Goal: Transaction & Acquisition: Purchase product/service

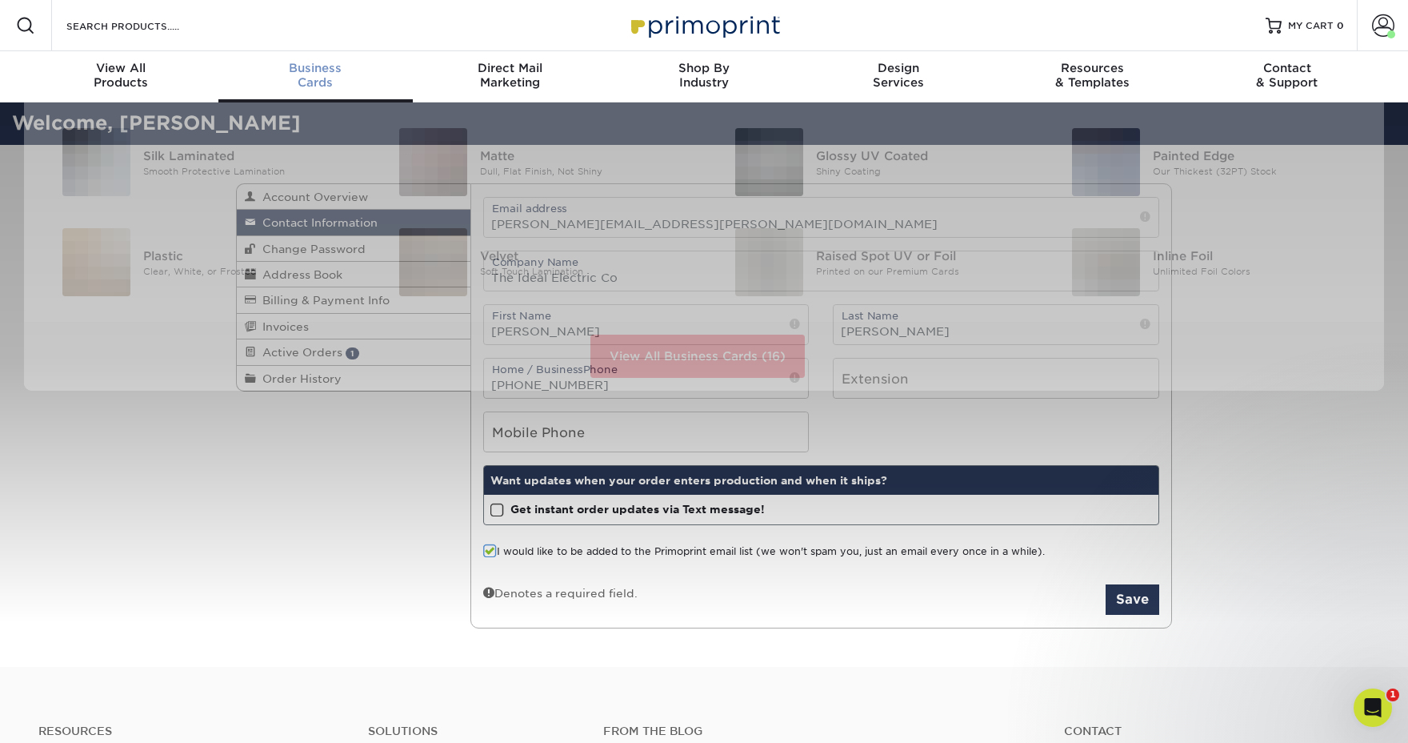
click at [317, 74] on div "Business Cards" at bounding box center [315, 75] width 194 height 29
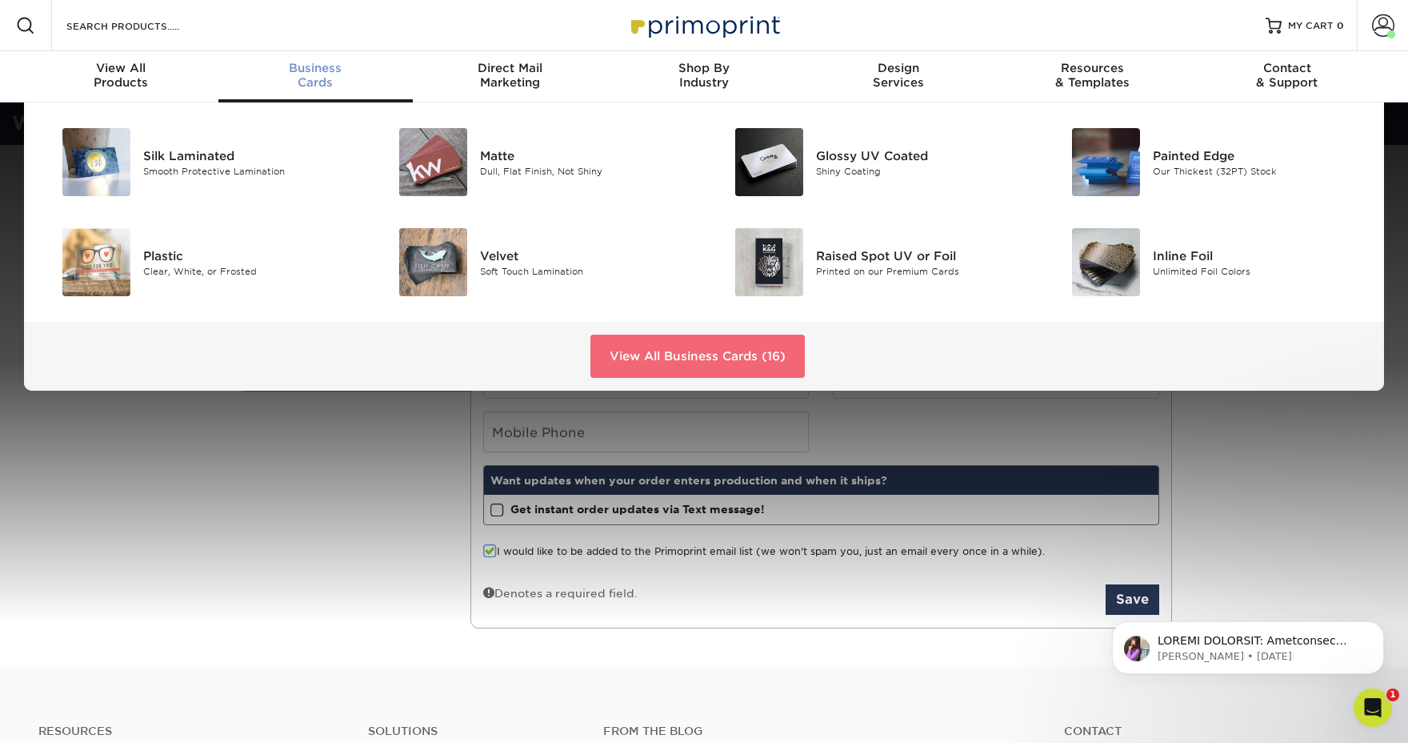
click at [685, 362] on link "View All Business Cards (16)" at bounding box center [698, 356] width 214 height 43
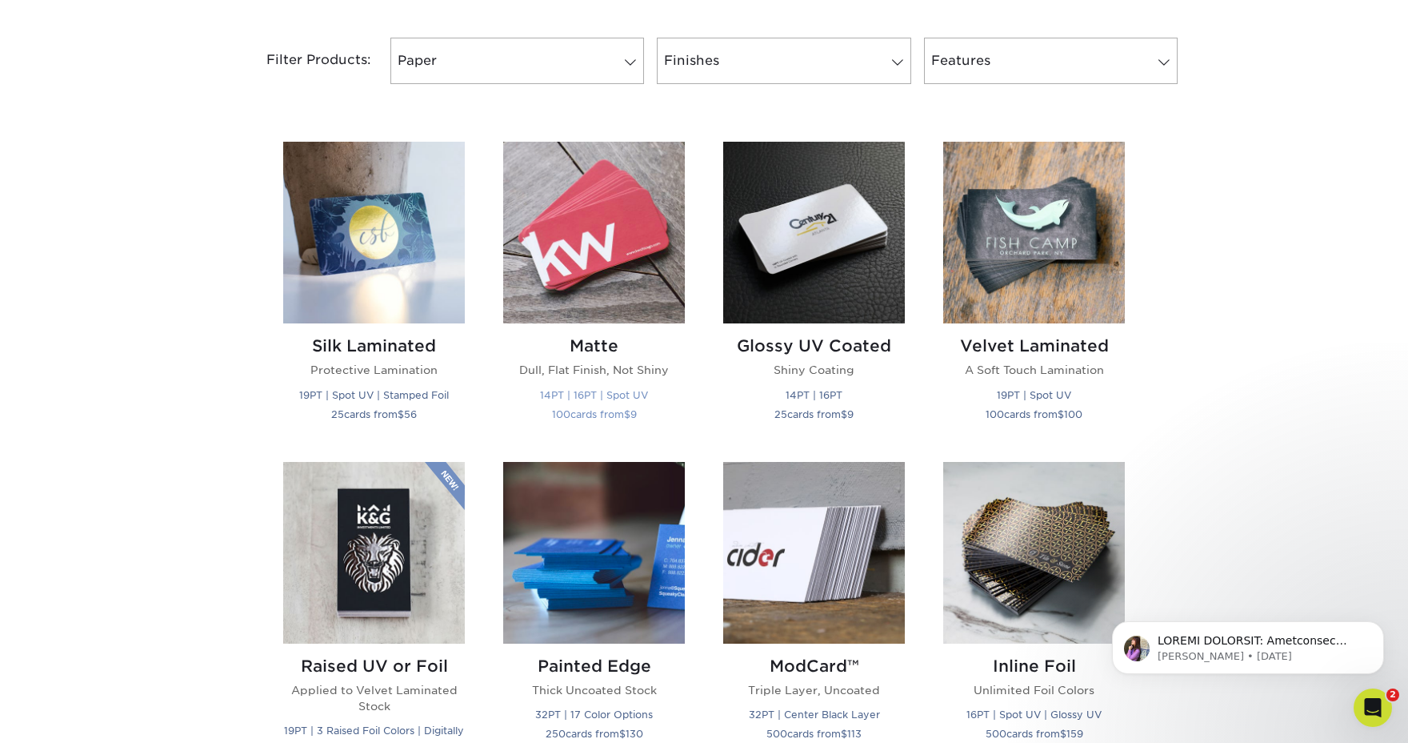
scroll to position [627, 0]
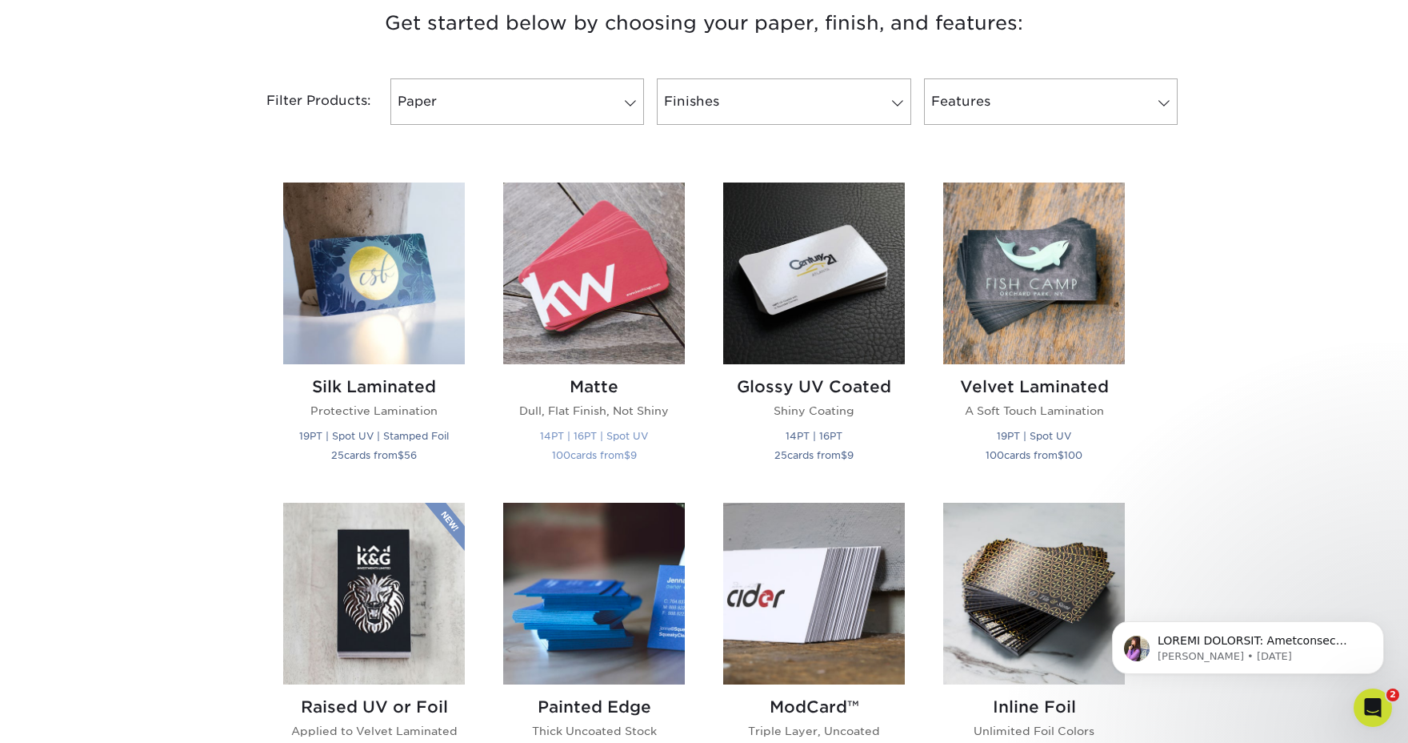
click at [594, 262] on img at bounding box center [594, 273] width 182 height 182
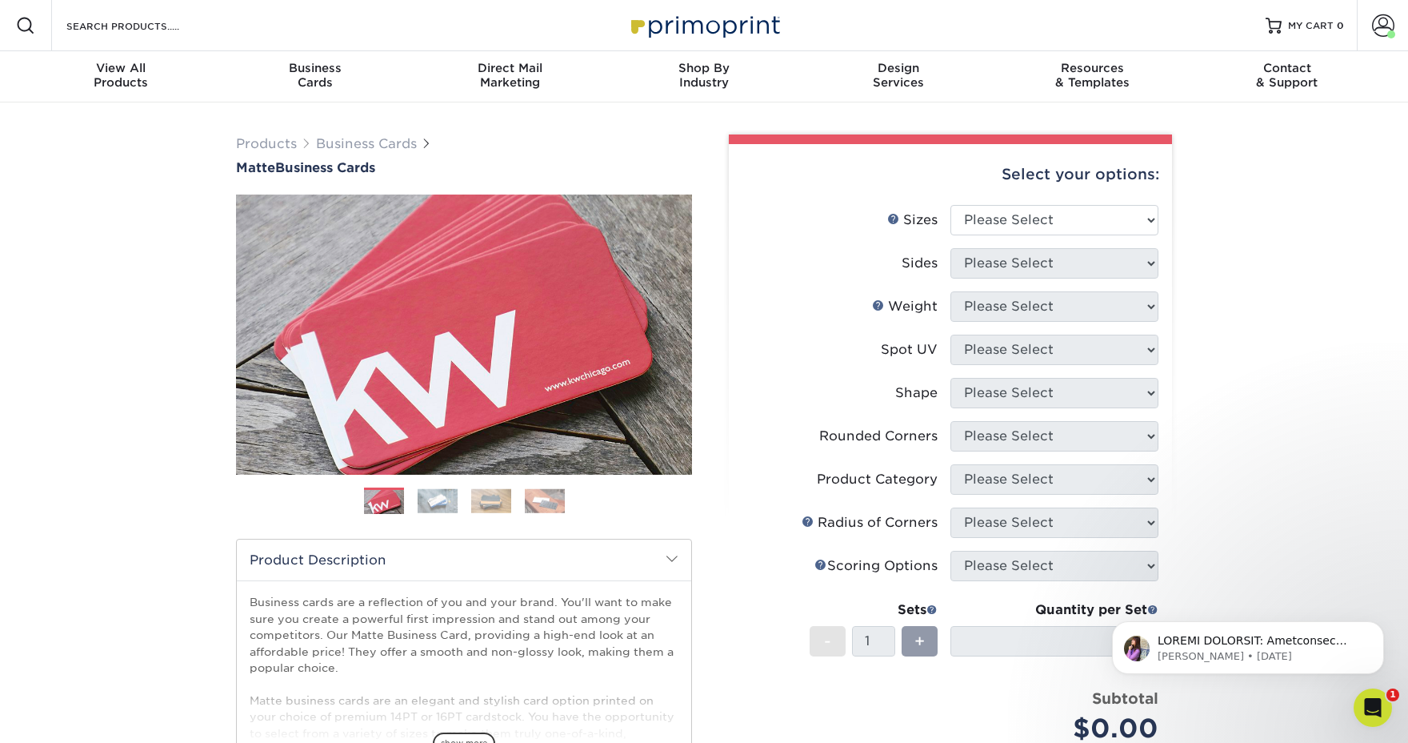
click at [447, 500] on img at bounding box center [438, 500] width 40 height 25
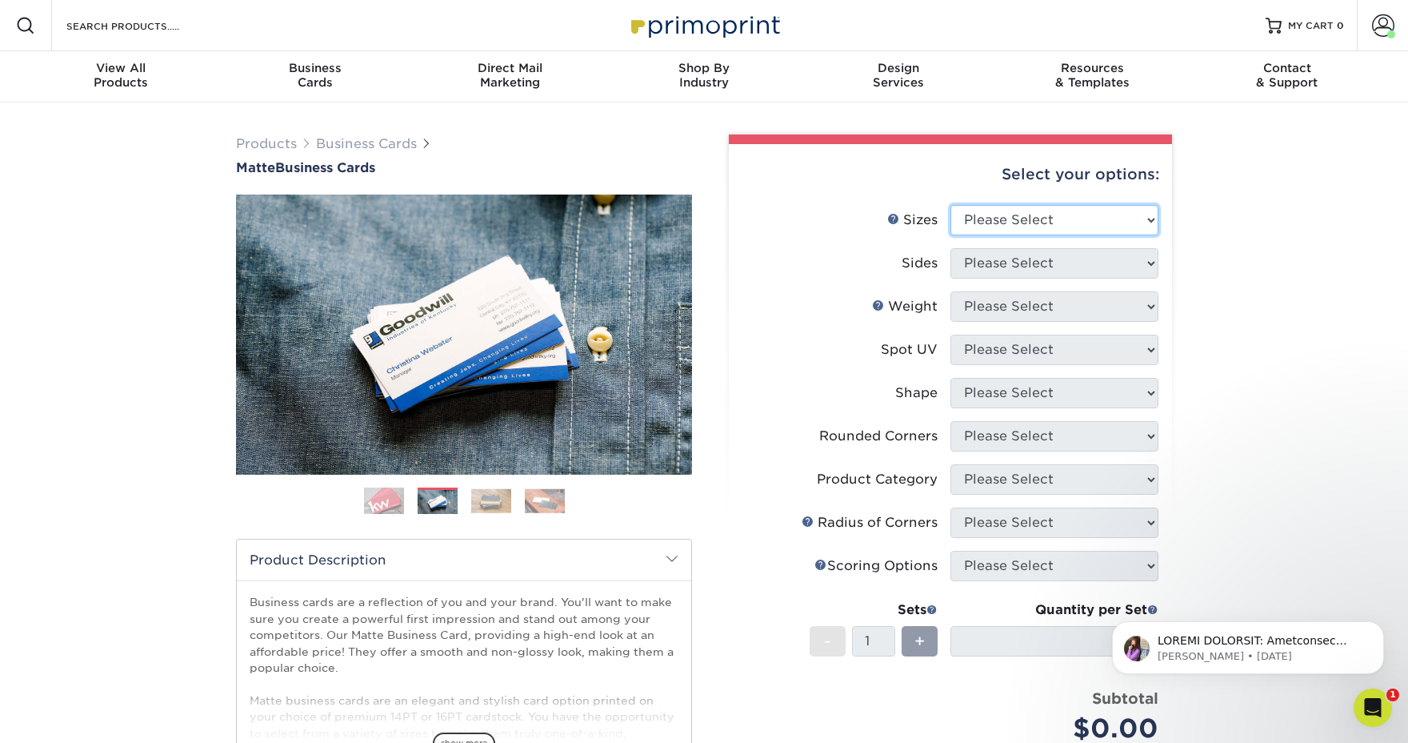
click at [1098, 215] on select "Please Select 1.5" x 3.5" - Mini 1.75" x 3.5" - Mini 2" x 2" - Square 2" x 3" -…" at bounding box center [1055, 220] width 208 height 30
select select "2.00x3.50"
click at [951, 205] on select "Please Select 1.5" x 3.5" - Mini 1.75" x 3.5" - Mini 2" x 2" - Square 2" x 3" -…" at bounding box center [1055, 220] width 208 height 30
click at [1061, 266] on select "Please Select Print Both Sides Print Front Only" at bounding box center [1055, 263] width 208 height 30
select select "13abbda7-1d64-4f25-8bb2-c179b224825d"
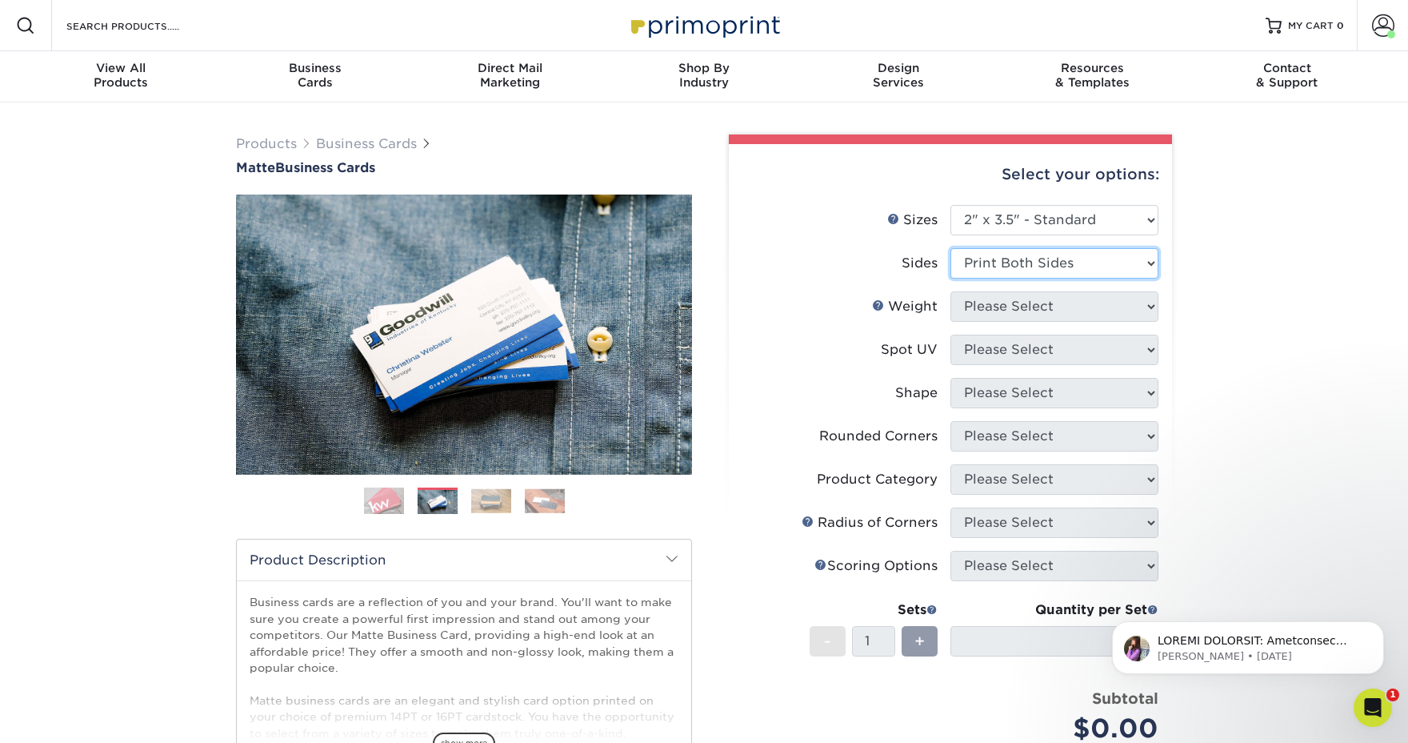
click at [951, 248] on select "Please Select Print Both Sides Print Front Only" at bounding box center [1055, 263] width 208 height 30
click at [1060, 302] on select "Please Select 16PT 14PT" at bounding box center [1055, 306] width 208 height 30
select select "16PT"
click at [951, 291] on select "Please Select 16PT 14PT" at bounding box center [1055, 306] width 208 height 30
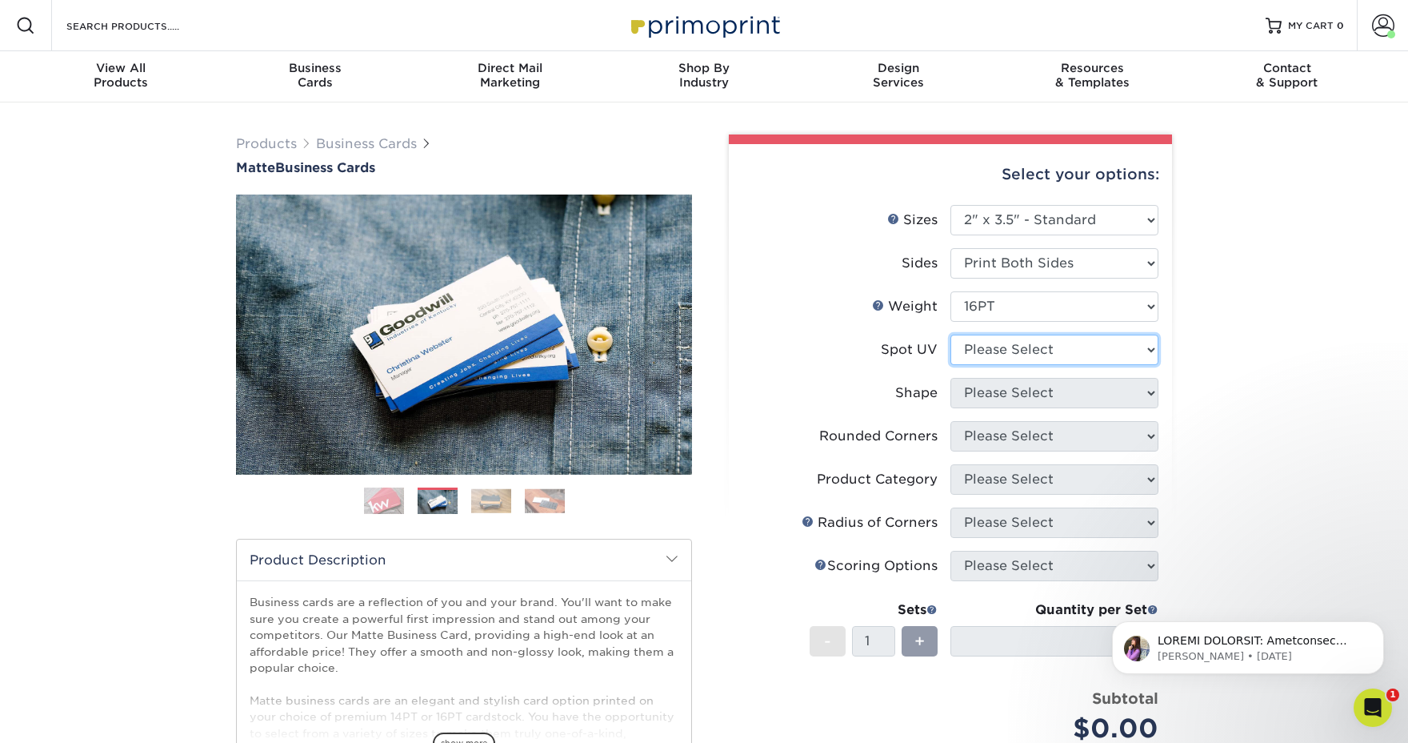
click at [1053, 348] on select "Please Select No Spot UV Front and Back (Both Sides) Front Only Back Only" at bounding box center [1055, 350] width 208 height 30
select select "3"
click at [951, 335] on select "Please Select No Spot UV Front and Back (Both Sides) Front Only Back Only" at bounding box center [1055, 350] width 208 height 30
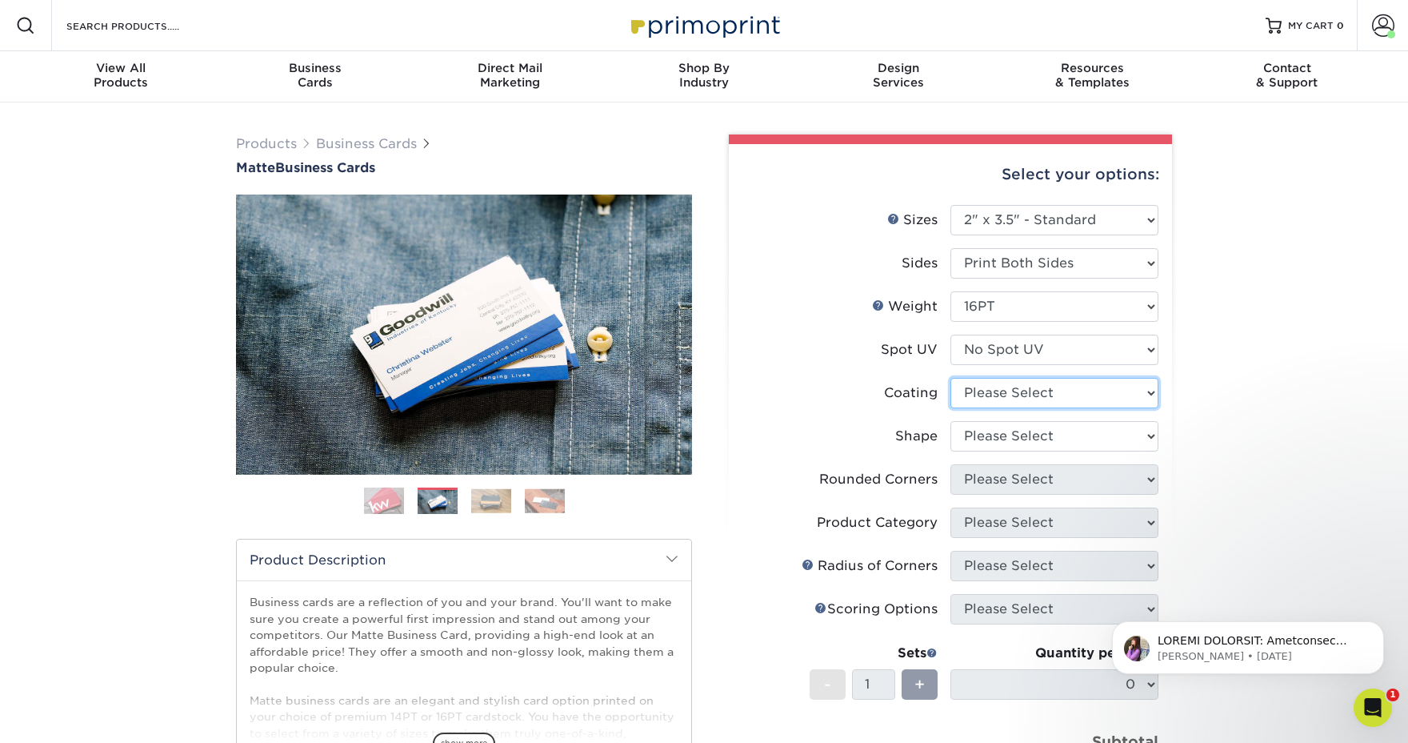
click at [1049, 393] on select at bounding box center [1055, 393] width 208 height 30
select select "121bb7b5-3b4d-429f-bd8d-bbf80e953313"
click at [951, 378] on select at bounding box center [1055, 393] width 208 height 30
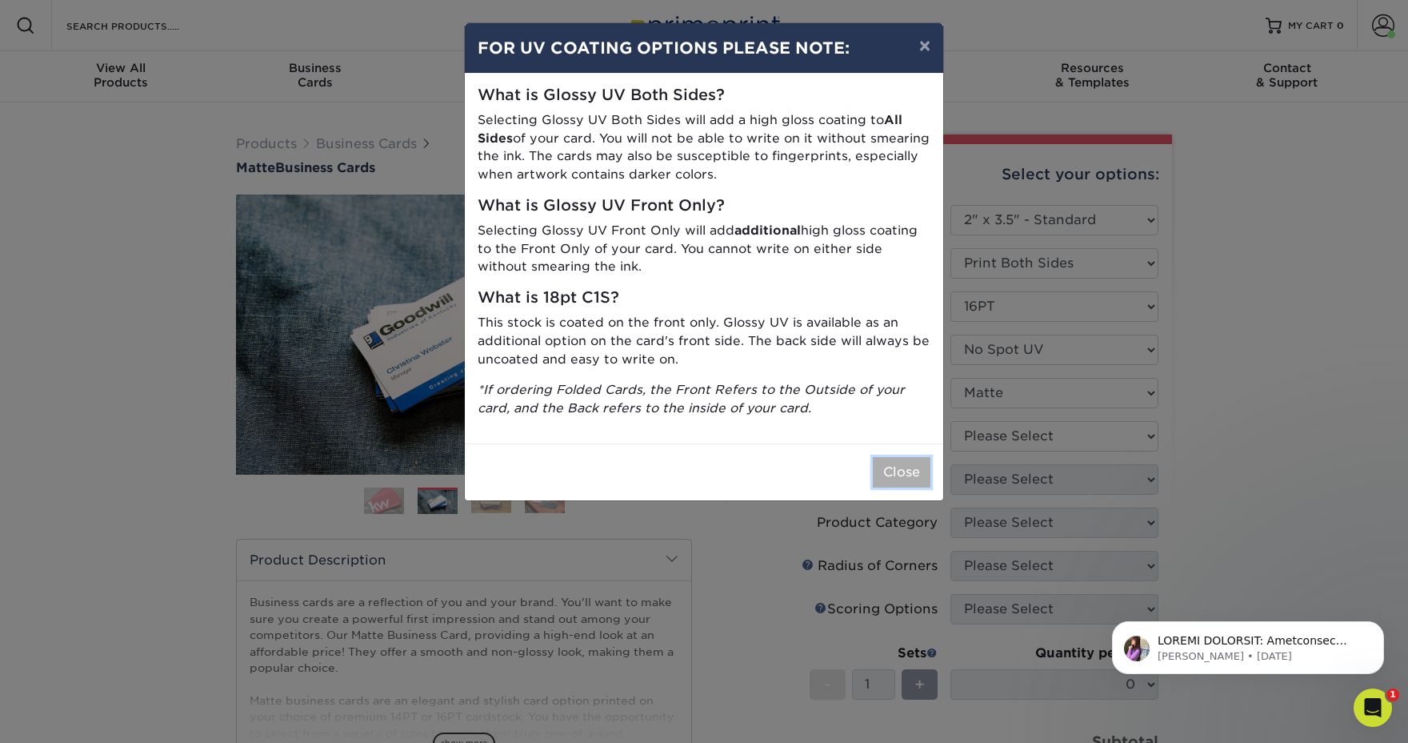
click at [893, 461] on button "Close" at bounding box center [902, 472] width 58 height 30
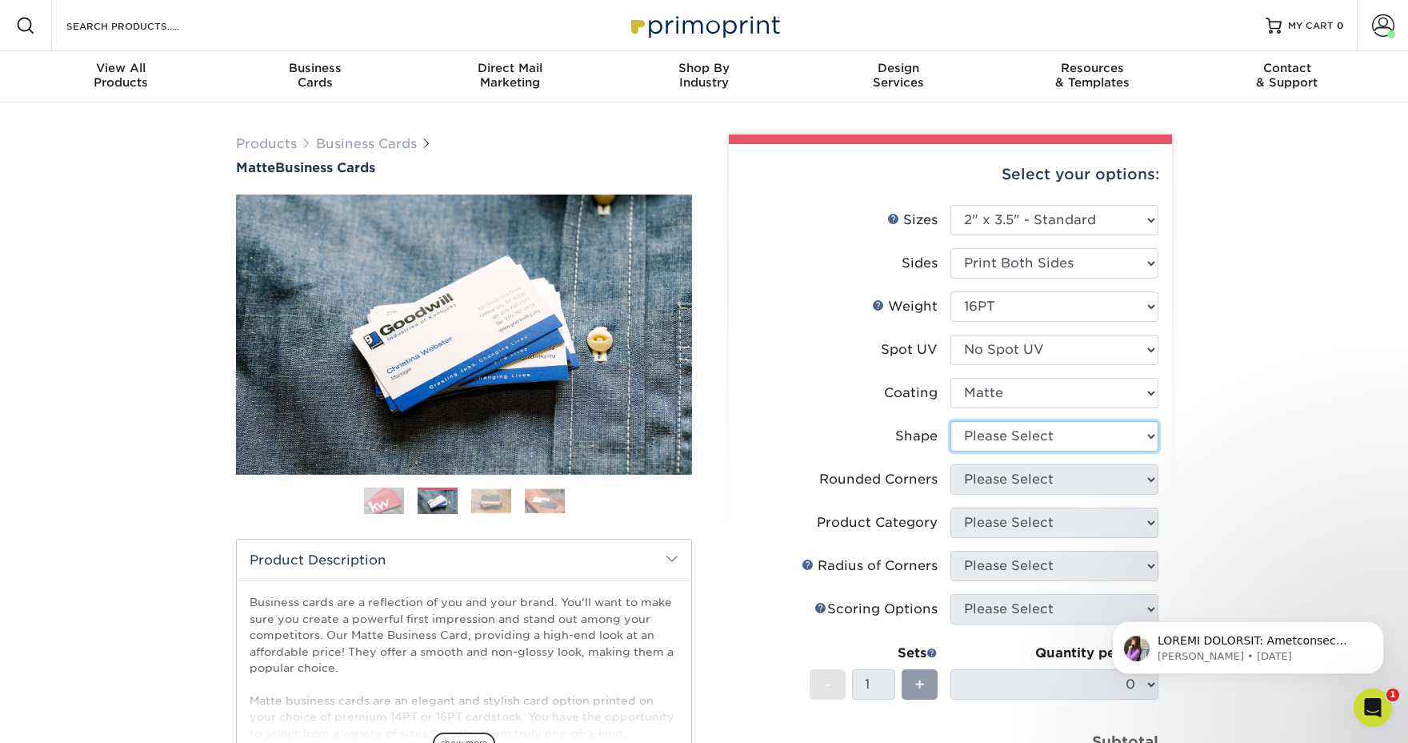
click at [1040, 431] on select "Please Select Standard Oval" at bounding box center [1055, 436] width 208 height 30
select select "standard"
click at [951, 421] on select "Please Select Standard Oval" at bounding box center [1055, 436] width 208 height 30
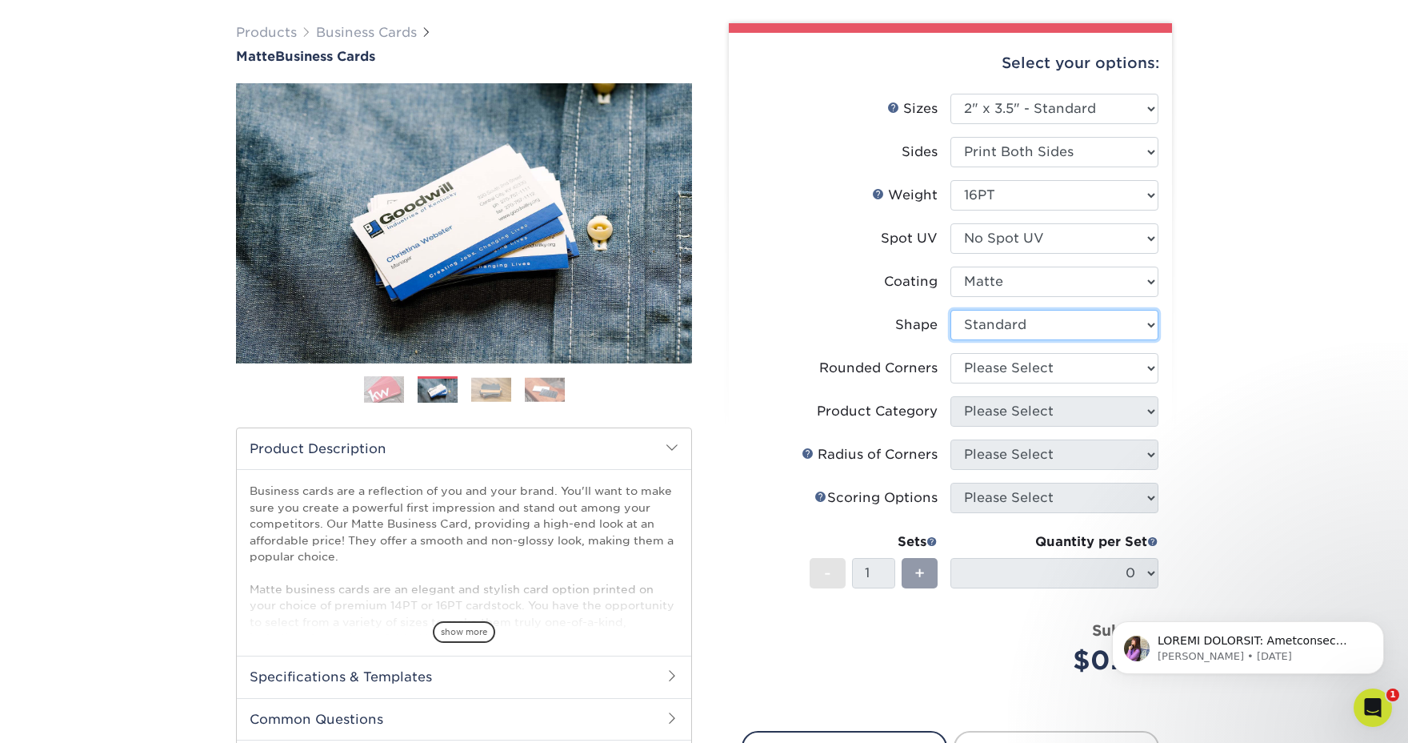
scroll to position [128, 0]
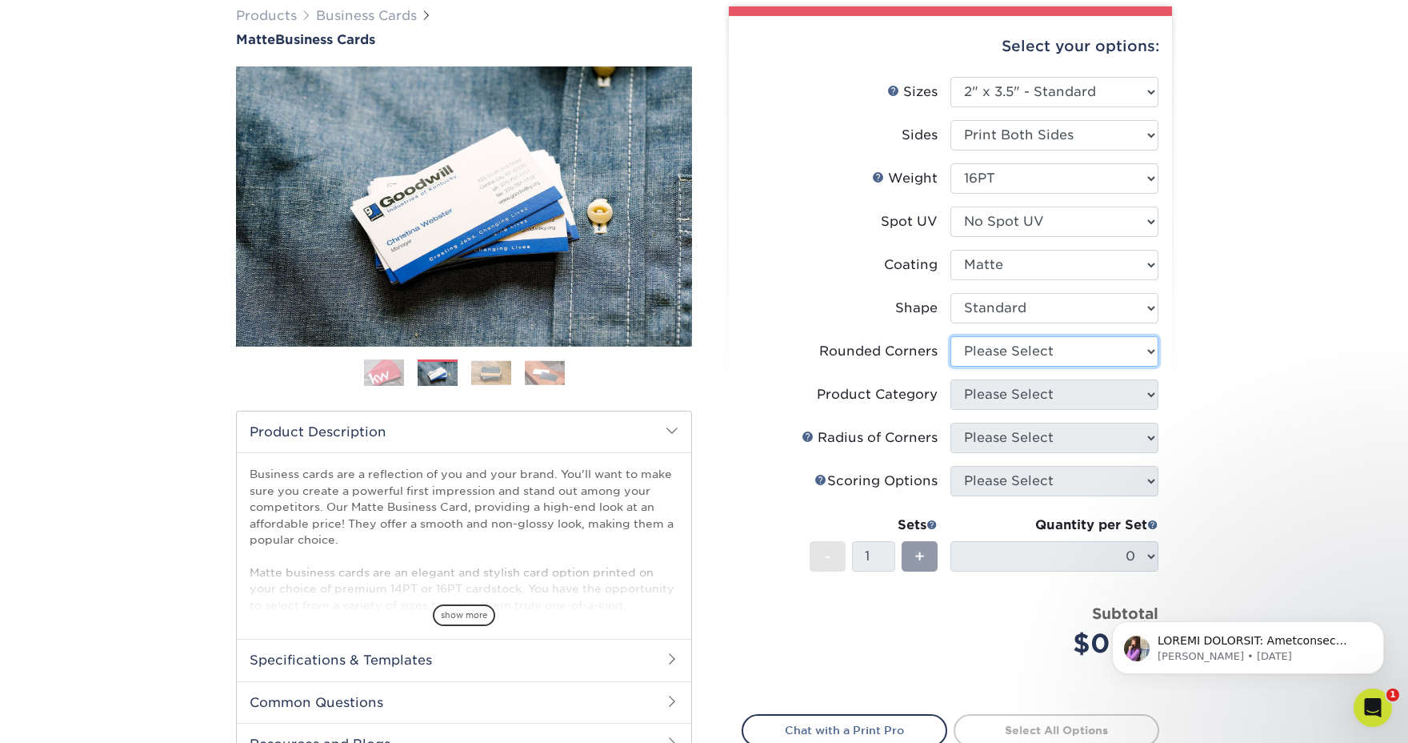
click at [1039, 353] on select "Please Select Yes - Round 2 Corners Yes - Round 4 Corners No" at bounding box center [1055, 351] width 208 height 30
click at [951, 336] on select "Please Select Yes - Round 2 Corners Yes - Round 4 Corners No" at bounding box center [1055, 351] width 208 height 30
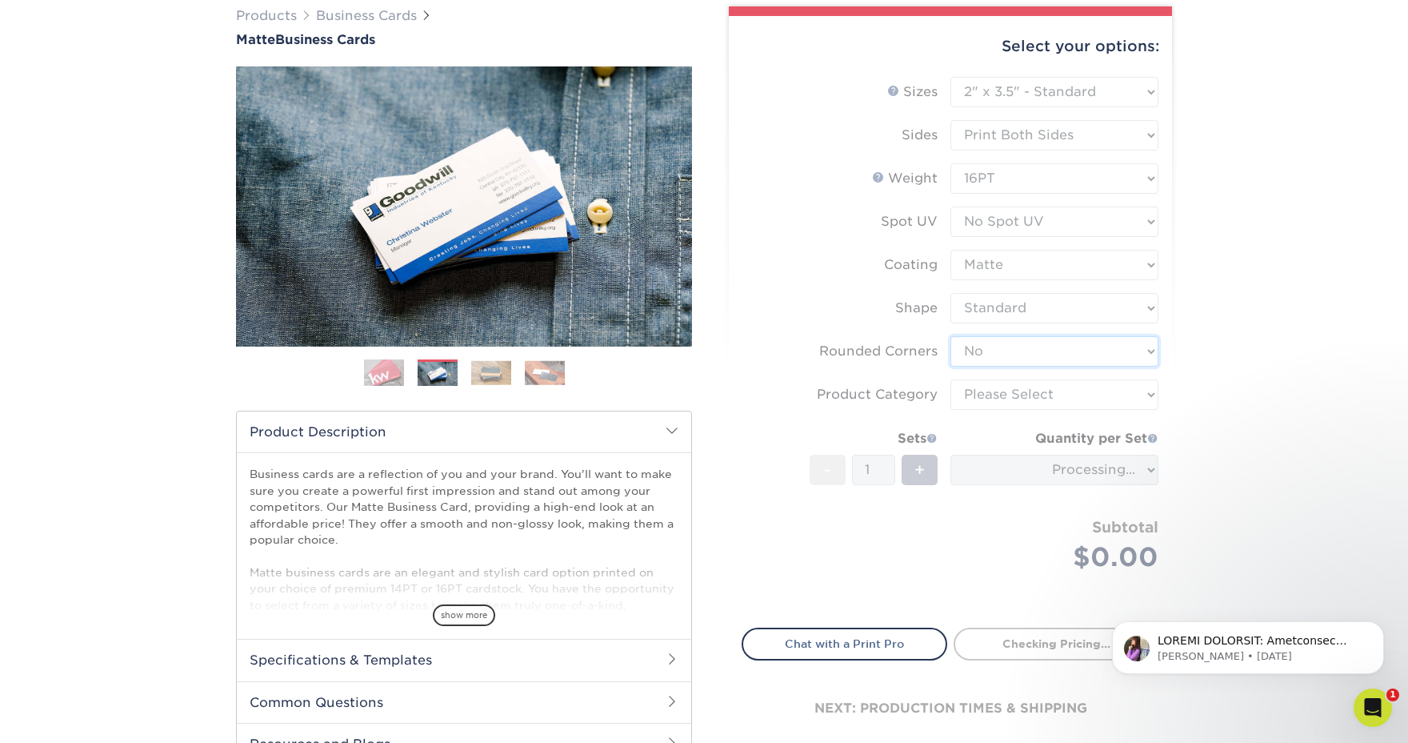
scroll to position [130, 0]
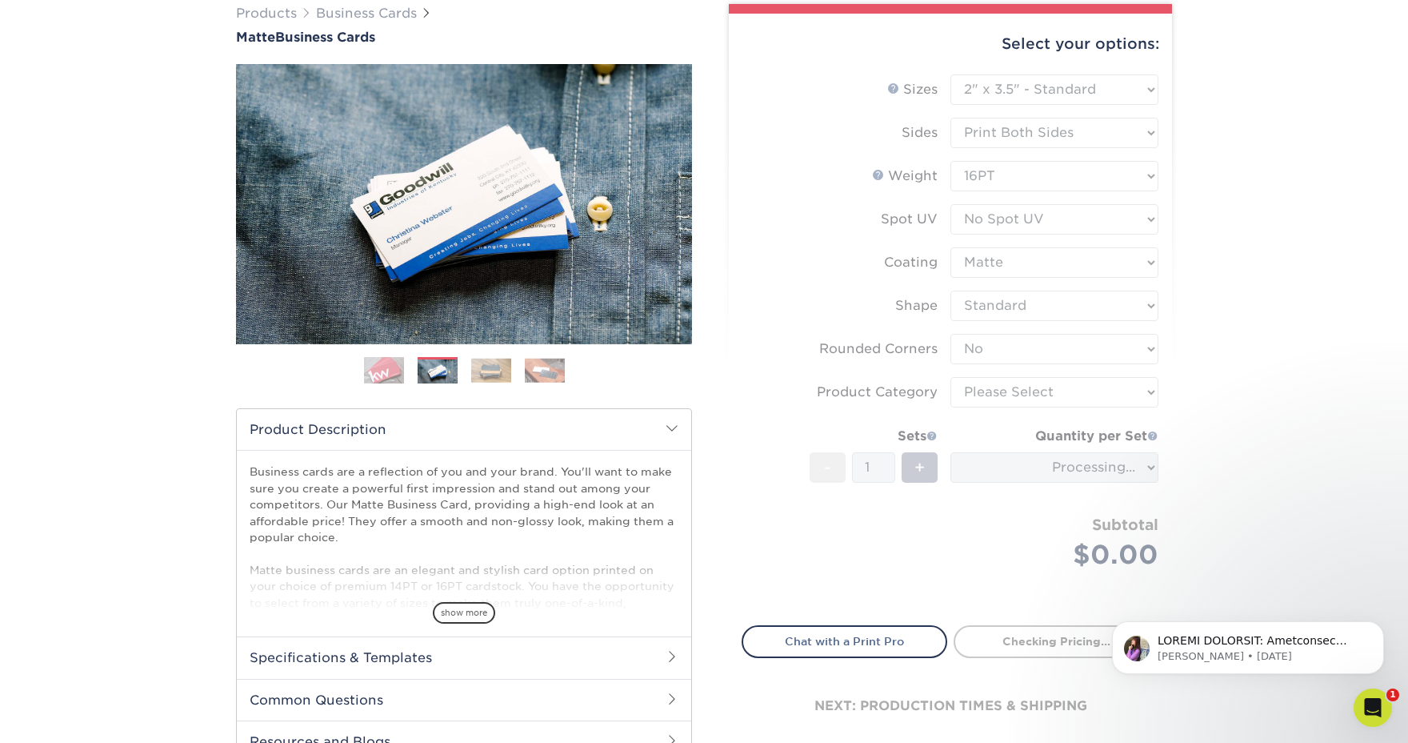
click at [1028, 350] on form "Sizes Help Sizes Please Select 1.5" x 3.5" - Mini 1.75" x 3.5" - Mini 2" x 2" -…" at bounding box center [951, 340] width 418 height 532
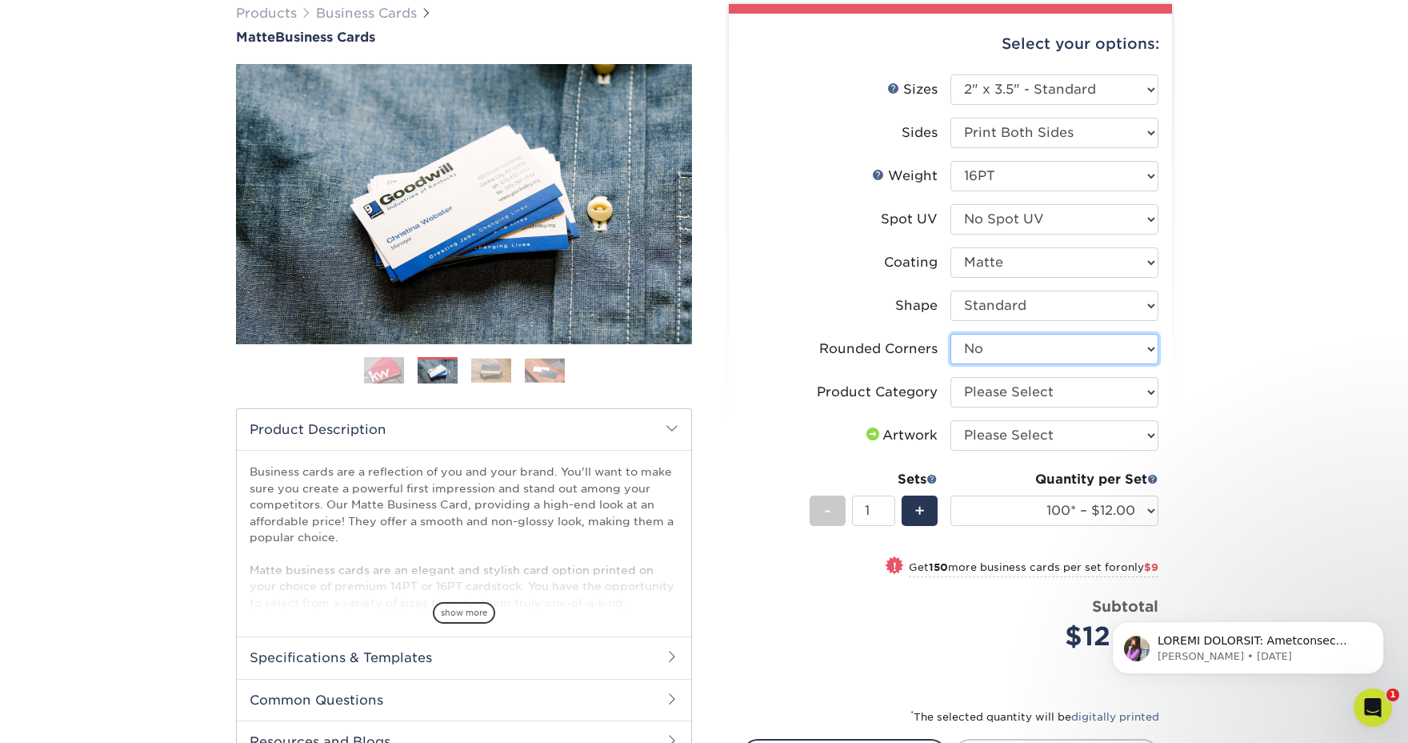
click at [1028, 350] on select "Please Select Yes - Round 2 Corners Yes - Round 4 Corners No" at bounding box center [1055, 349] width 208 height 30
click at [951, 334] on select "Please Select Yes - Round 2 Corners Yes - Round 4 Corners No" at bounding box center [1055, 349] width 208 height 30
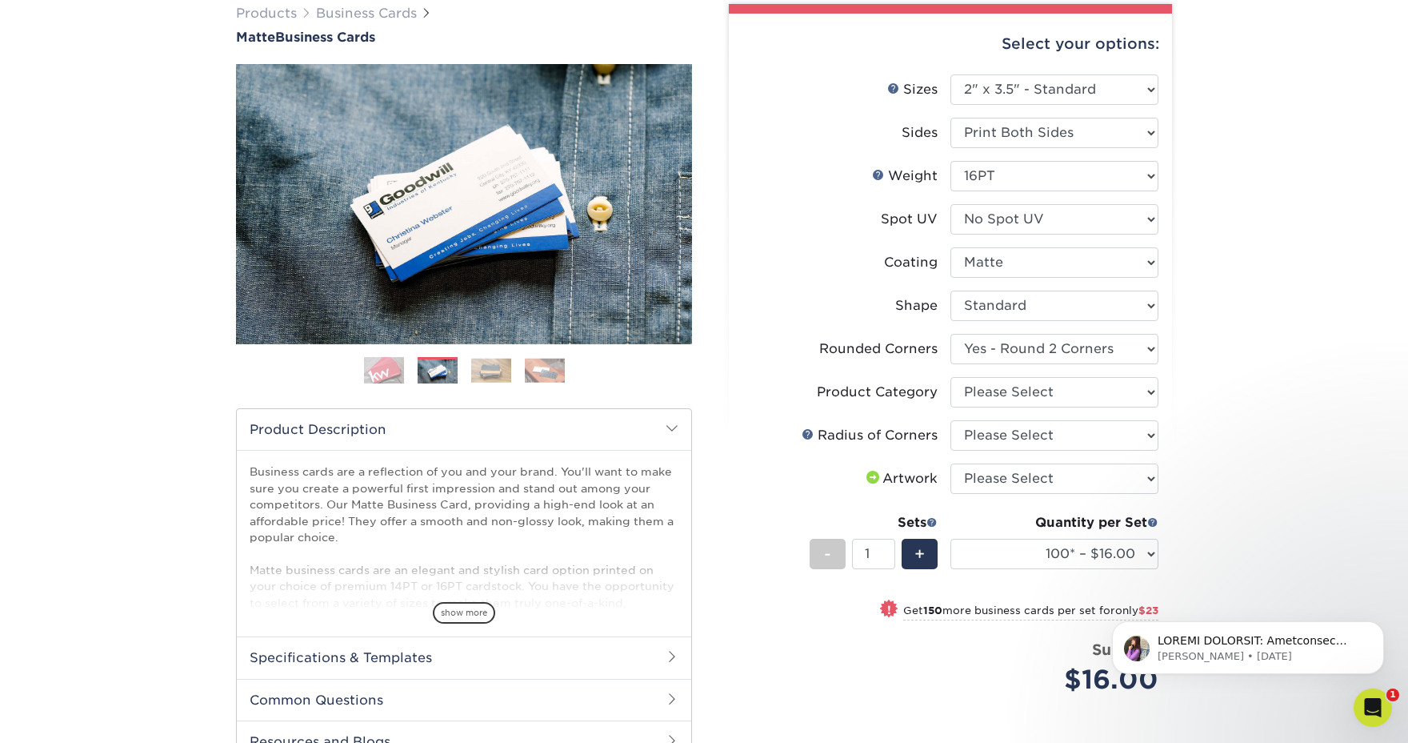
click at [492, 371] on img at bounding box center [491, 370] width 40 height 25
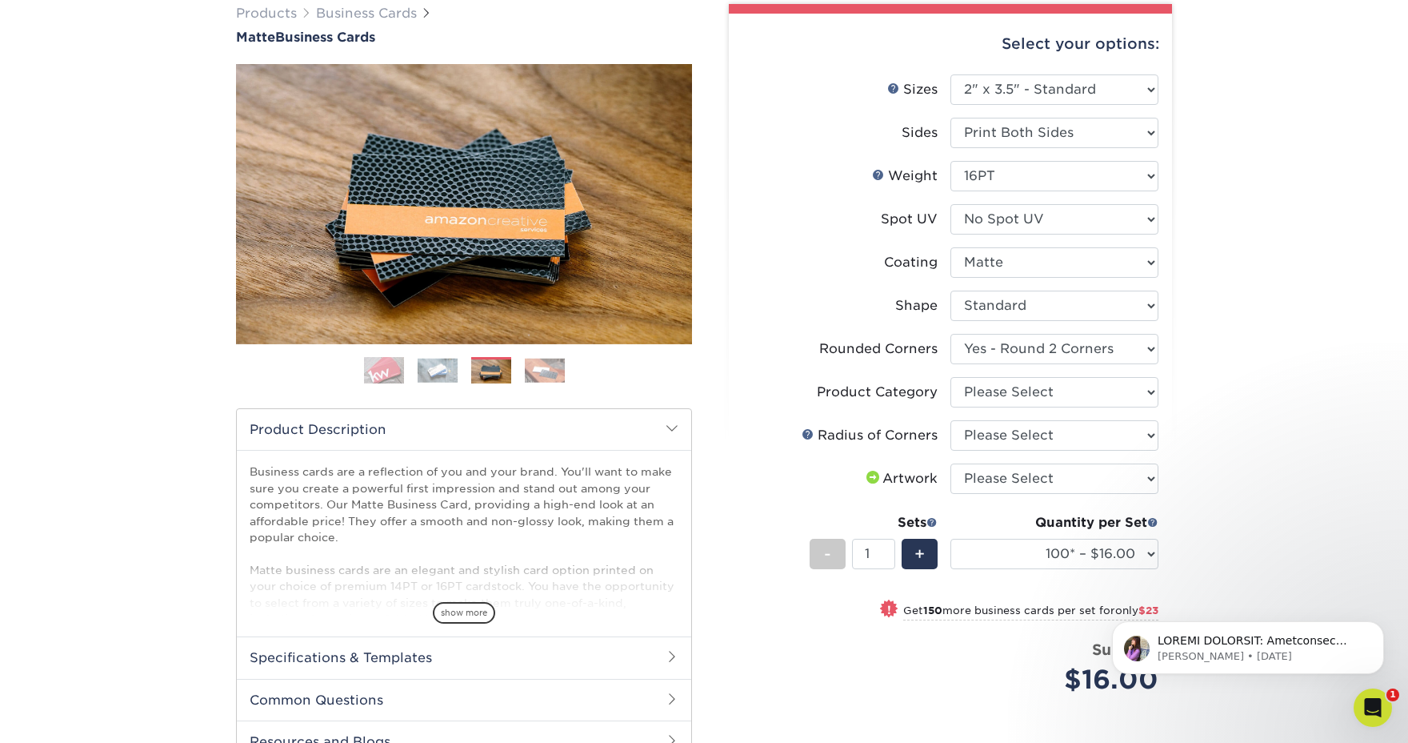
click at [553, 372] on img at bounding box center [545, 370] width 40 height 25
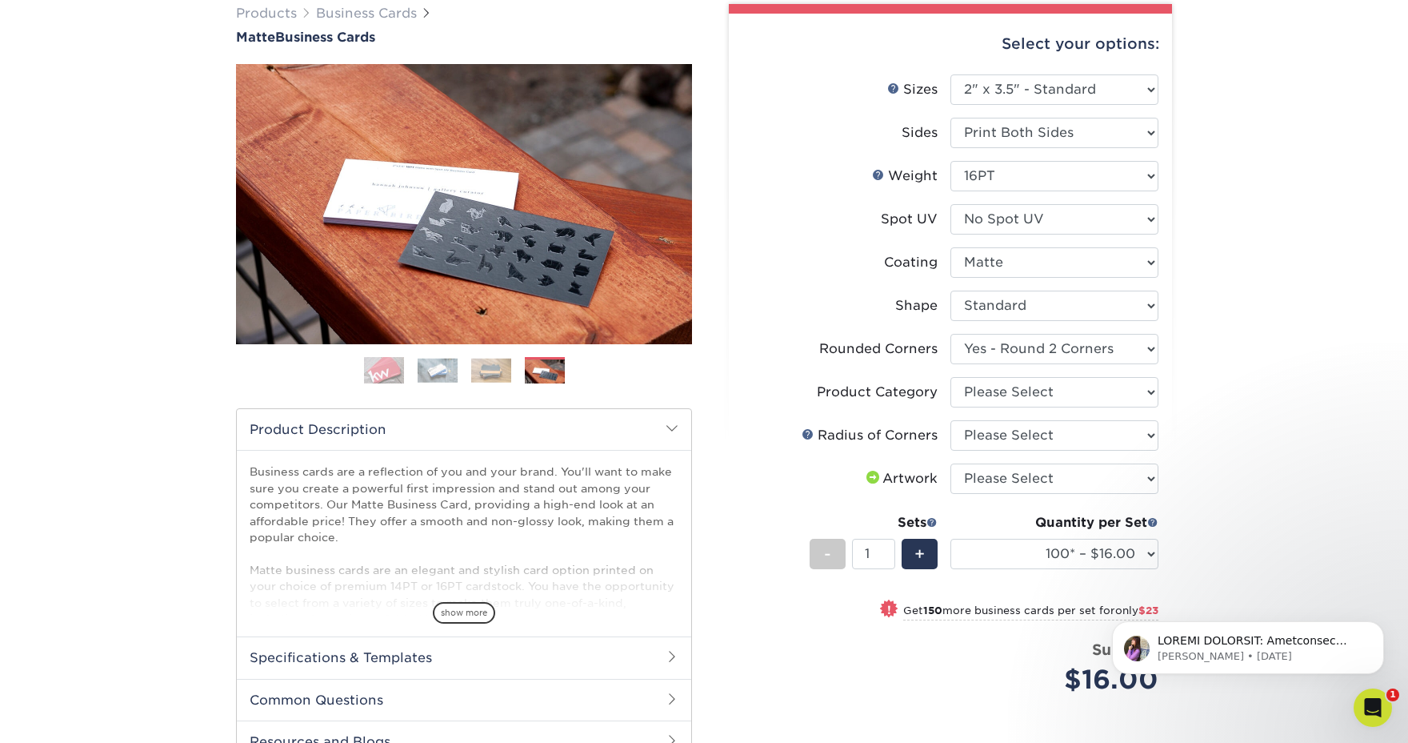
click at [478, 375] on img at bounding box center [491, 370] width 40 height 25
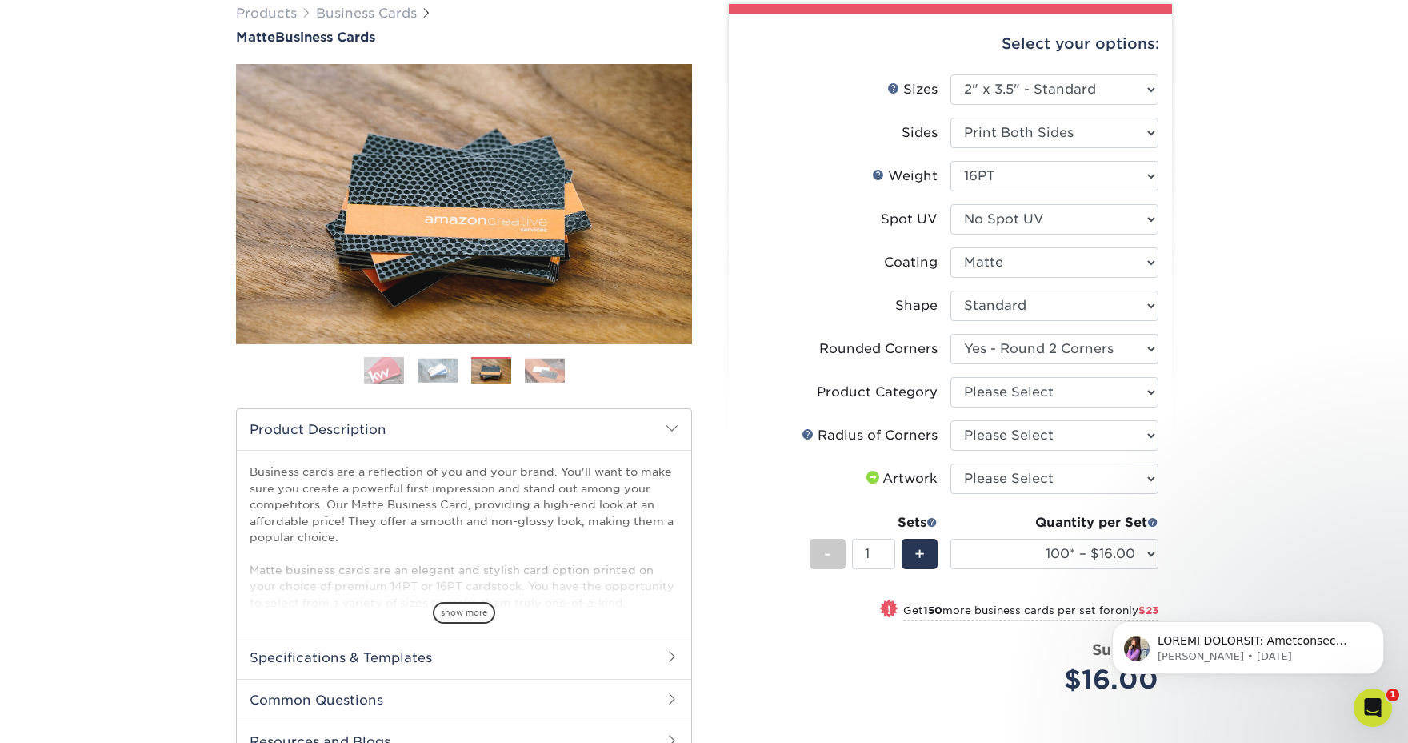
click at [431, 376] on img at bounding box center [438, 370] width 40 height 25
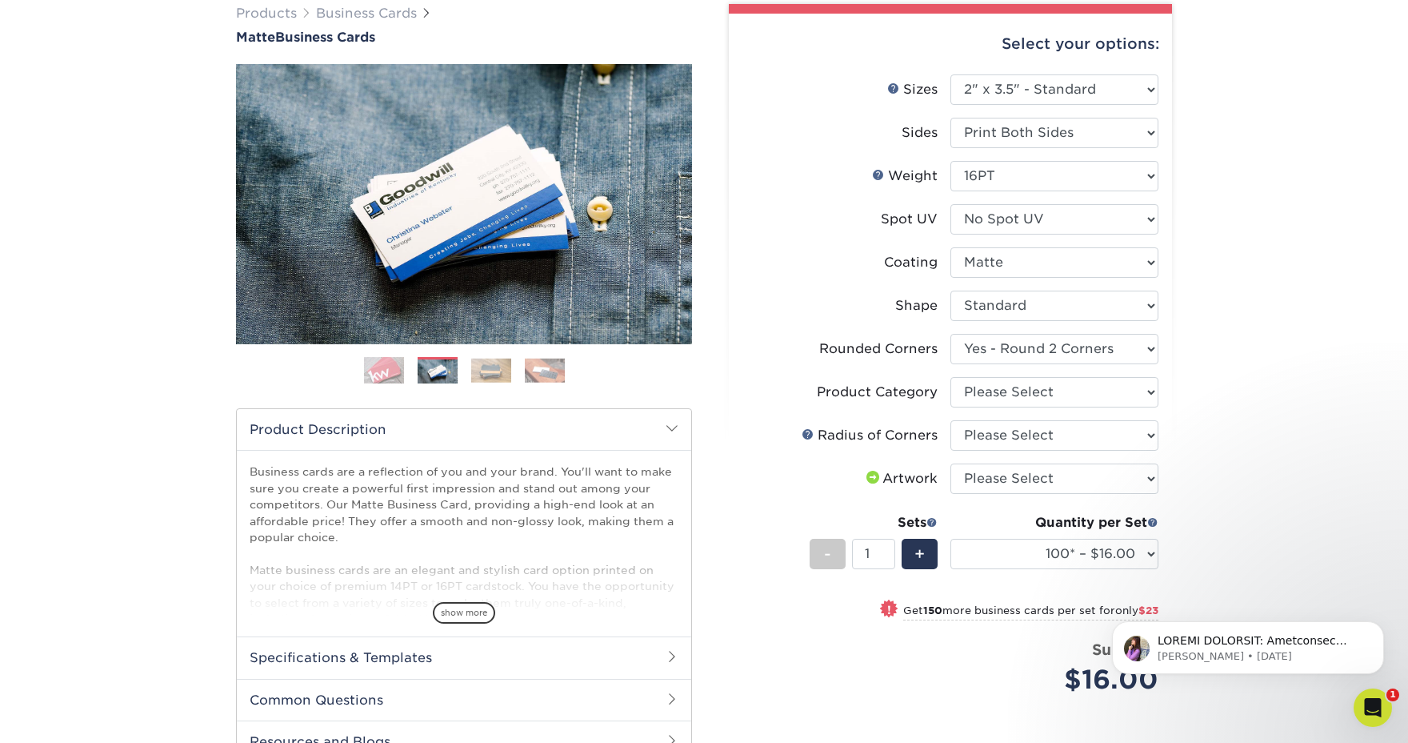
click at [368, 379] on img at bounding box center [384, 371] width 40 height 40
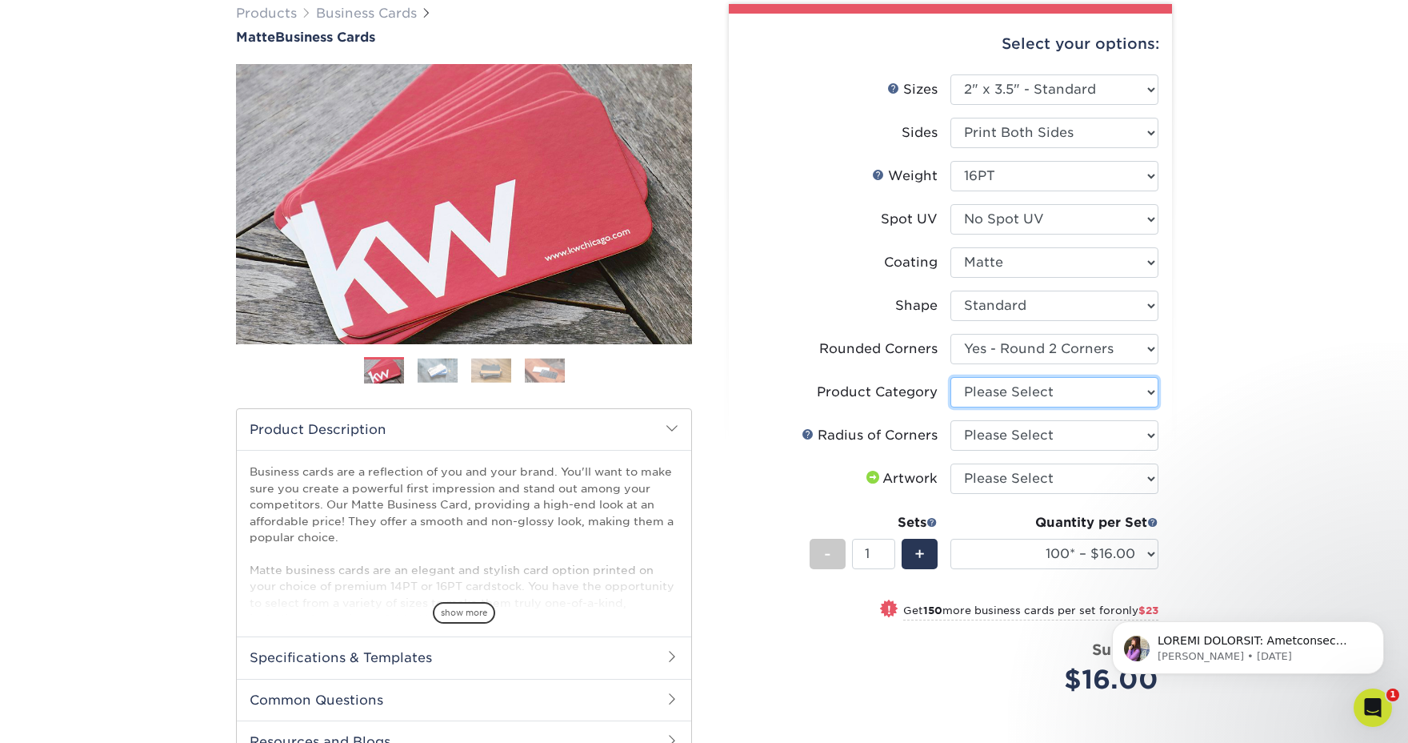
click at [1045, 403] on select "Please Select Business Cards" at bounding box center [1055, 392] width 208 height 30
click at [1052, 349] on select "Please Select Yes - Round 2 Corners Yes - Round 4 Corners No" at bounding box center [1055, 349] width 208 height 30
select select "0"
click at [951, 334] on select "Please Select Yes - Round 2 Corners Yes - Round 4 Corners No" at bounding box center [1055, 349] width 208 height 30
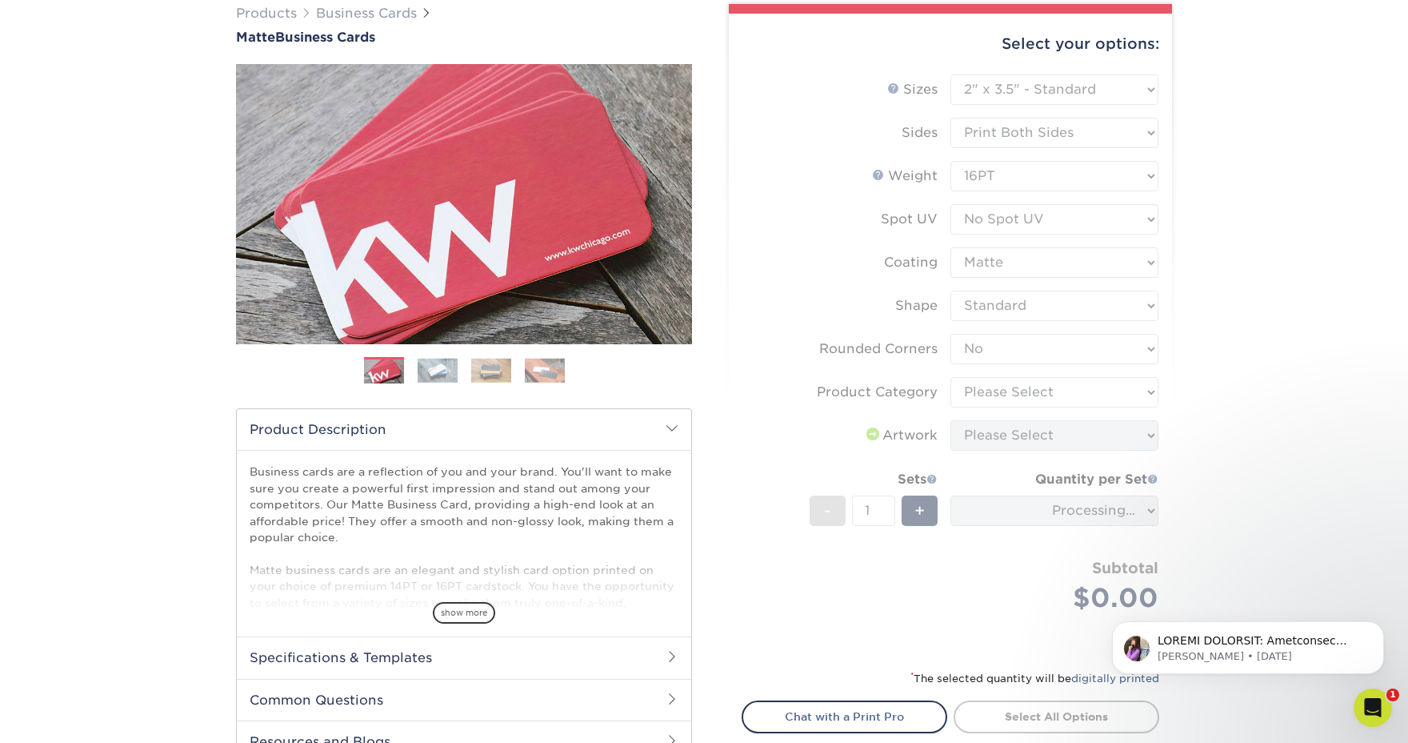
click at [1033, 399] on form "Sizes Help Sizes Please Select 1.5" x 3.5" - Mini 1.75" x 3.5" - Mini 2" x 2" -…" at bounding box center [951, 361] width 418 height 575
click at [1040, 395] on form "Sizes Help Sizes Please Select 1.5" x 3.5" - Mini 1.75" x 3.5" - Mini 2" x 2" -…" at bounding box center [951, 361] width 418 height 575
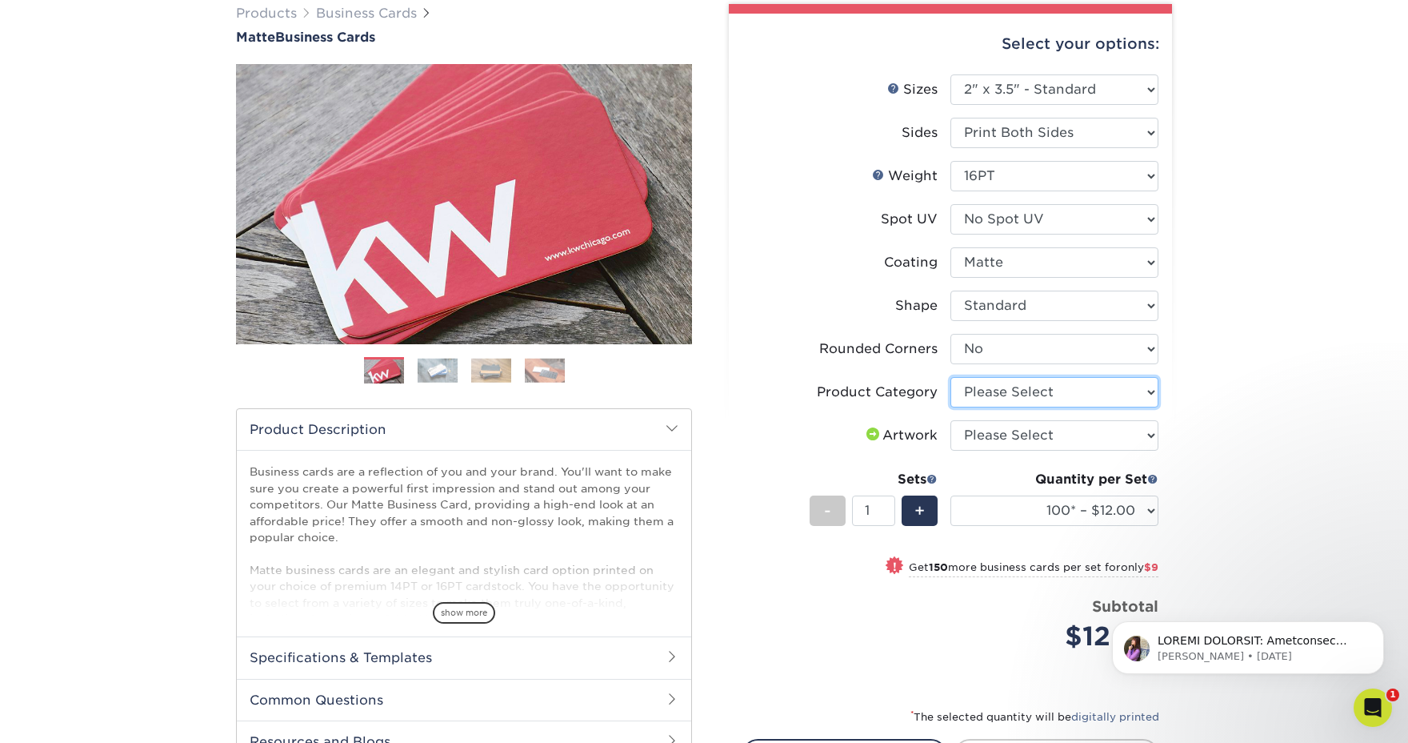
click at [1040, 394] on select "Please Select Business Cards" at bounding box center [1055, 392] width 208 height 30
select select "3b5148f1-0588-4f88-a218-97bcfdce65c1"
click at [951, 377] on select "Please Select Business Cards" at bounding box center [1055, 392] width 208 height 30
click at [1068, 441] on select "Please Select I will upload files I need a design - $100" at bounding box center [1055, 435] width 208 height 30
select select "upload"
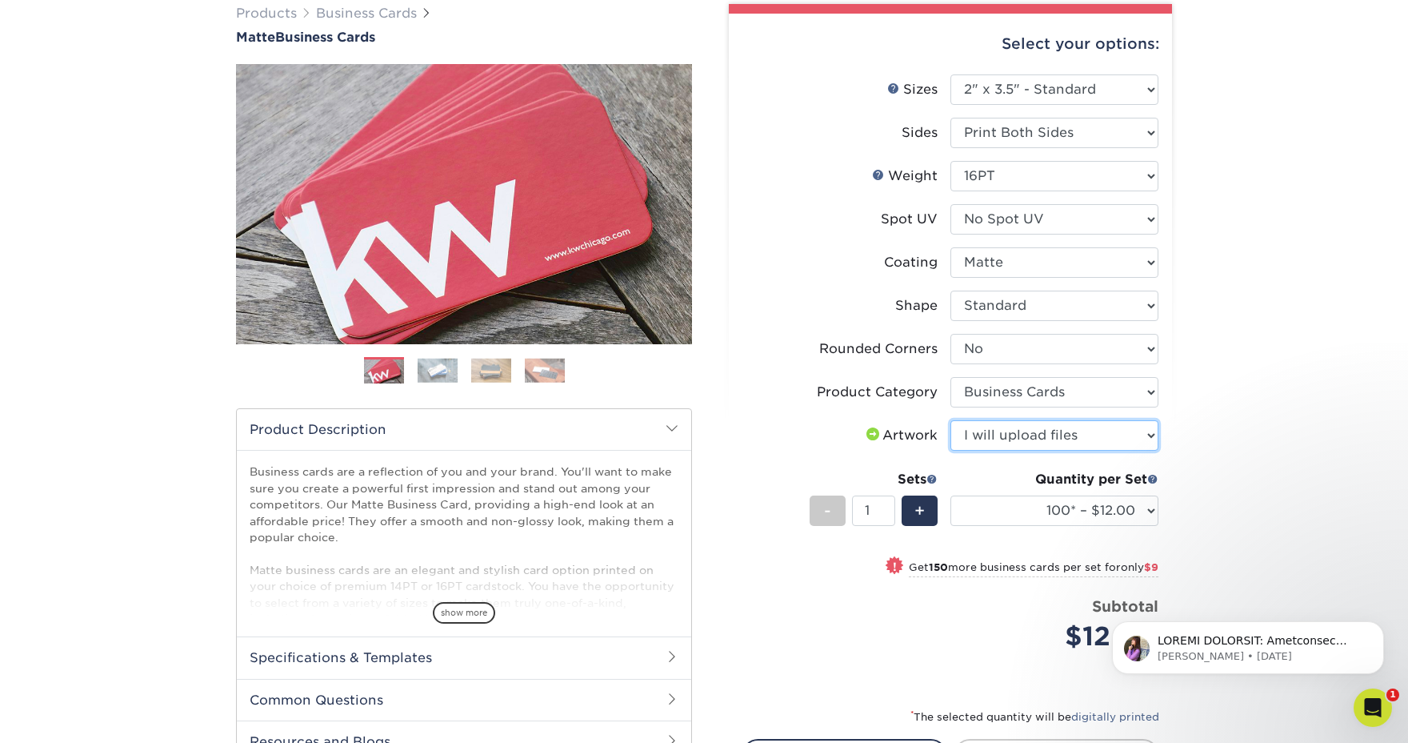
click at [951, 420] on select "Please Select I will upload files I need a design - $100" at bounding box center [1055, 435] width 208 height 30
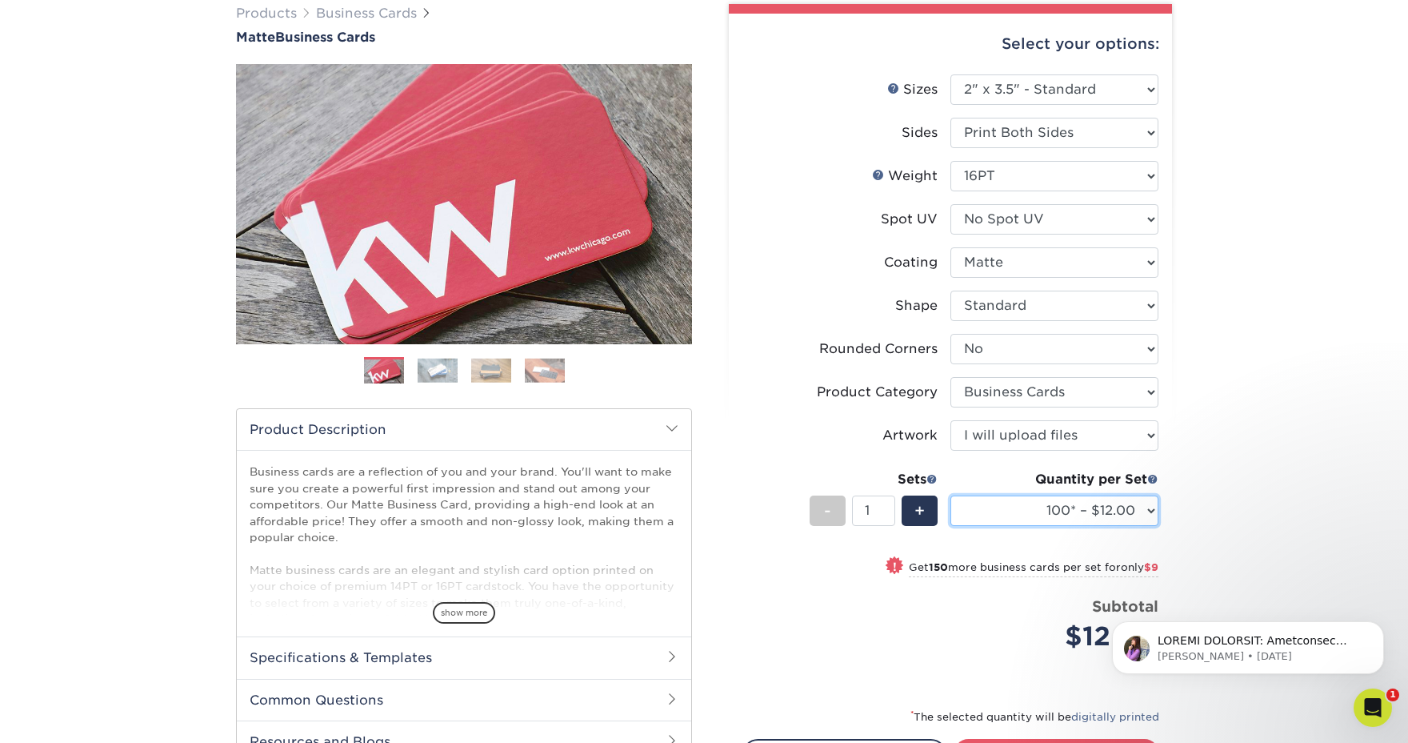
click at [1148, 511] on select "100* – $12.00 250* – $21.00 500 – $42.00 1000 – $53.00 2500 – $95.00 5000 – $18…" at bounding box center [1055, 510] width 208 height 30
select select "250* – $21.00"
click at [951, 495] on select "100* – $12.00 250* – $21.00 500 – $42.00 1000 – $53.00 2500 – $95.00 5000 – $18…" at bounding box center [1055, 510] width 208 height 30
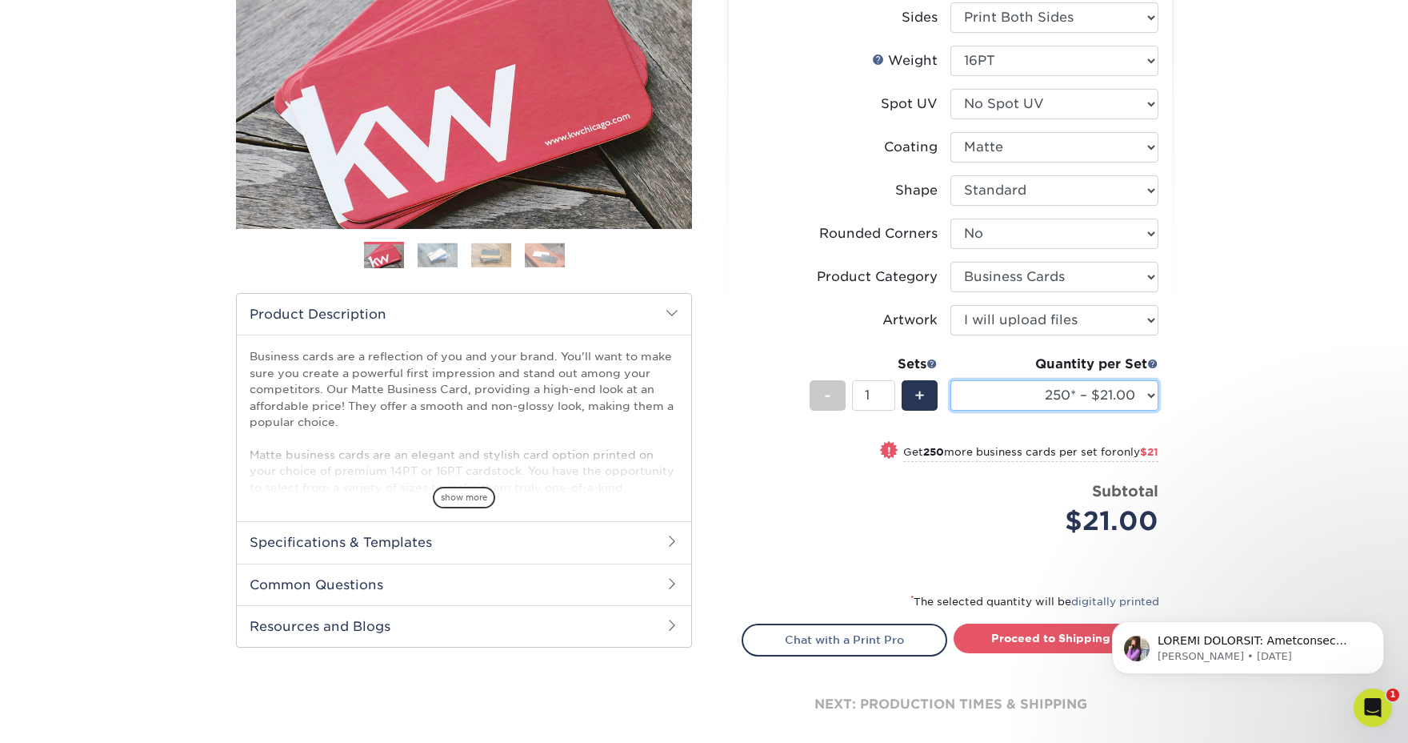
scroll to position [249, 0]
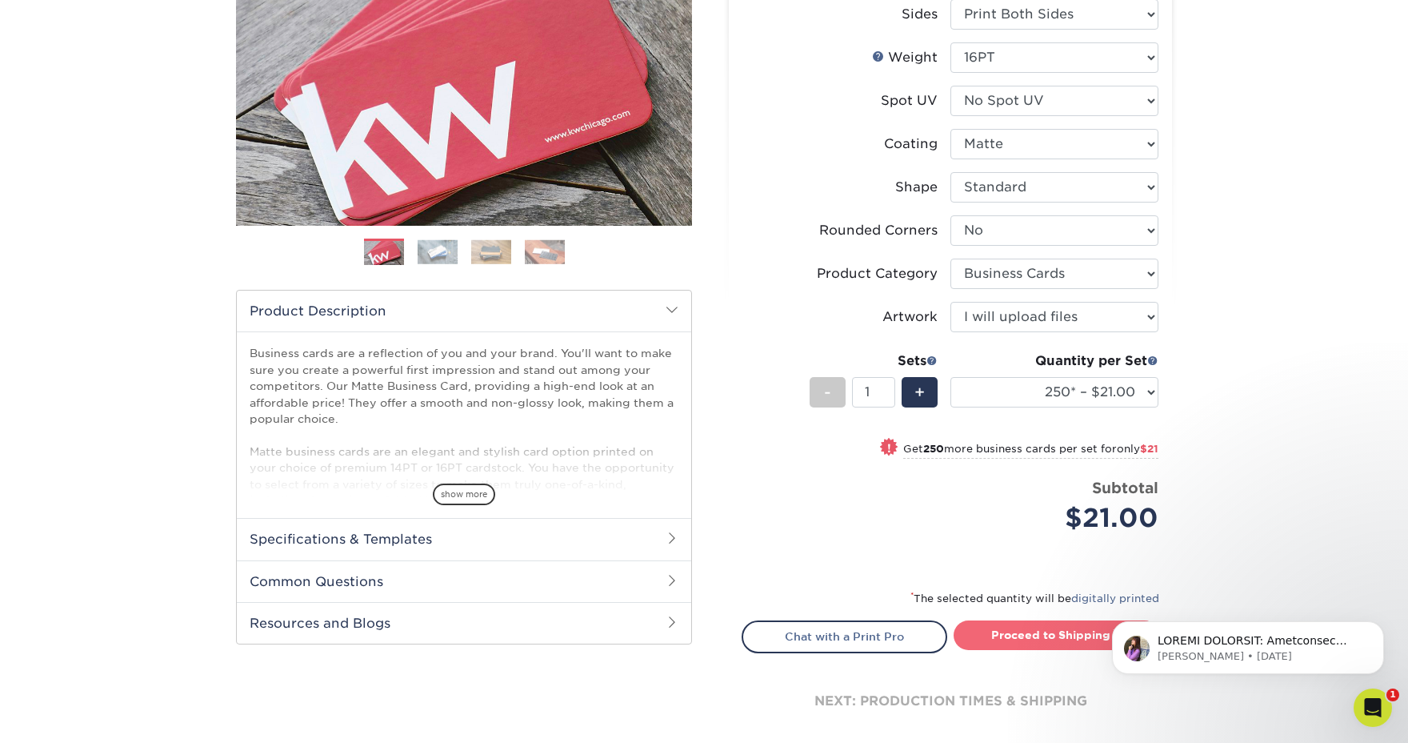
click at [1027, 634] on link "Proceed to Shipping" at bounding box center [1057, 634] width 206 height 29
type input "Set 1"
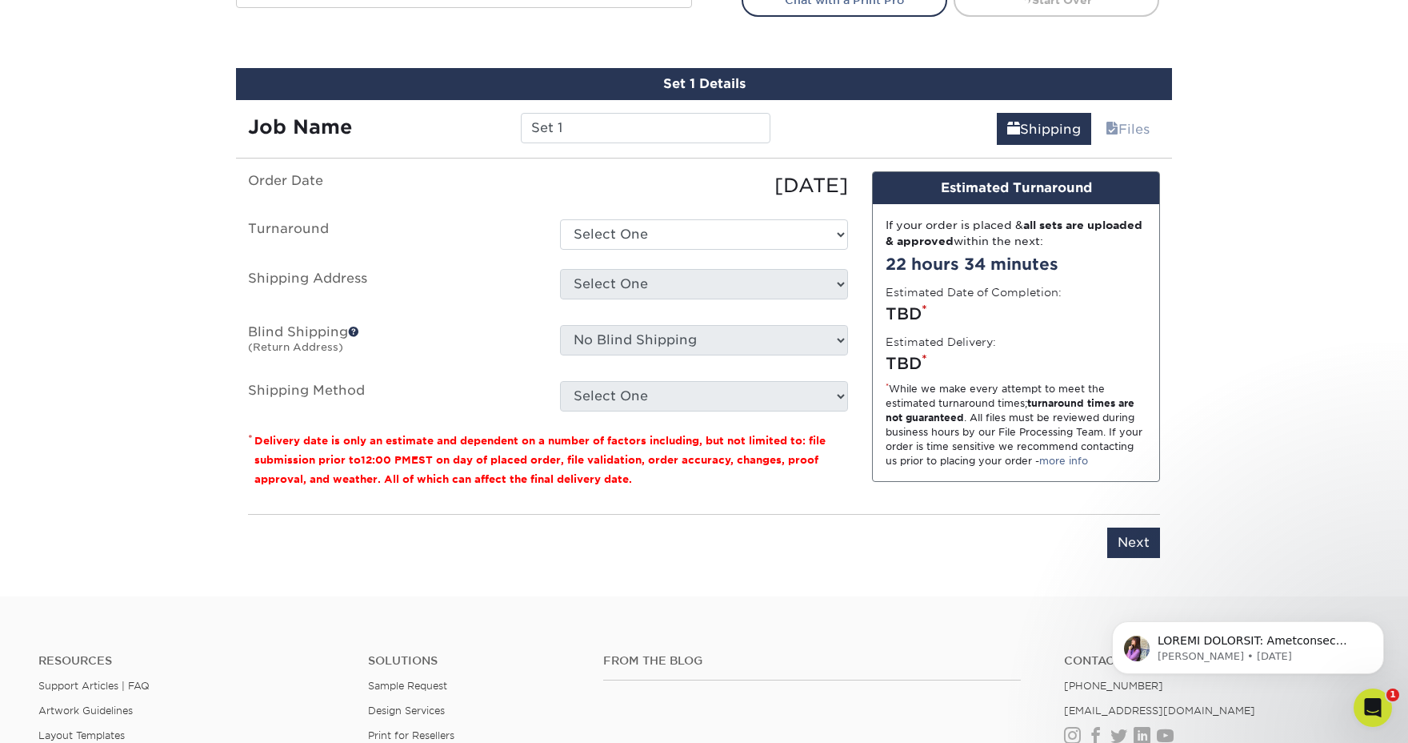
scroll to position [912, 0]
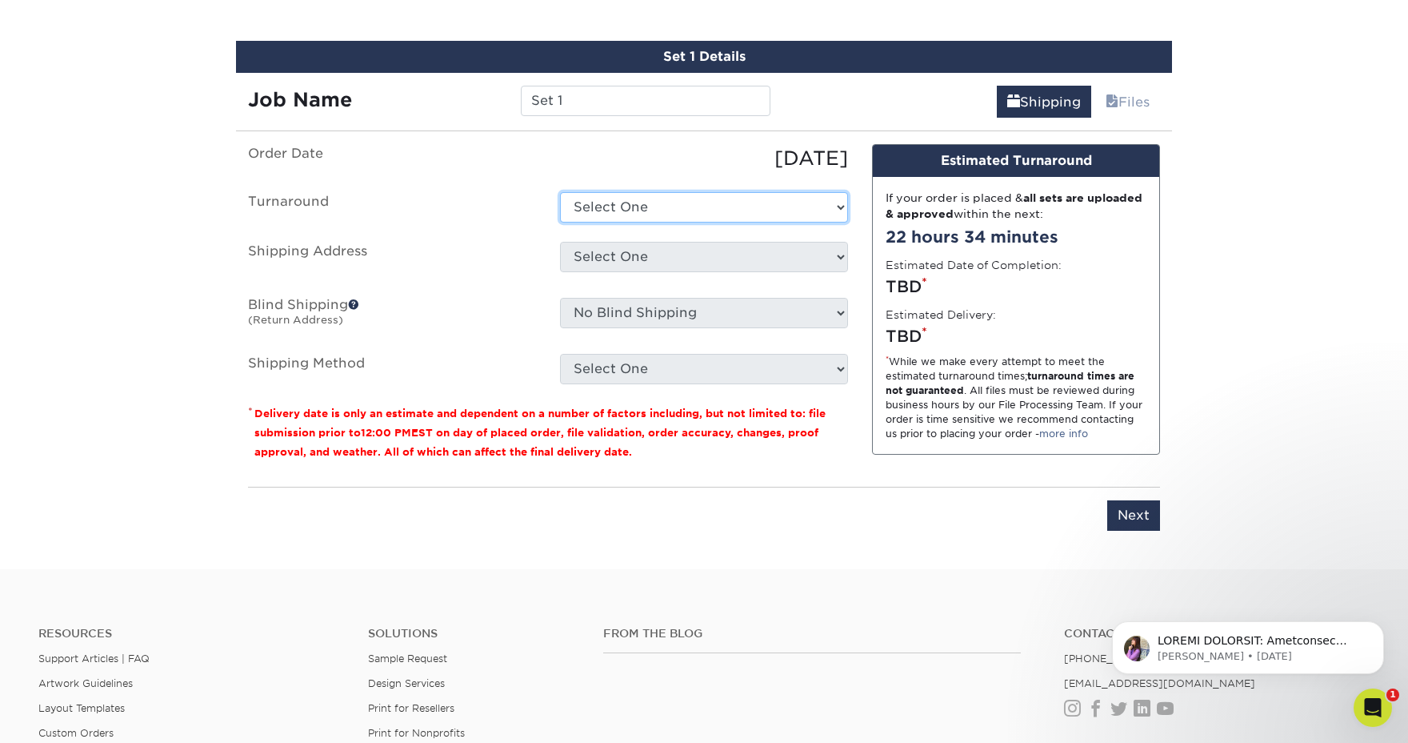
click at [678, 206] on select "Select One 2-4 Business Days 2 Day Next Business Day" at bounding box center [704, 207] width 288 height 30
select select "23721297-b68b-4846-ba83-3171e6bd9d78"
click at [560, 192] on select "Select One 2-4 Business Days 2 Day Next Business Day" at bounding box center [704, 207] width 288 height 30
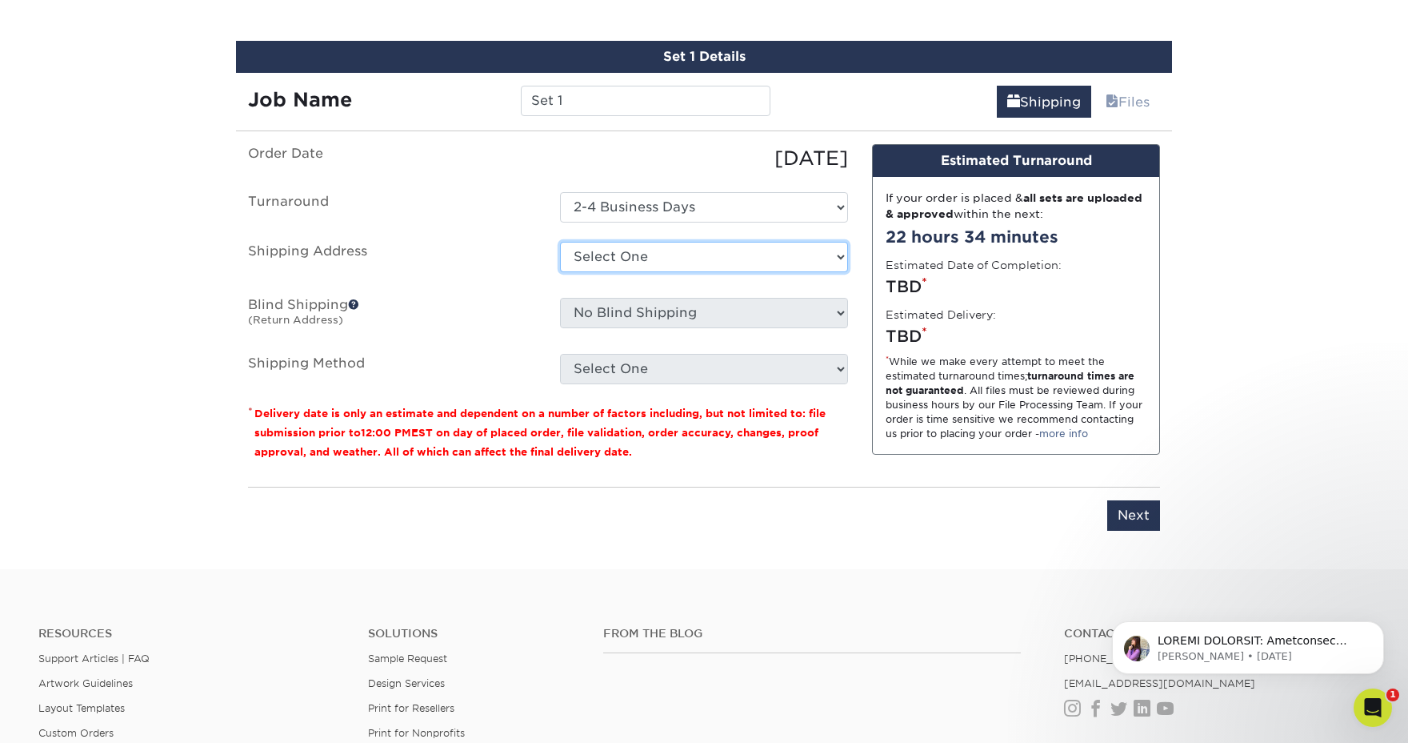
click at [658, 260] on select "Select One IDEAL Electric + Add New Address" at bounding box center [704, 257] width 288 height 30
select select "286530"
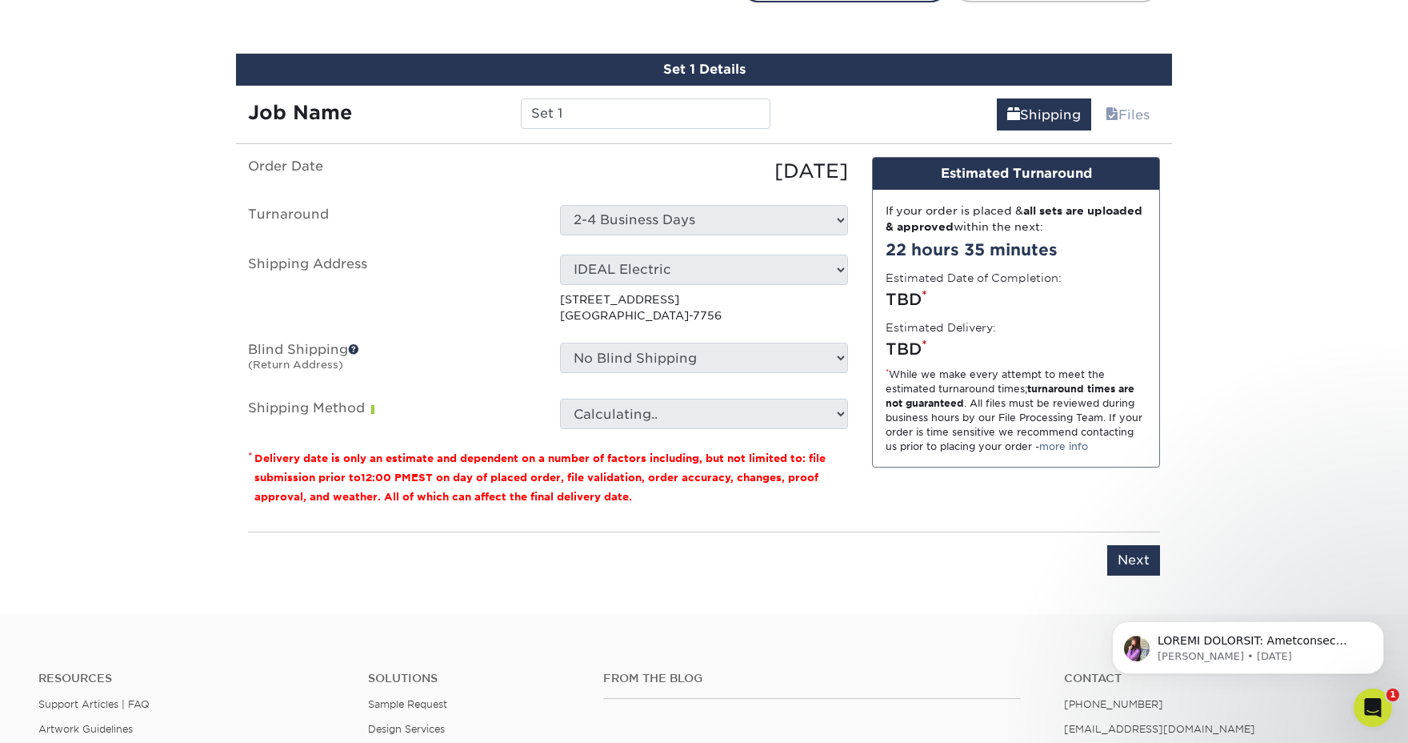
scroll to position [899, 0]
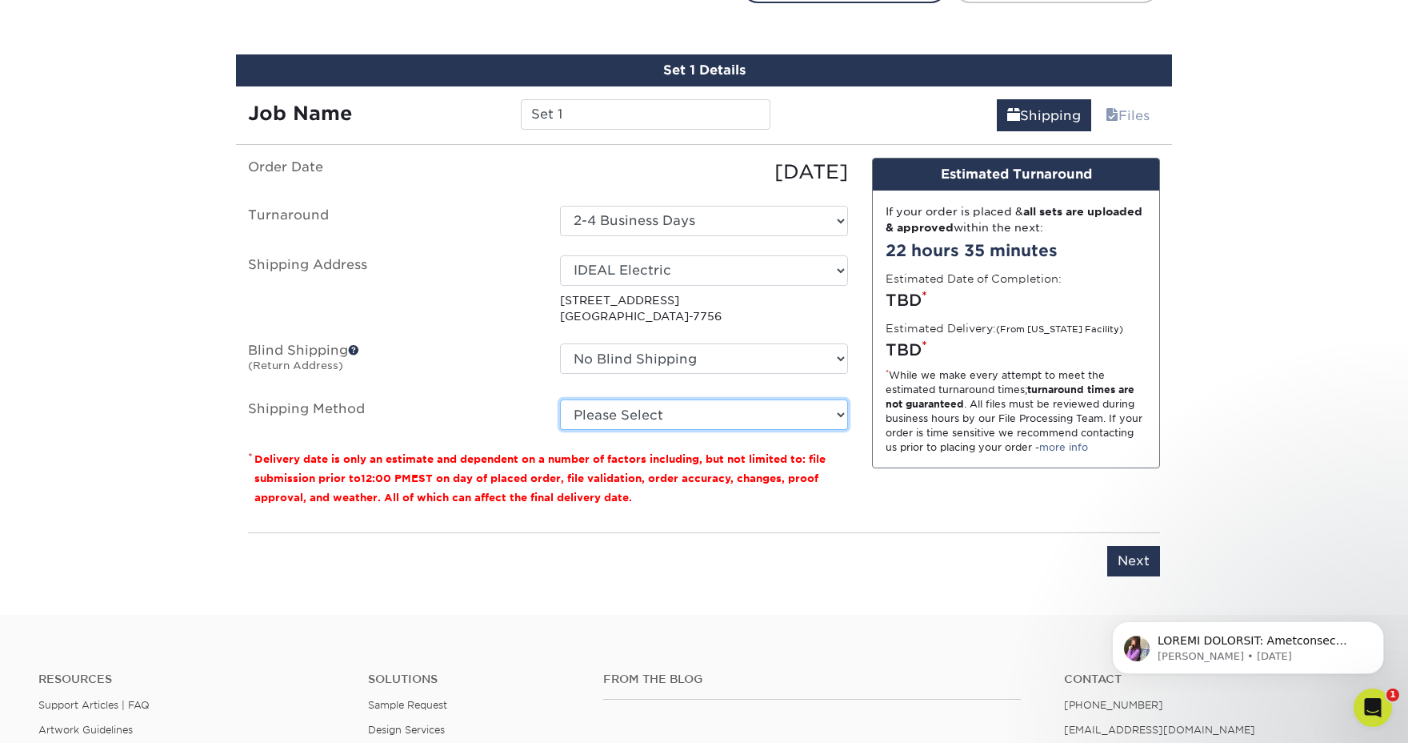
click at [663, 405] on select "Please Select Ground Shipping (+$7.84) 3 Day Shipping Service (+$15.36) 2 Day A…" at bounding box center [704, 414] width 288 height 30
select select "03"
click at [560, 399] on select "Please Select Ground Shipping (+$7.84) 3 Day Shipping Service (+$15.36) 2 Day A…" at bounding box center [704, 414] width 288 height 30
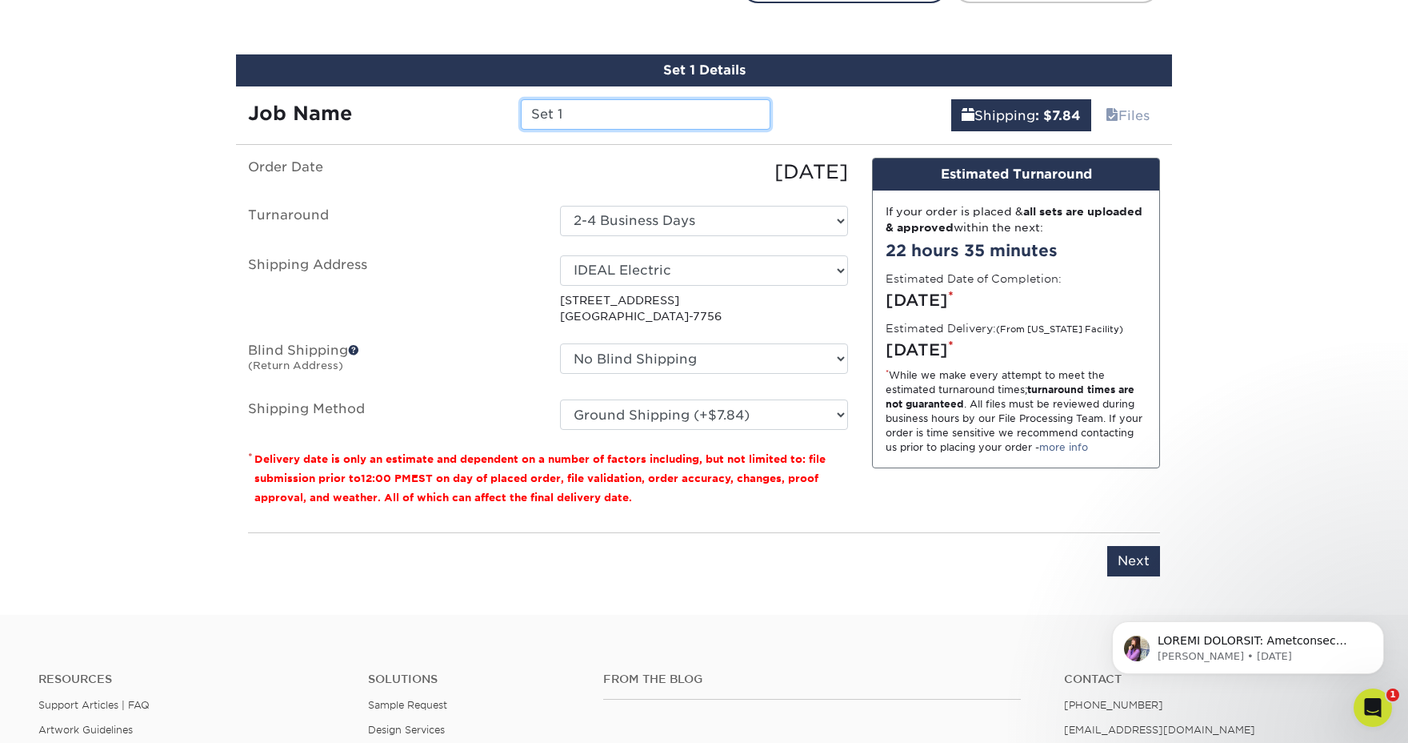
click at [587, 111] on input "Set 1" at bounding box center [645, 114] width 249 height 30
click at [532, 114] on input "Robert Barger" at bounding box center [645, 114] width 249 height 30
type input "Business Cards - [PERSON_NAME]"
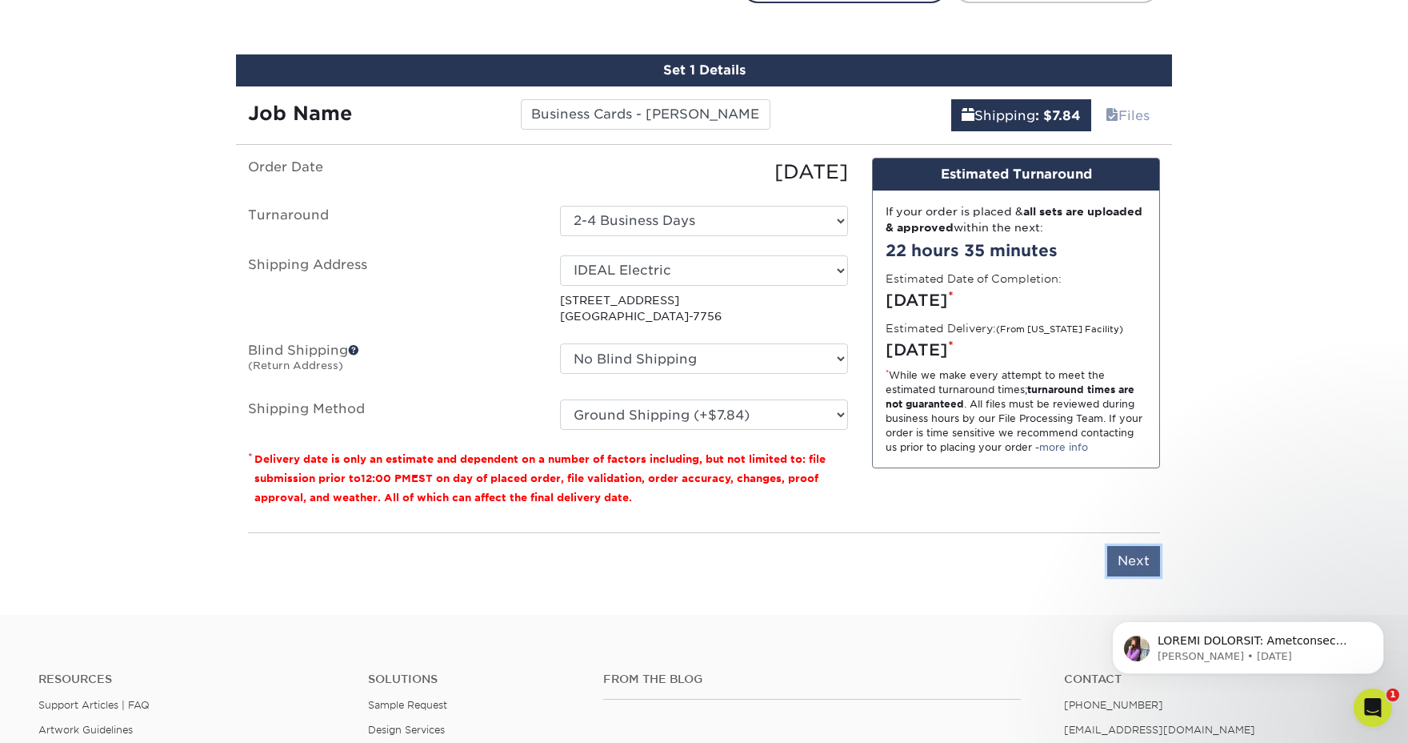
click at [1147, 554] on input "Next" at bounding box center [1134, 561] width 53 height 30
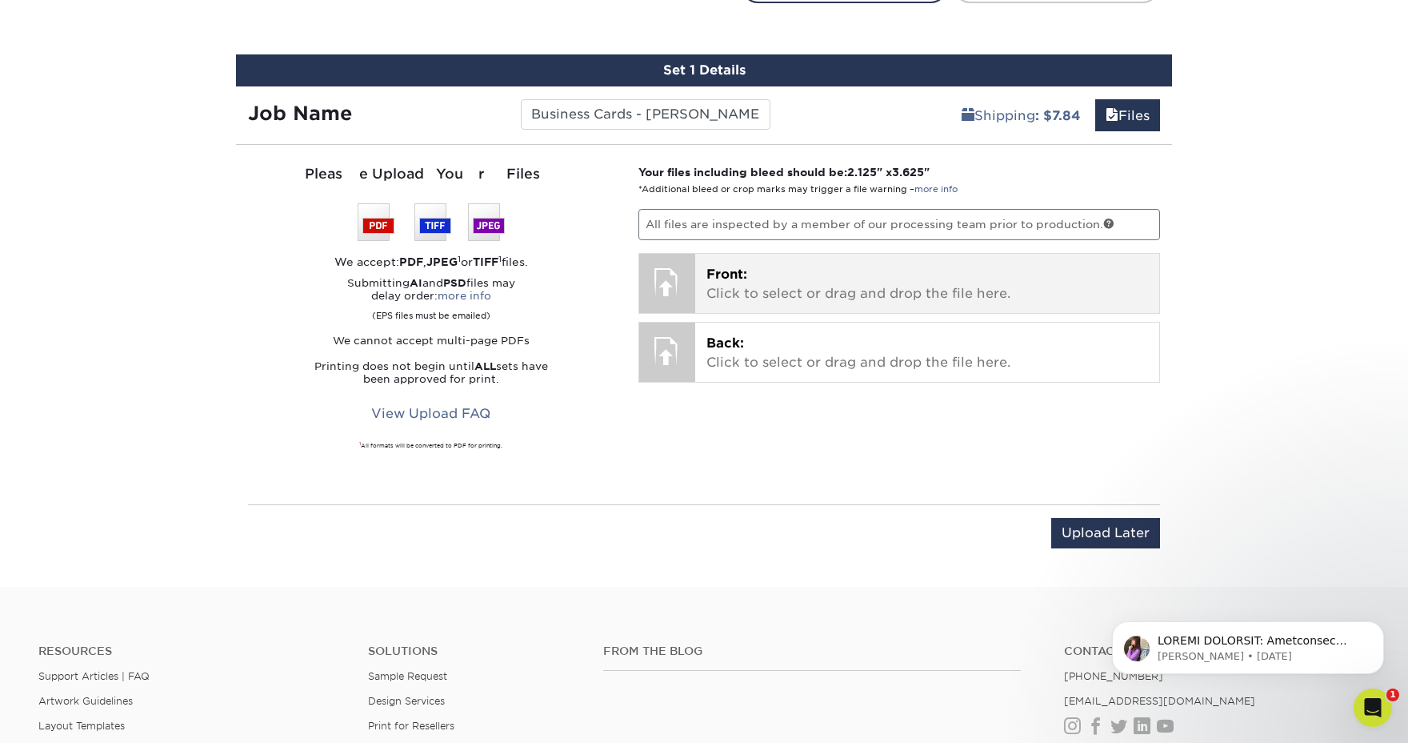
click at [773, 277] on p "Front: Click to select or drag and drop the file here." at bounding box center [928, 284] width 443 height 38
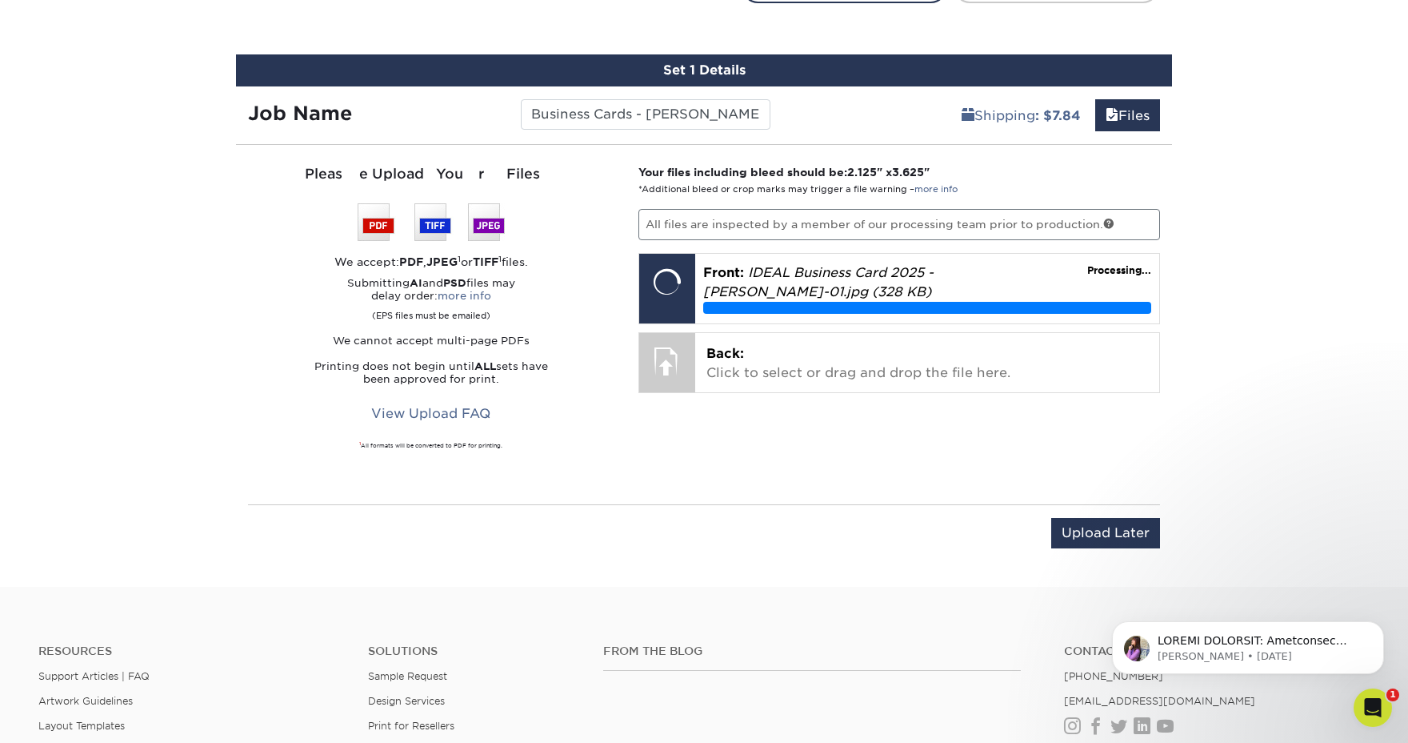
click at [817, 402] on div "Your files including bleed should be: 2.125 " x 3.625 " *Additional bleed or cr…" at bounding box center [900, 324] width 547 height 321
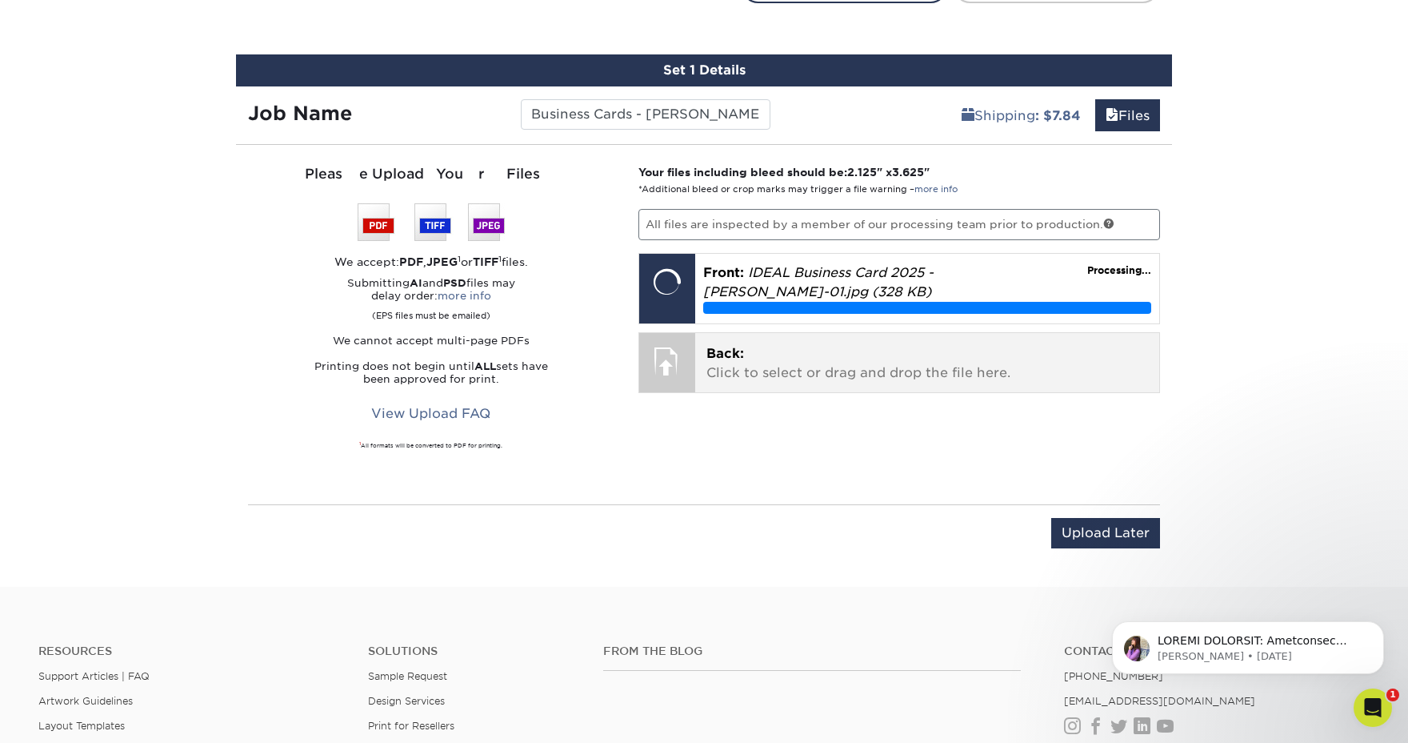
click at [821, 387] on div "Back: Click to select or drag and drop the file here. Choose file" at bounding box center [927, 362] width 465 height 59
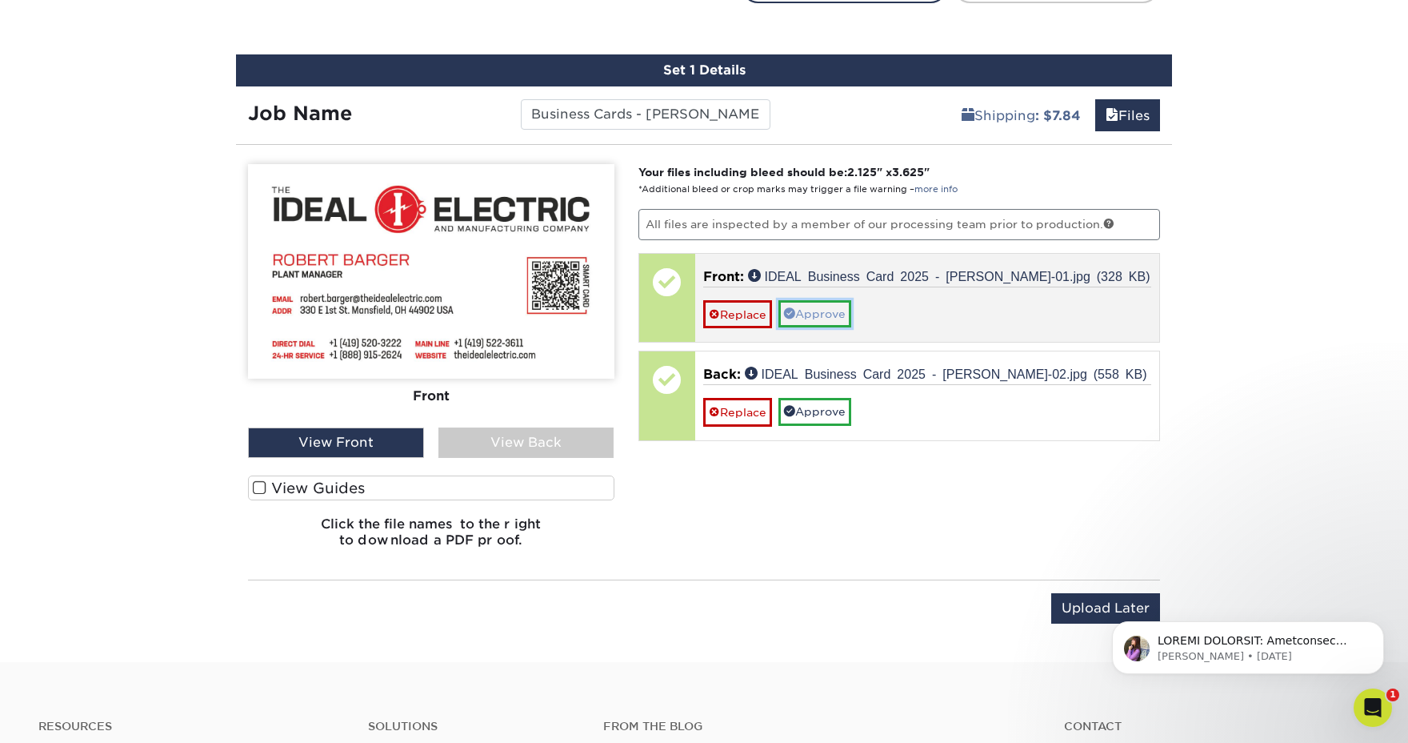
click at [818, 312] on link "Approve" at bounding box center [815, 313] width 73 height 27
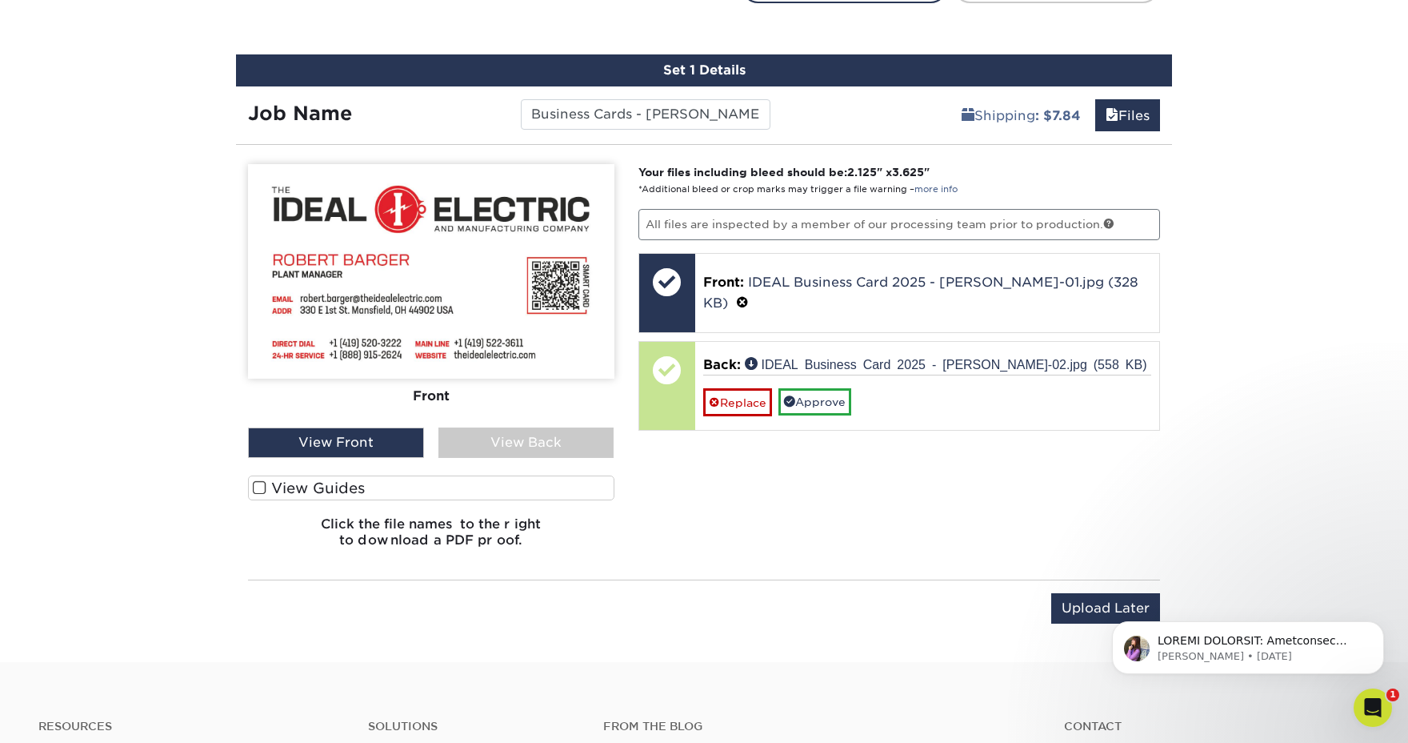
click at [498, 439] on div "View Back" at bounding box center [527, 442] width 176 height 30
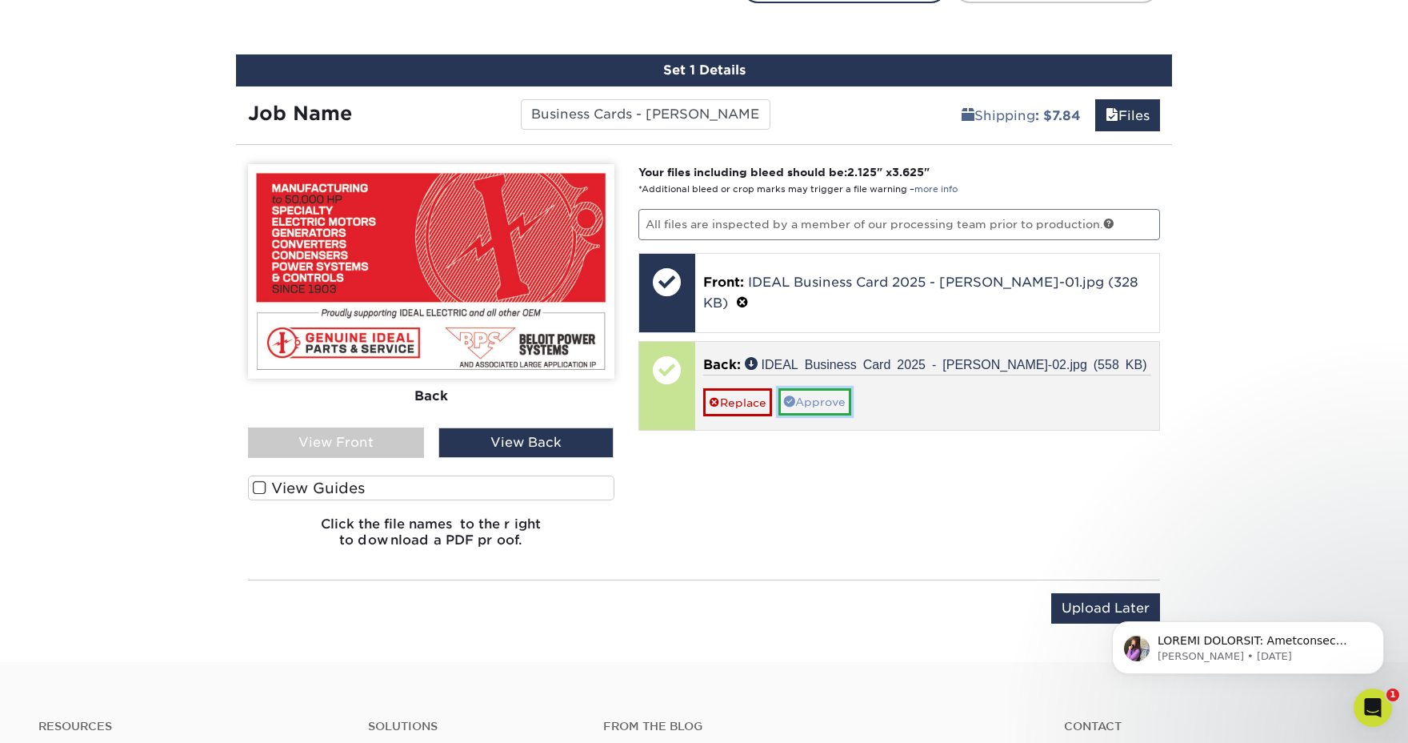
click at [827, 402] on link "Approve" at bounding box center [815, 401] width 73 height 27
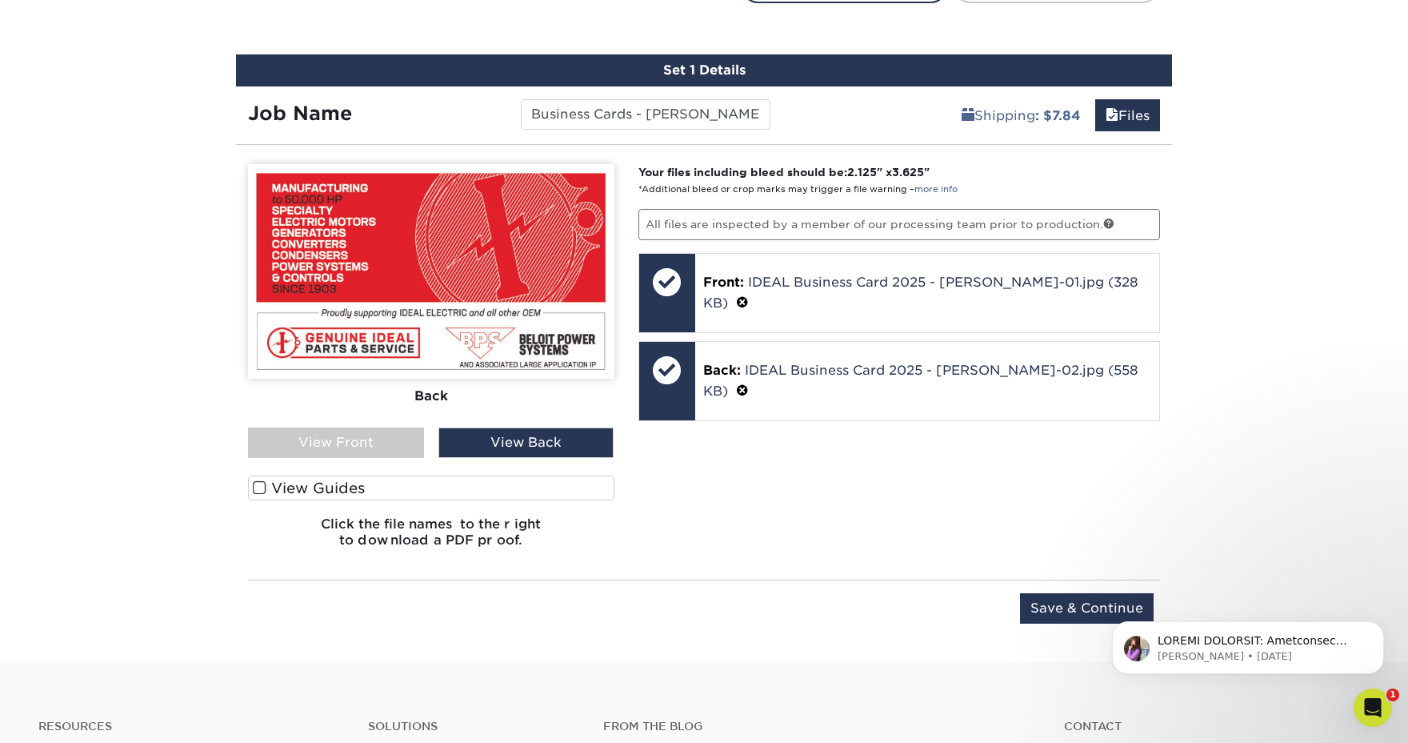
click at [256, 487] on span at bounding box center [260, 487] width 14 height 15
click at [0, 0] on input "View Guides" at bounding box center [0, 0] width 0 height 0
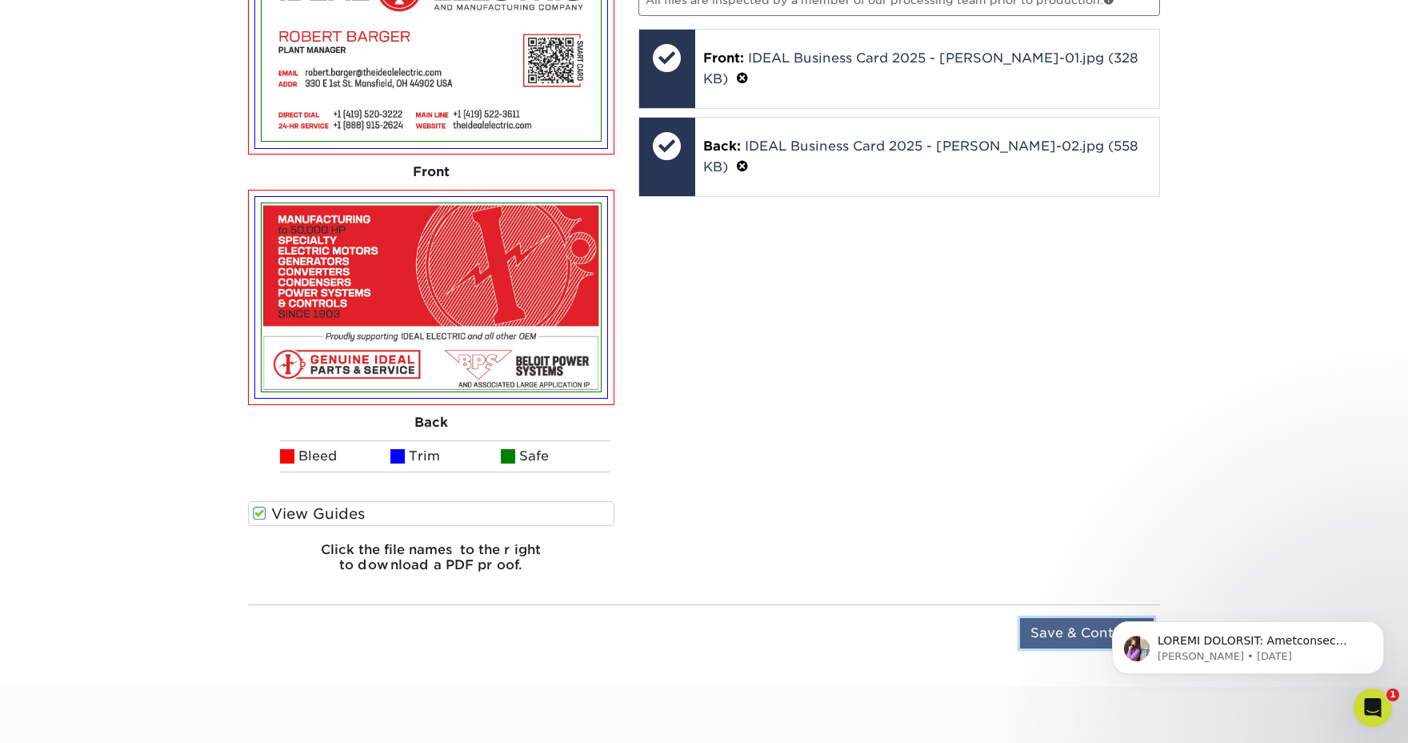
click at [1072, 633] on input "Save & Continue" at bounding box center [1087, 633] width 134 height 30
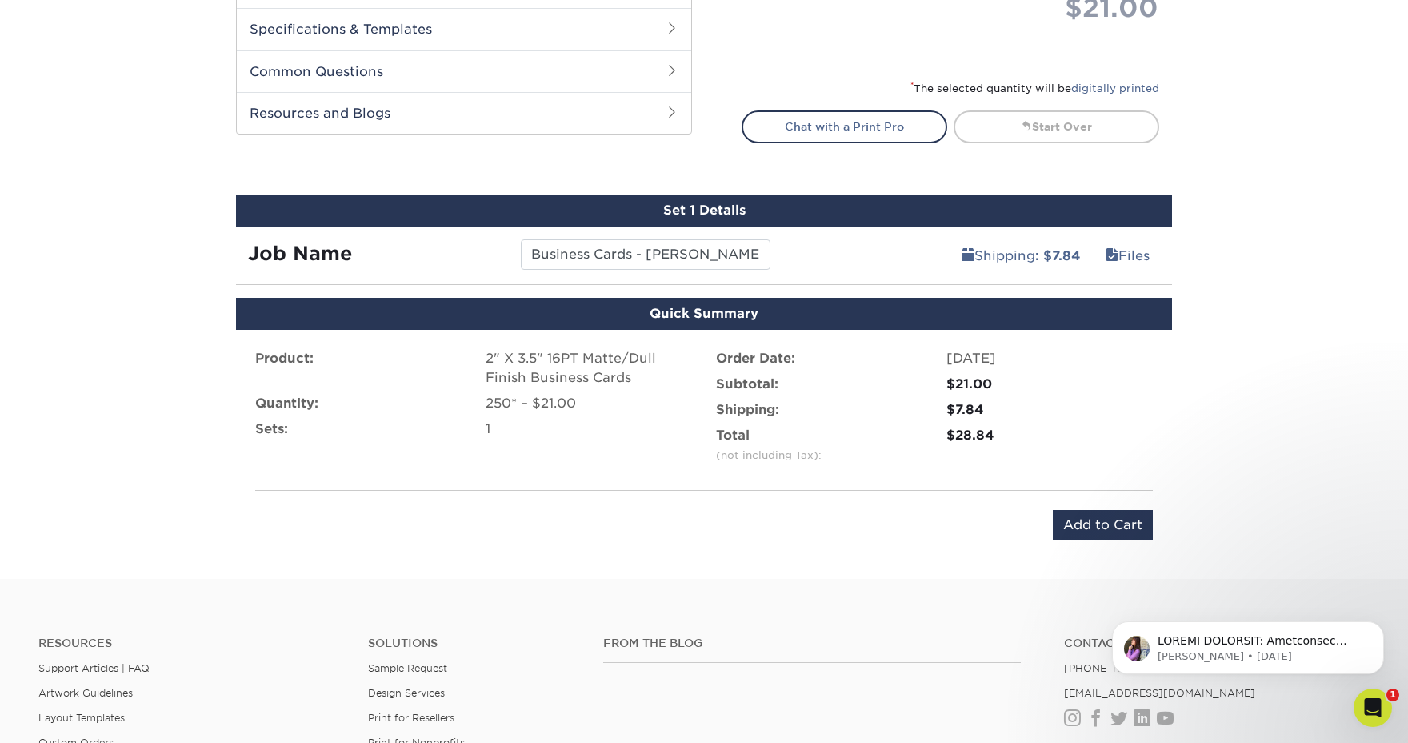
scroll to position [720, 0]
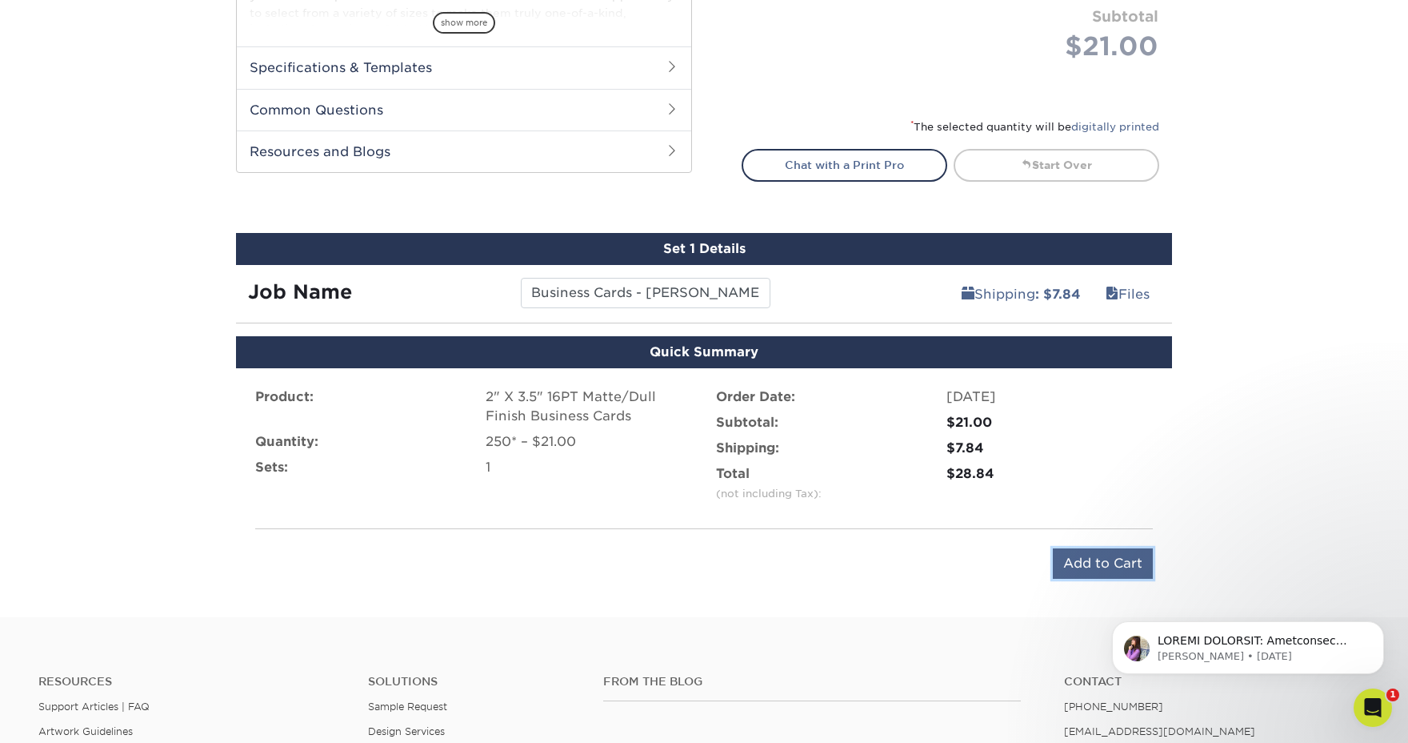
click at [1093, 569] on input "Add to Cart" at bounding box center [1103, 563] width 100 height 30
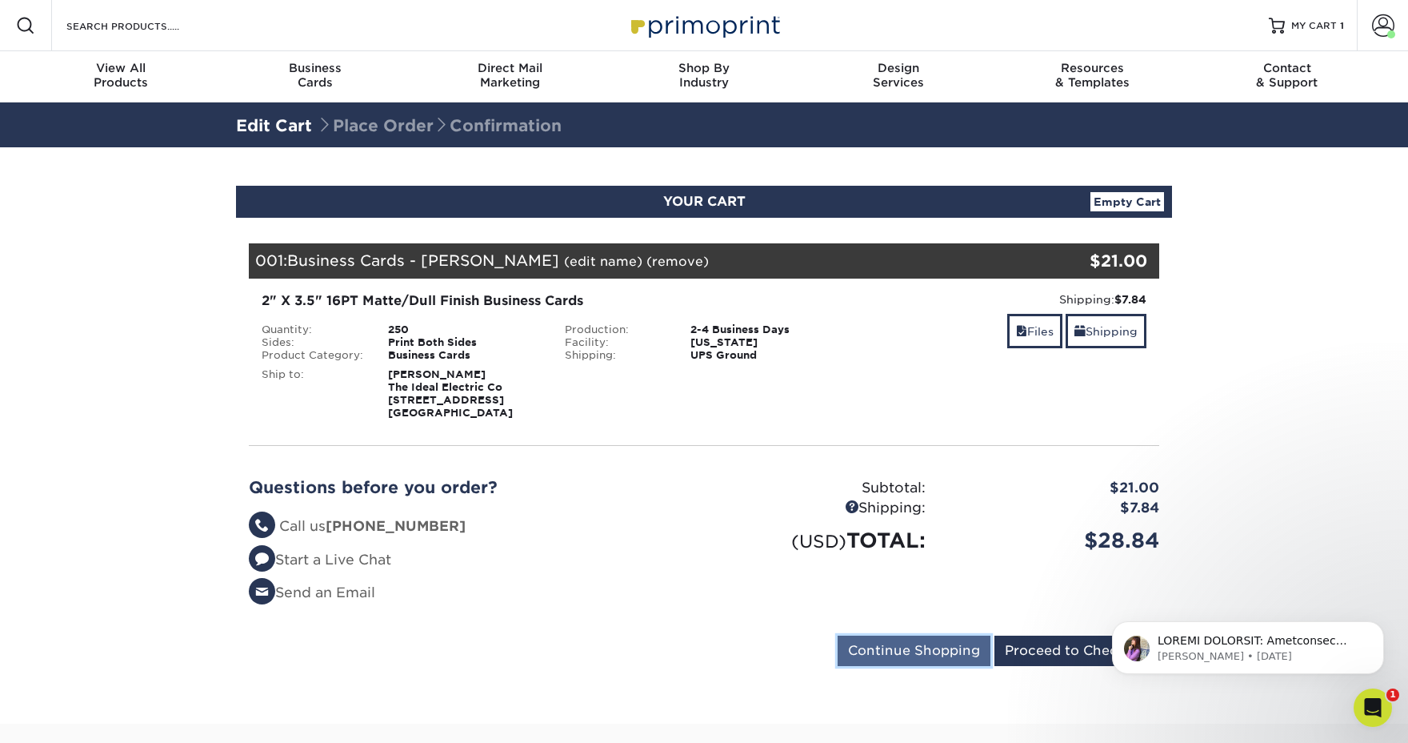
click at [911, 644] on input "Continue Shopping" at bounding box center [914, 650] width 153 height 30
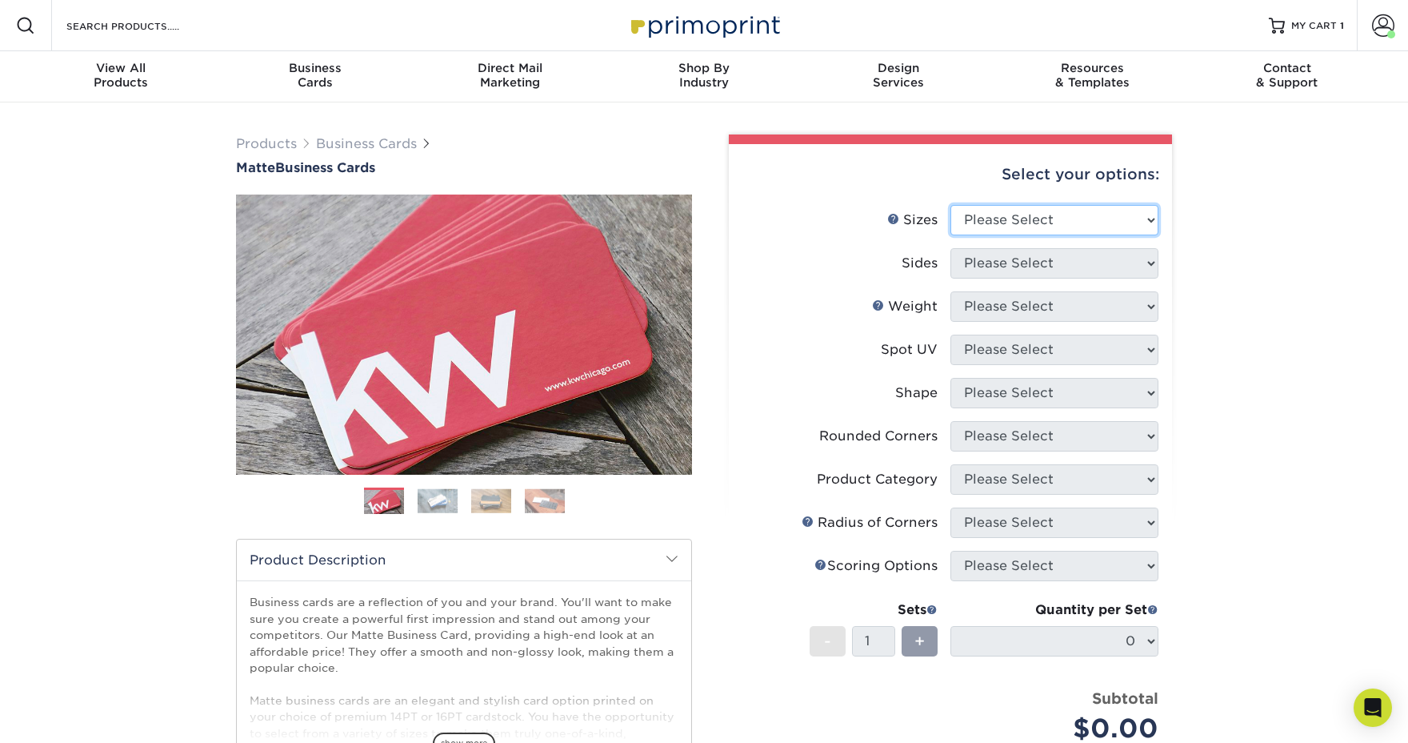
click at [1004, 223] on select "Please Select 1.5" x 3.5" - Mini 1.75" x 3.5" - Mini 2" x 2" - Square 2" x 3" -…" at bounding box center [1055, 220] width 208 height 30
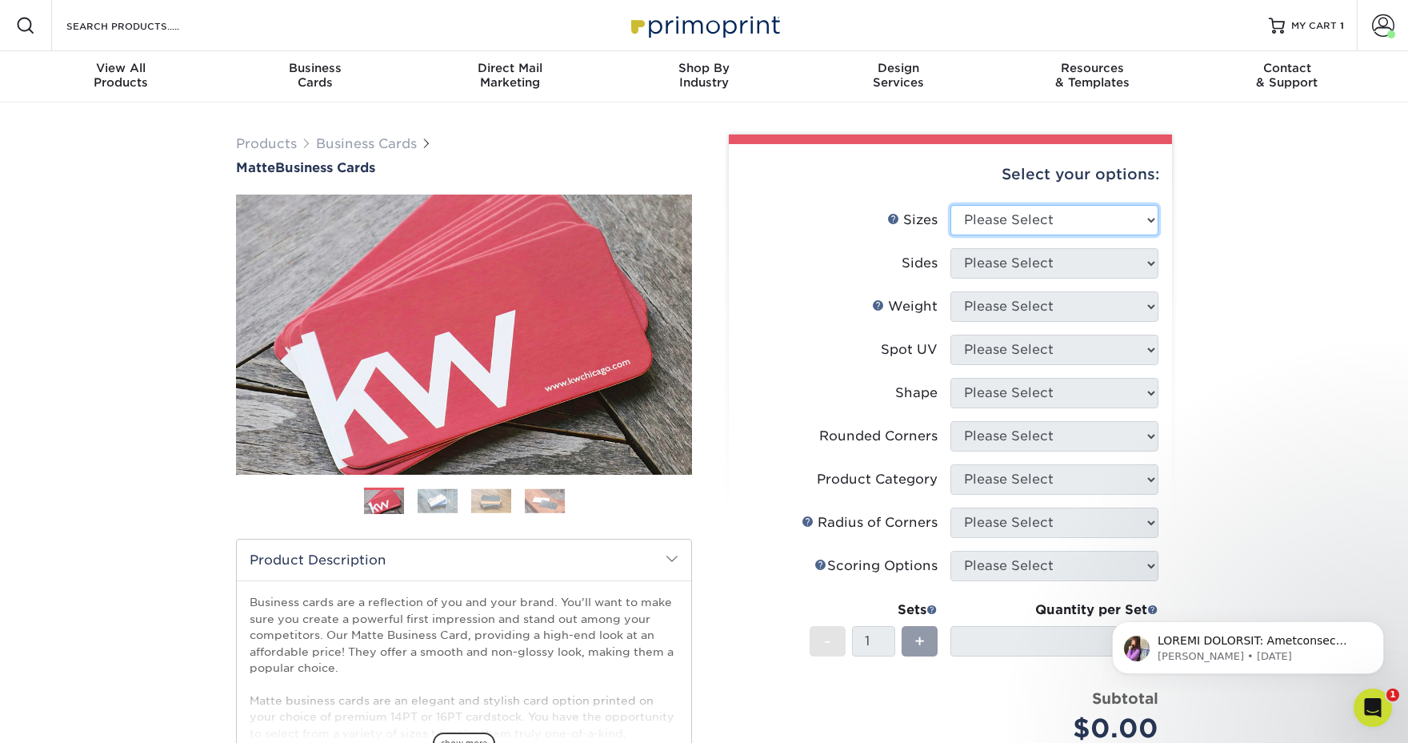
select select "2.00x3.50"
click at [951, 205] on select "Please Select 1.5" x 3.5" - Mini 1.75" x 3.5" - Mini 2" x 2" - Square 2" x 3" -…" at bounding box center [1055, 220] width 208 height 30
click at [1045, 272] on select "Please Select Print Both Sides Print Front Only" at bounding box center [1055, 263] width 208 height 30
select select "13abbda7-1d64-4f25-8bb2-c179b224825d"
click at [951, 248] on select "Please Select Print Both Sides Print Front Only" at bounding box center [1055, 263] width 208 height 30
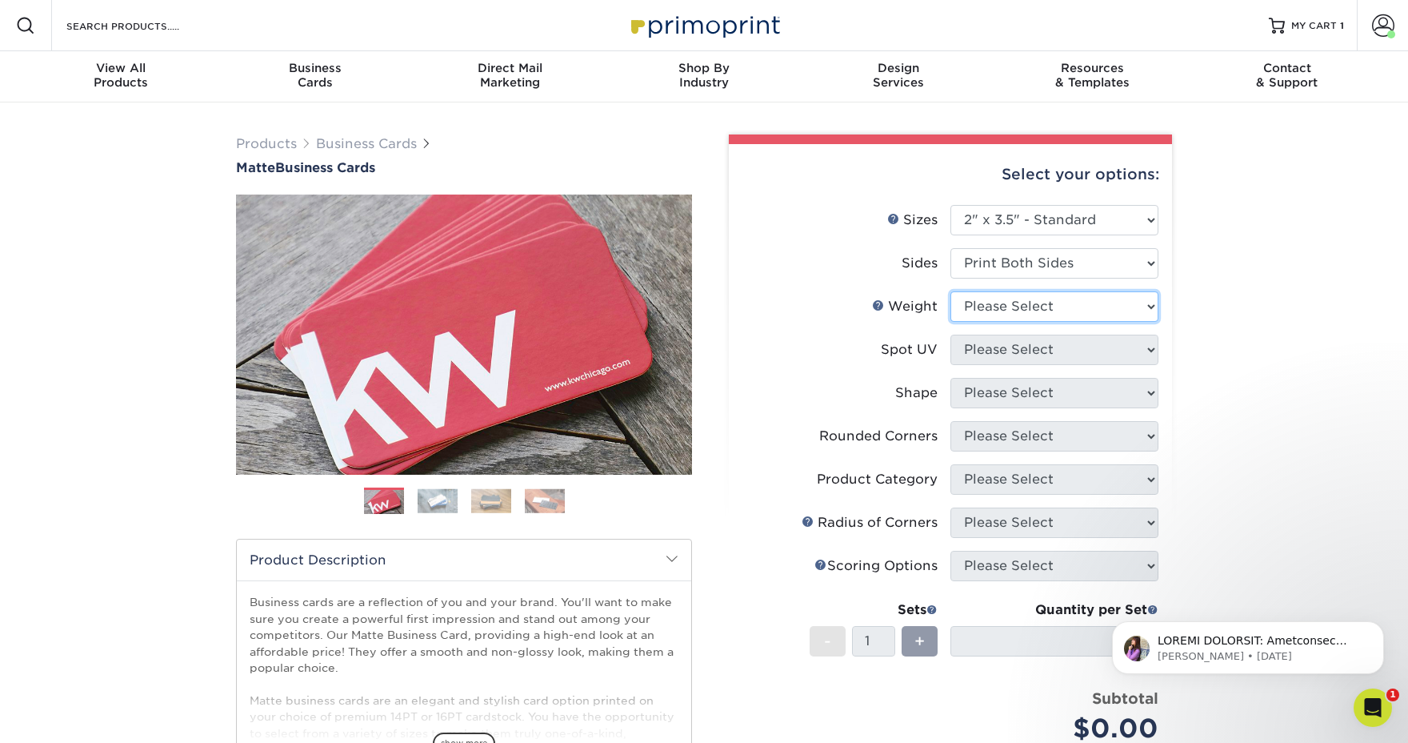
click at [1029, 310] on select "Please Select 16PT 14PT" at bounding box center [1055, 306] width 208 height 30
select select "16PT"
click at [951, 291] on select "Please Select 16PT 14PT" at bounding box center [1055, 306] width 208 height 30
click at [1011, 356] on select "Please Select No Spot UV Front and Back (Both Sides) Front Only Back Only" at bounding box center [1055, 350] width 208 height 30
select select "3"
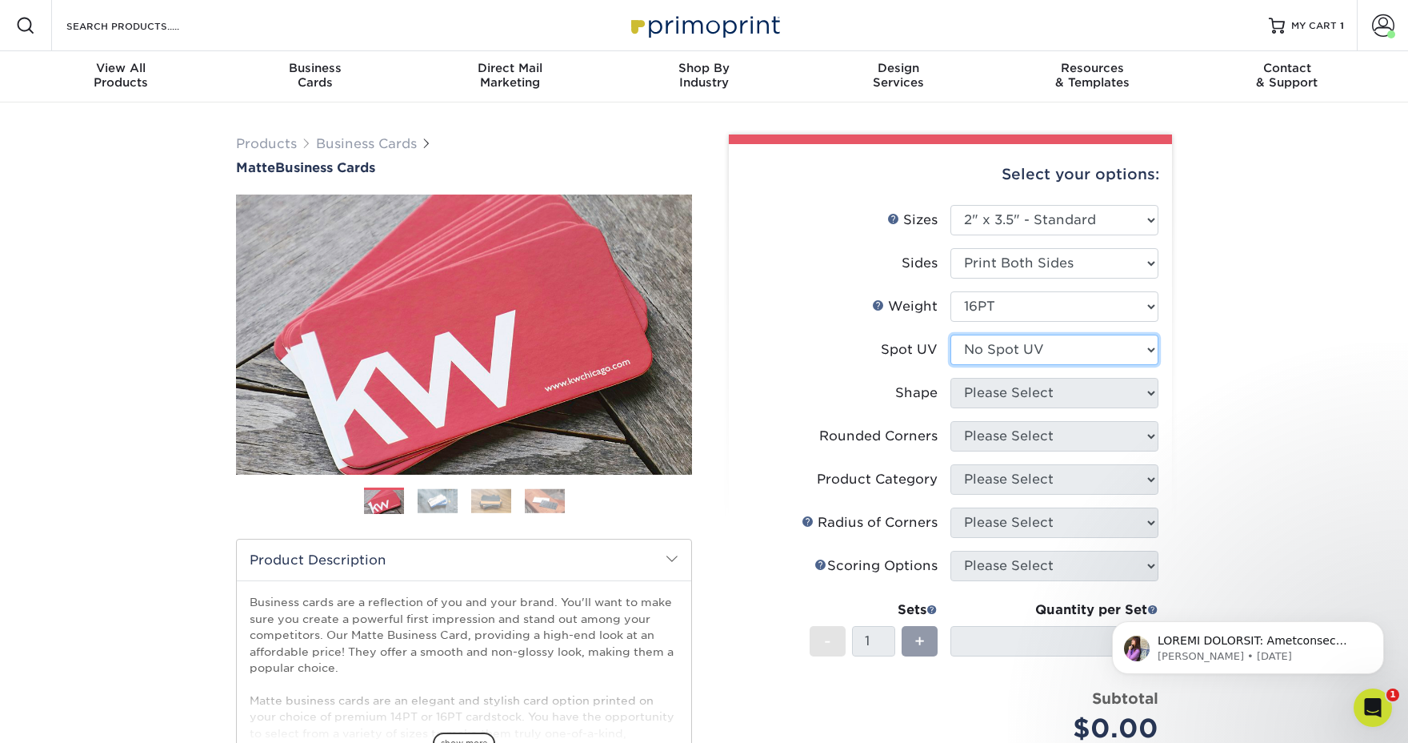
click at [951, 335] on select "Please Select No Spot UV Front and Back (Both Sides) Front Only Back Only" at bounding box center [1055, 350] width 208 height 30
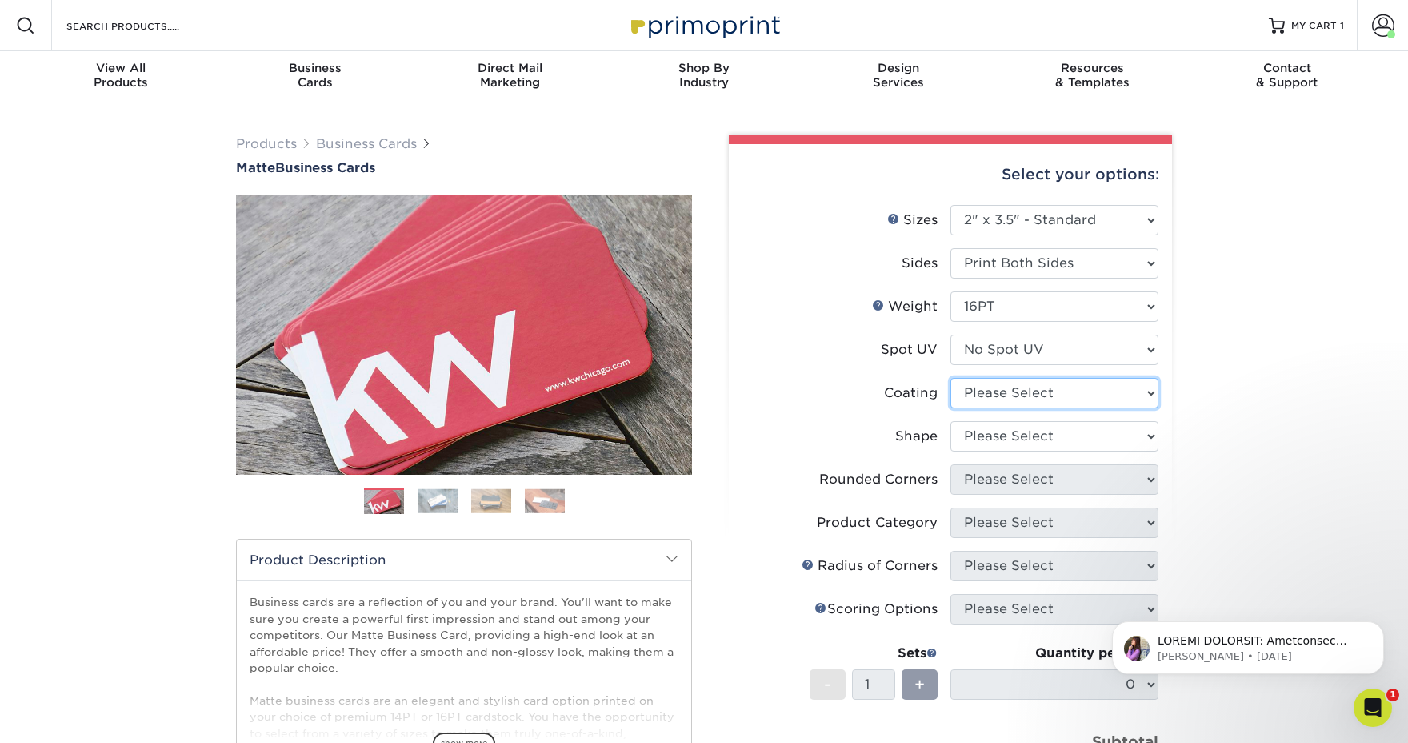
click at [1009, 390] on select at bounding box center [1055, 393] width 208 height 30
select select "121bb7b5-3b4d-429f-bd8d-bbf80e953313"
click at [951, 378] on select at bounding box center [1055, 393] width 208 height 30
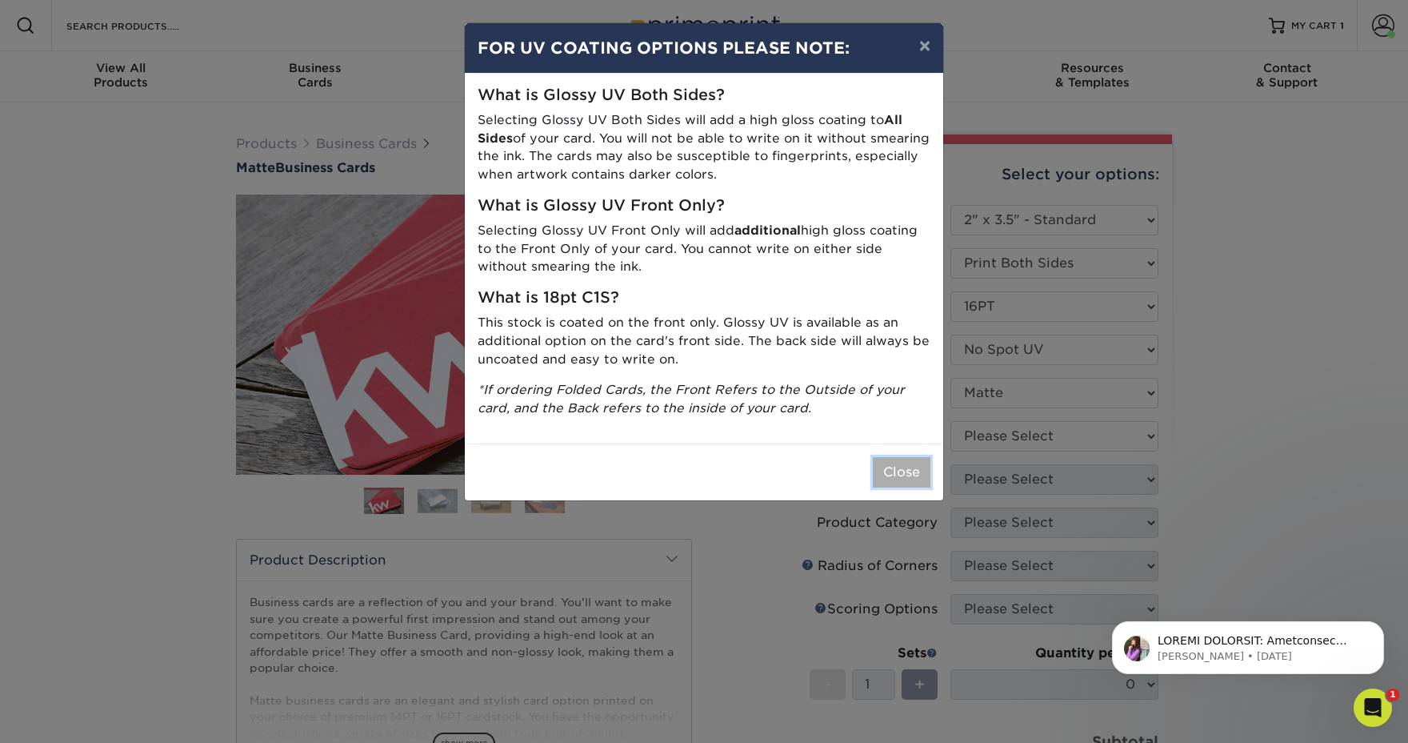
click at [895, 478] on button "Close" at bounding box center [902, 472] width 58 height 30
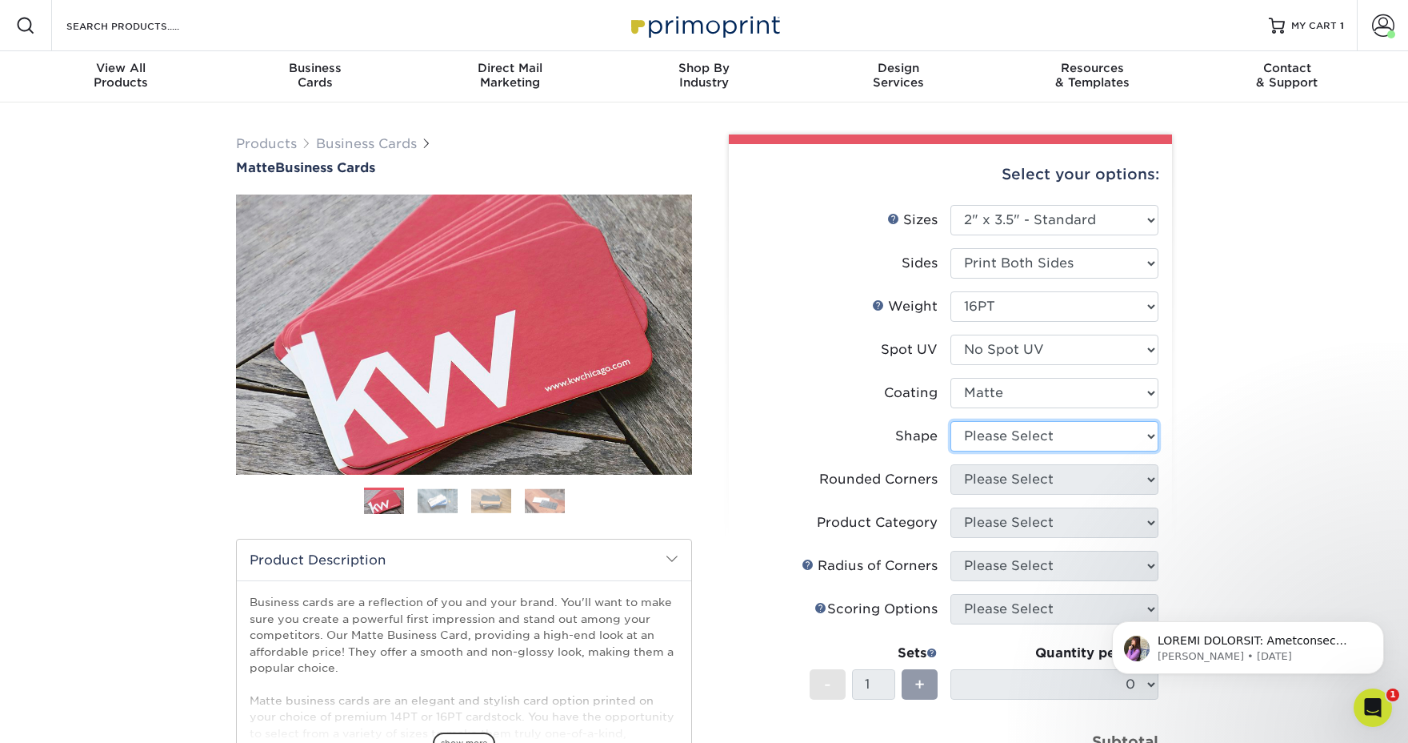
click at [1057, 439] on select "Please Select Standard Oval" at bounding box center [1055, 436] width 208 height 30
select select "standard"
click at [951, 421] on select "Please Select Standard Oval" at bounding box center [1055, 436] width 208 height 30
click at [1025, 480] on select "Please Select Yes - Round 2 Corners Yes - Round 4 Corners No" at bounding box center [1055, 479] width 208 height 30
select select "0"
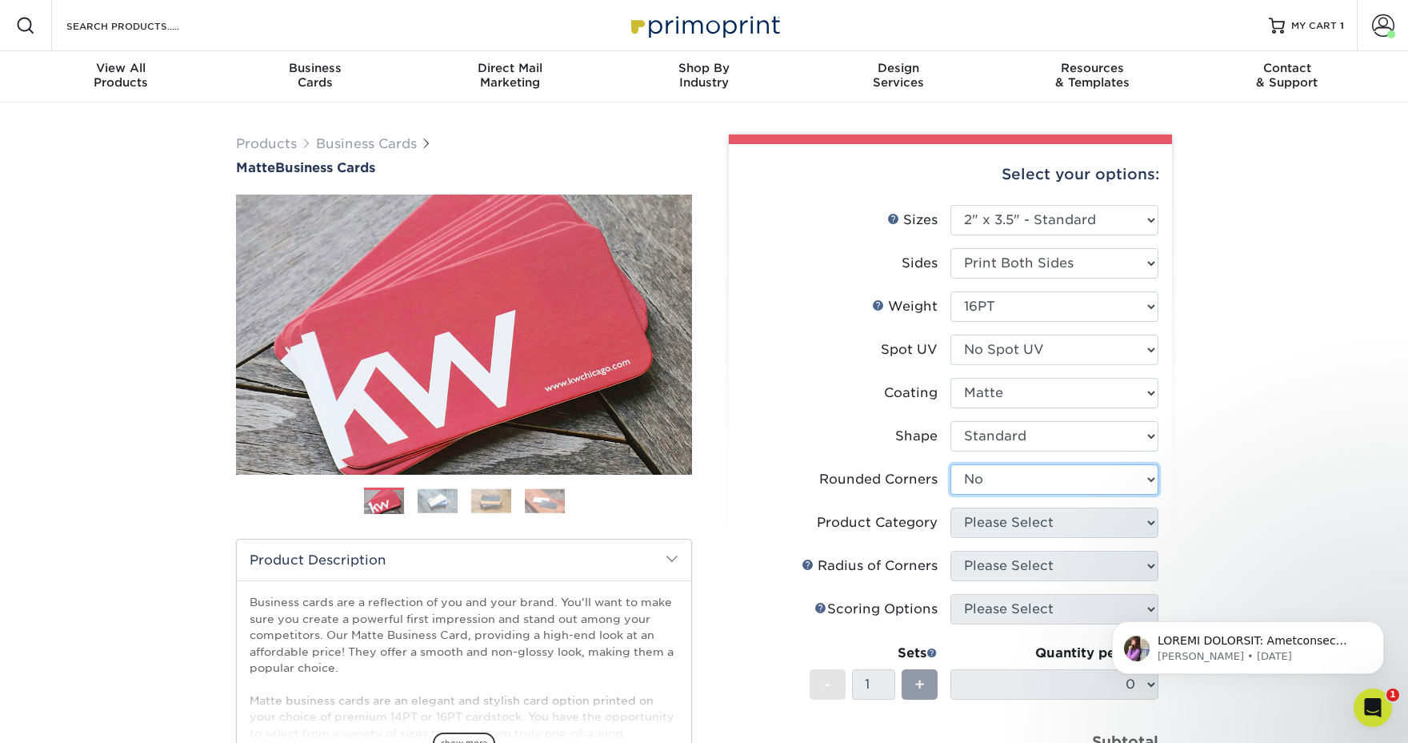
click at [951, 464] on select "Please Select Yes - Round 2 Corners Yes - Round 4 Corners No" at bounding box center [1055, 479] width 208 height 30
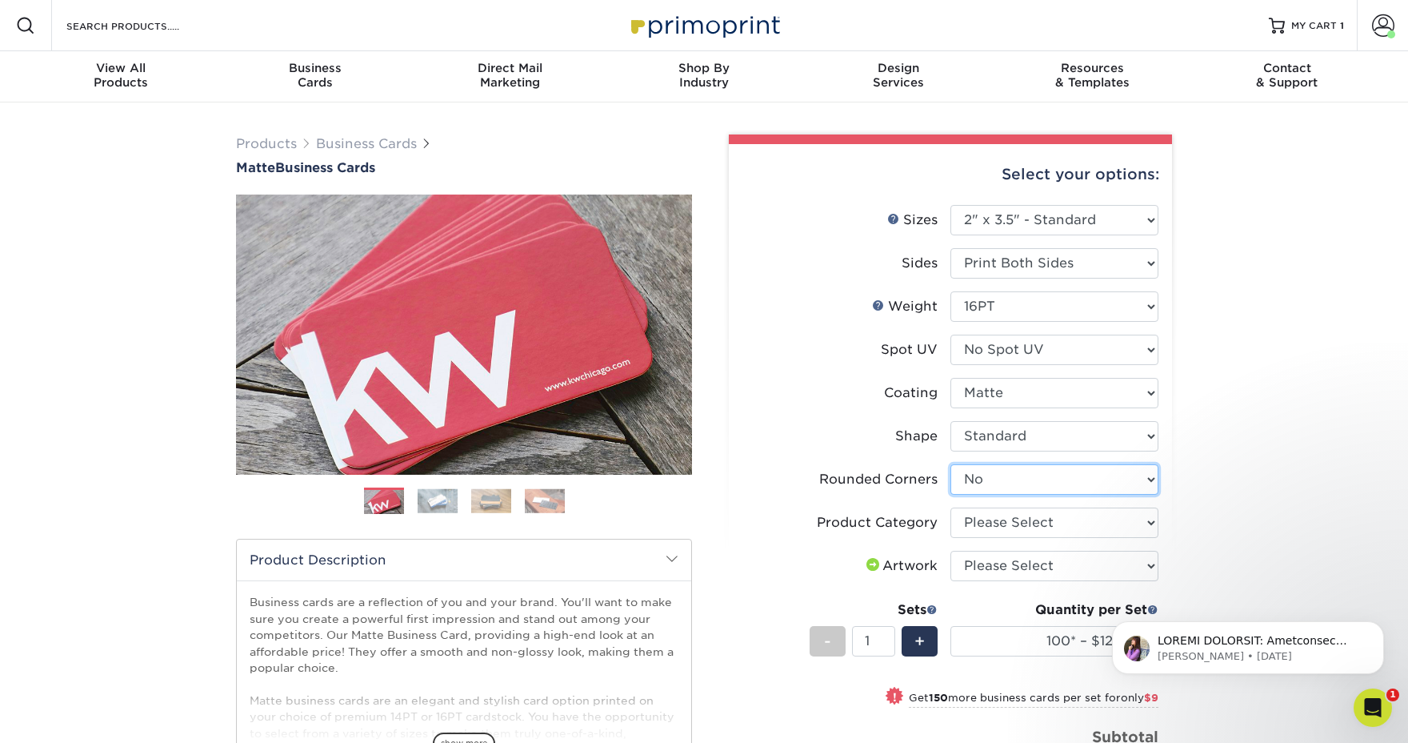
scroll to position [14, 0]
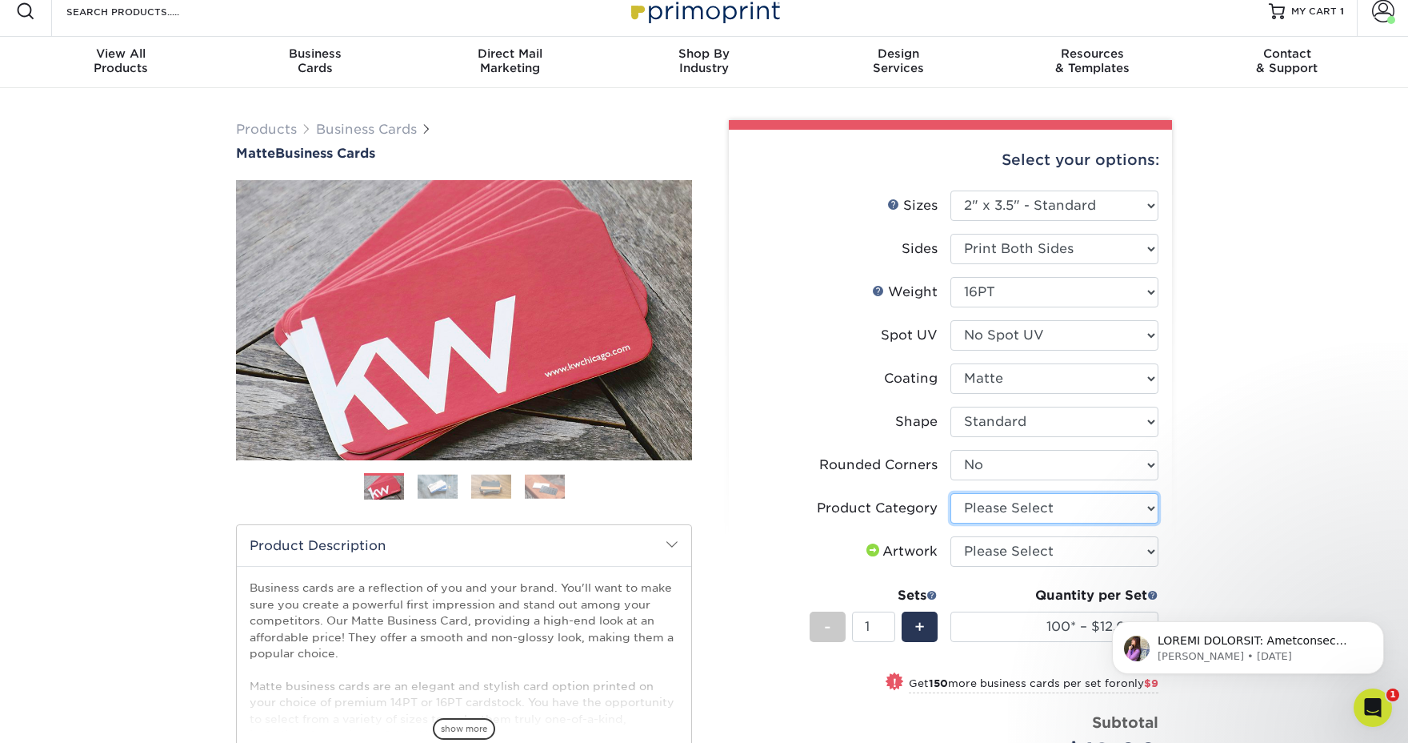
click at [1024, 510] on select "Please Select Business Cards" at bounding box center [1055, 508] width 208 height 30
select select "3b5148f1-0588-4f88-a218-97bcfdce65c1"
click at [951, 493] on select "Please Select Business Cards" at bounding box center [1055, 508] width 208 height 30
click at [1015, 552] on select "Please Select I will upload files I need a design - $100" at bounding box center [1055, 551] width 208 height 30
select select "upload"
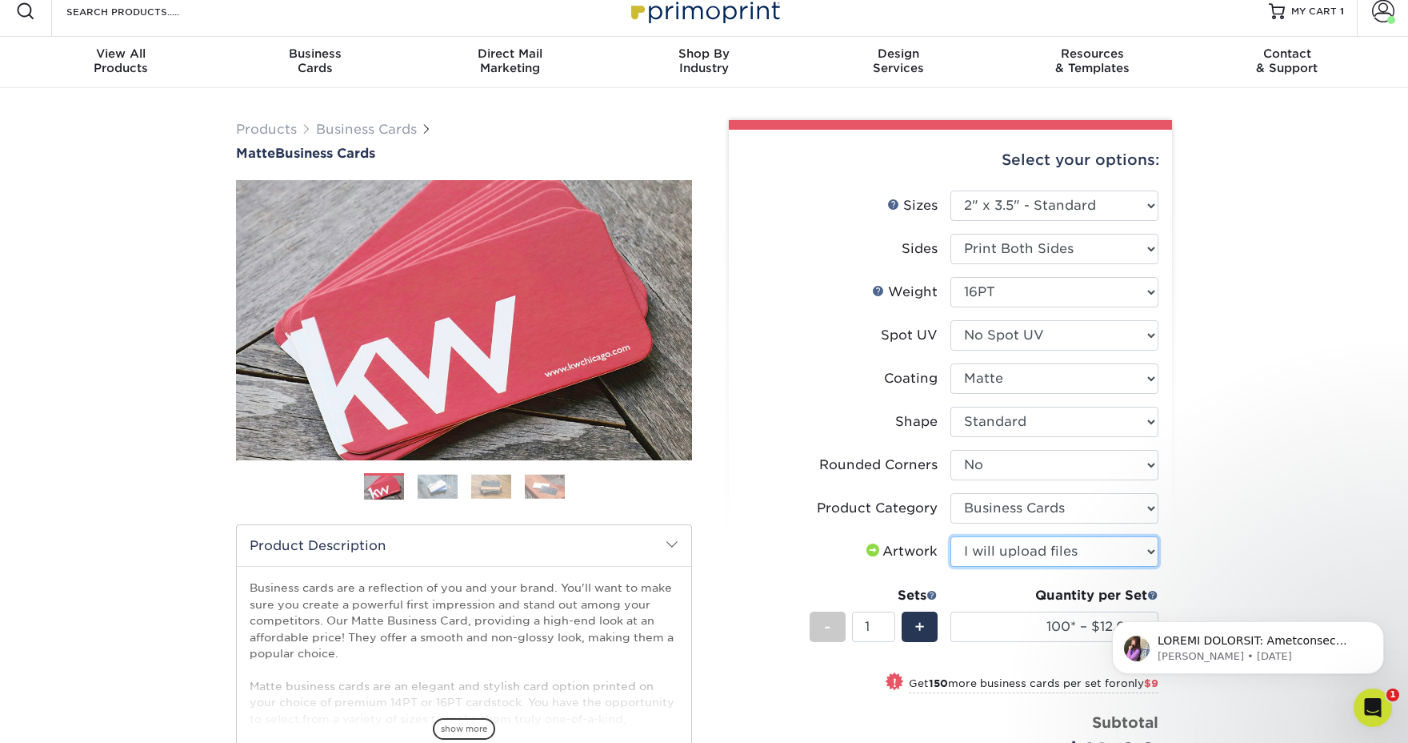
click at [951, 536] on select "Please Select I will upload files I need a design - $100" at bounding box center [1055, 551] width 208 height 30
click at [930, 633] on div "+" at bounding box center [920, 626] width 36 height 30
click at [825, 631] on span "-" at bounding box center [827, 627] width 7 height 24
type input "1"
click at [1060, 631] on select "100* – $12.00 250* – $21.00 500 – $42.00 1000 – $53.00 2500 – $95.00 5000 – $18…" at bounding box center [1055, 626] width 208 height 30
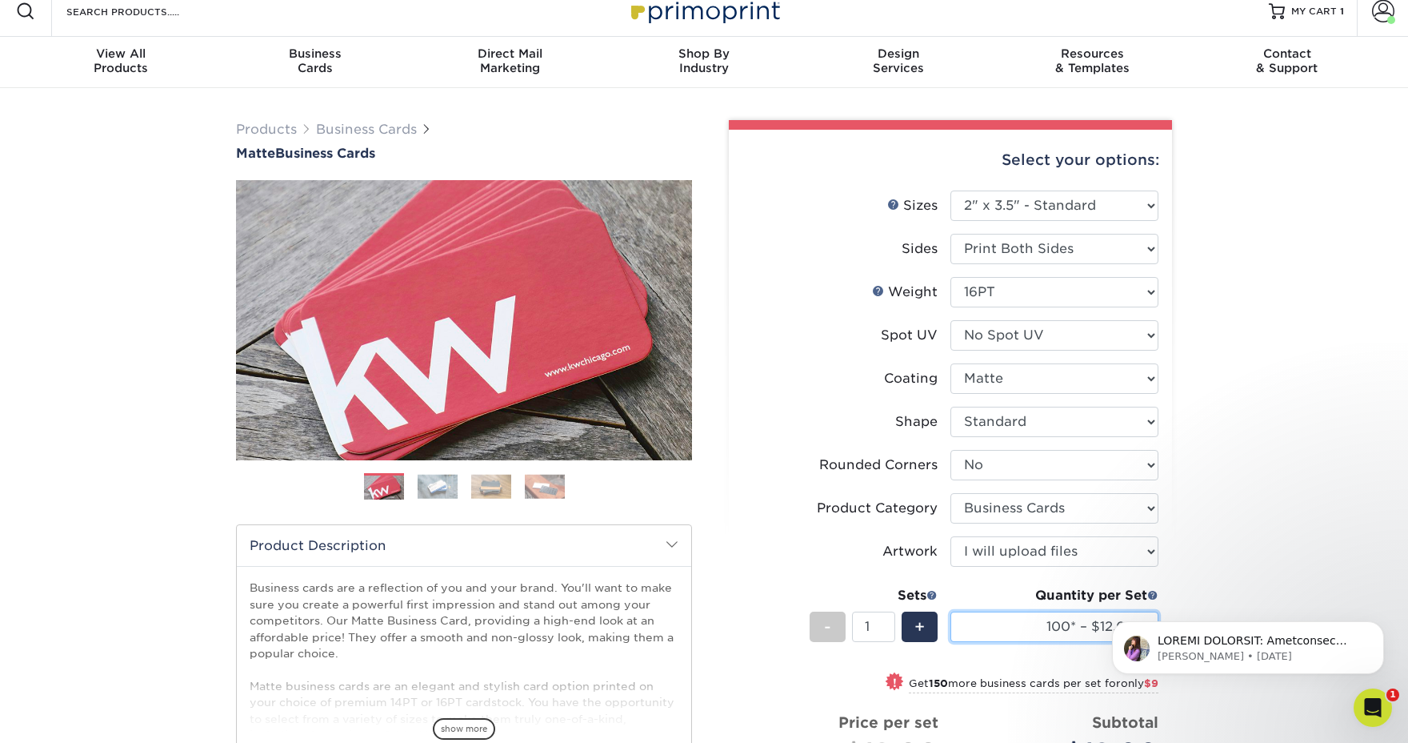
select select "250* – $21.00"
click at [951, 611] on select "100* – $12.00 250* – $21.00 500 – $42.00 1000 – $53.00 2500 – $95.00 5000 – $18…" at bounding box center [1055, 626] width 208 height 30
click at [1302, 586] on div "Products Business Cards Matte Business Cards Previous Next 100 $ 9" at bounding box center [704, 564] width 1408 height 953
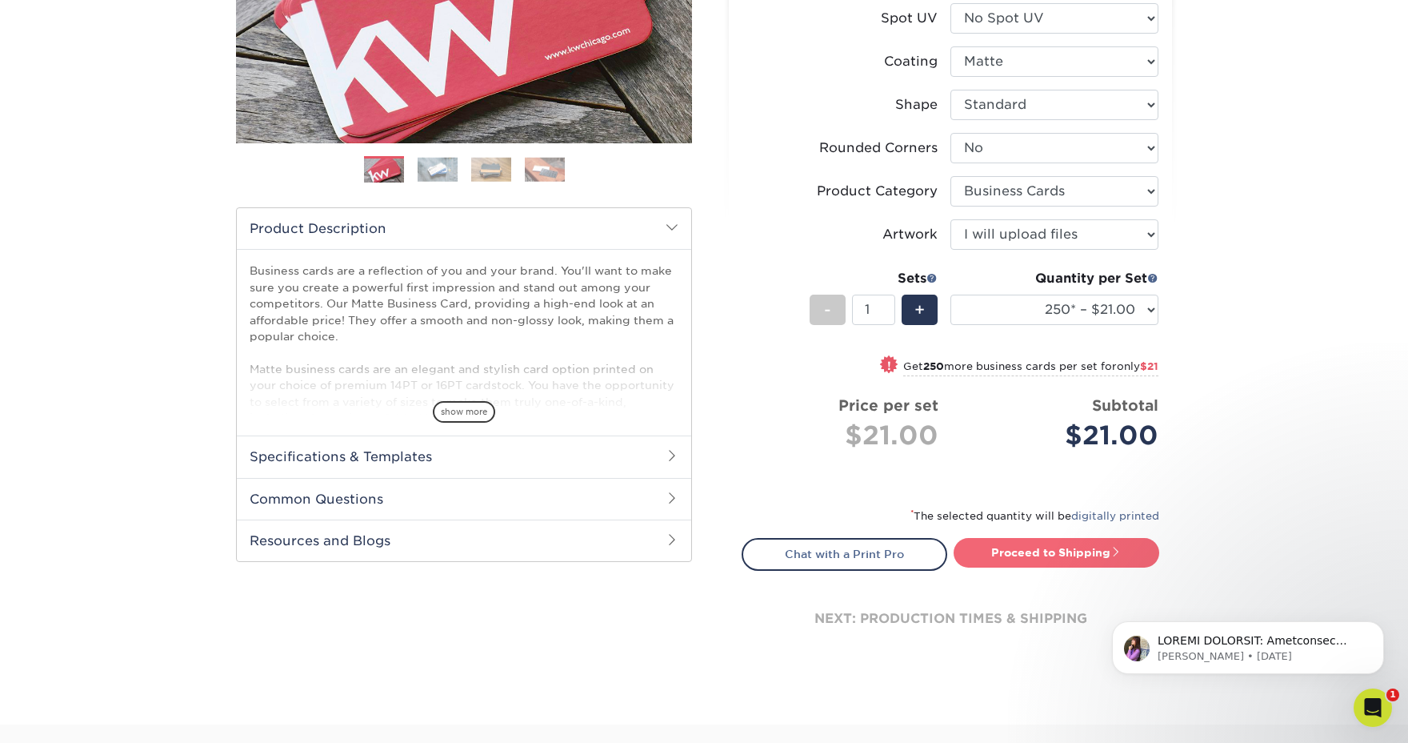
click at [1062, 550] on link "Proceed to Shipping" at bounding box center [1057, 552] width 206 height 29
type input "Set 1"
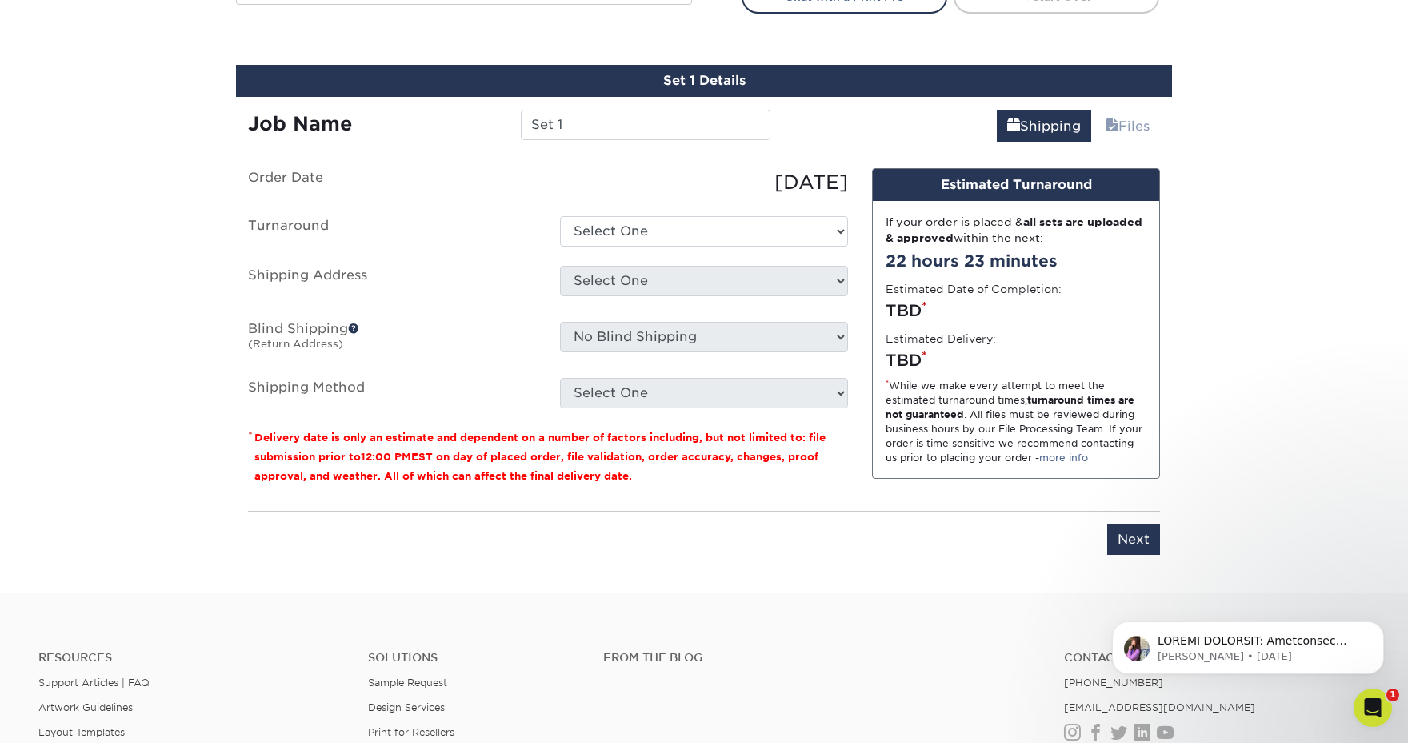
scroll to position [912, 0]
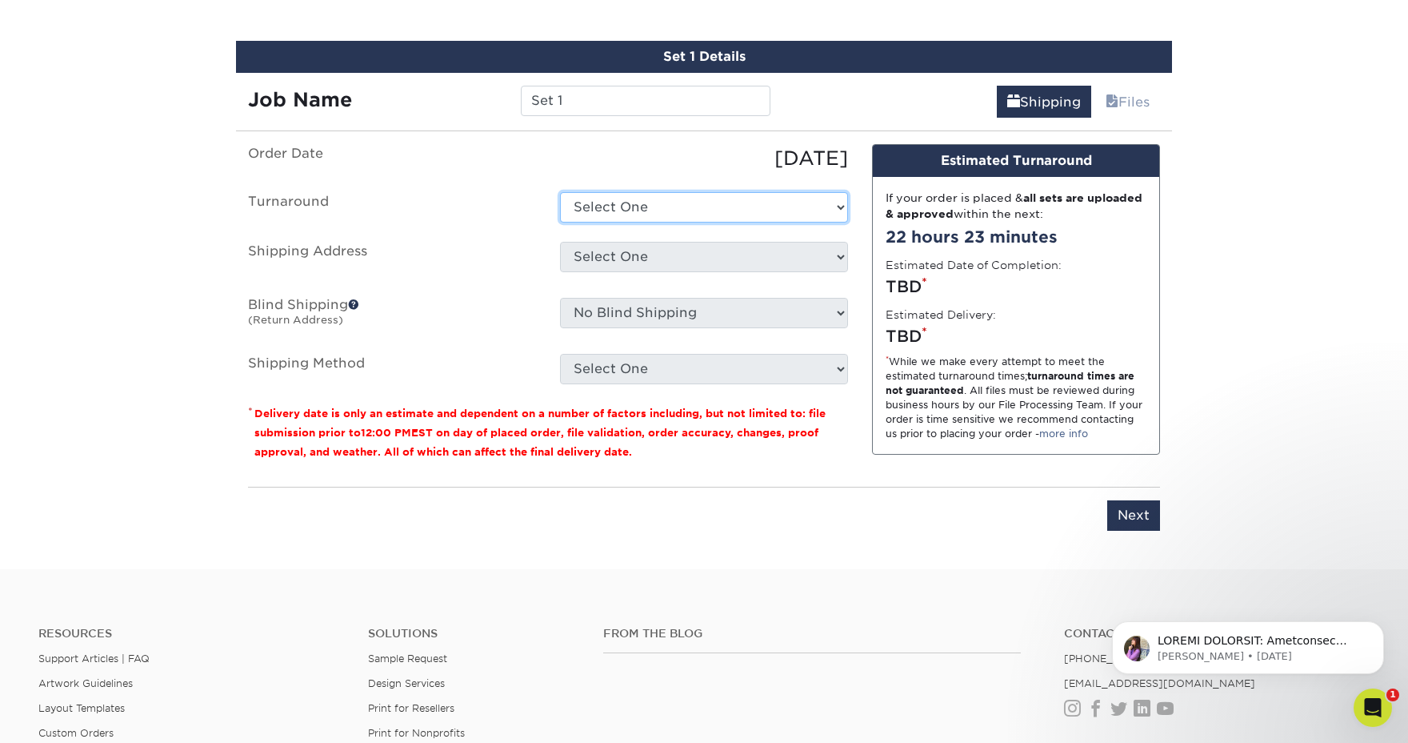
click at [649, 215] on select "Select One 2-4 Business Days 2 Day Next Business Day" at bounding box center [704, 207] width 288 height 30
select select "23721297-b68b-4846-ba83-3171e6bd9d78"
click at [560, 192] on select "Select One 2-4 Business Days 2 Day Next Business Day" at bounding box center [704, 207] width 288 height 30
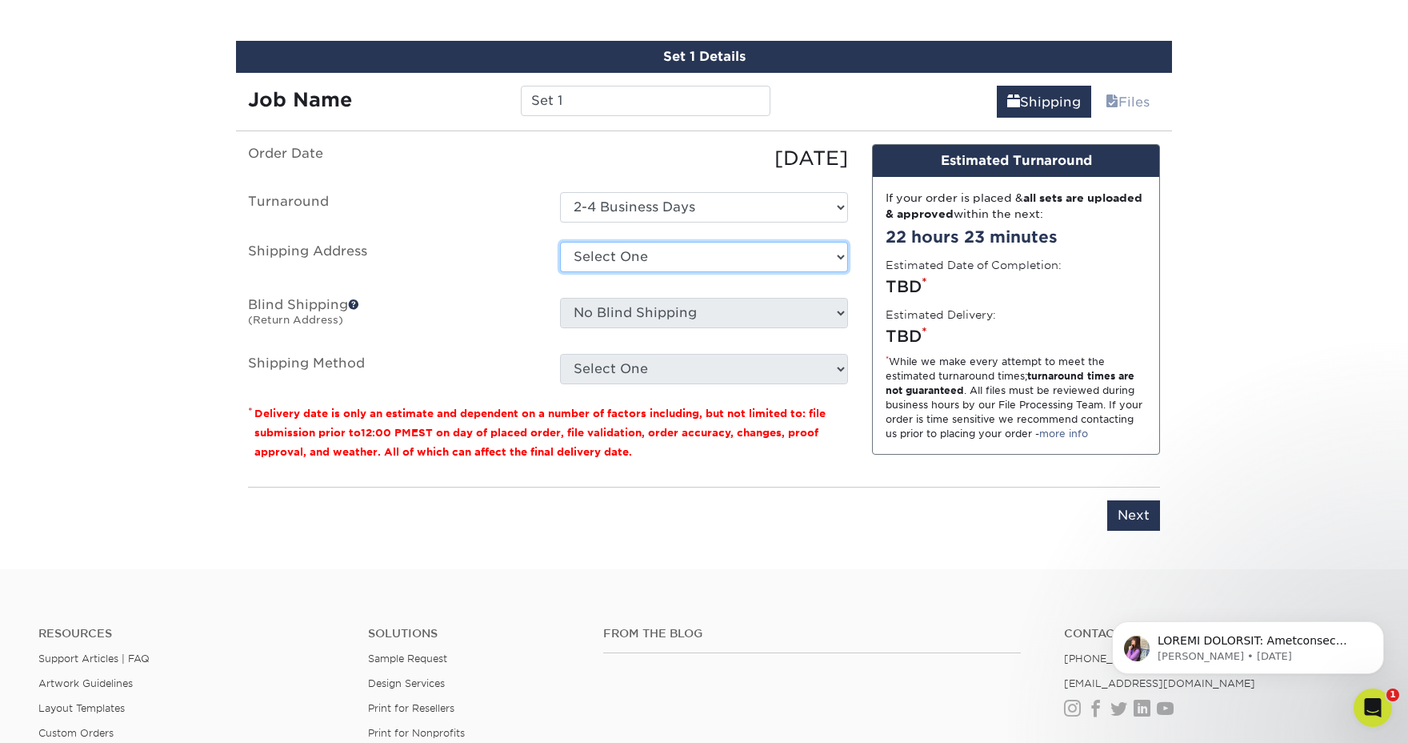
click at [647, 258] on select "Select One IDEAL Electric + Add New Address" at bounding box center [704, 257] width 288 height 30
select select "286530"
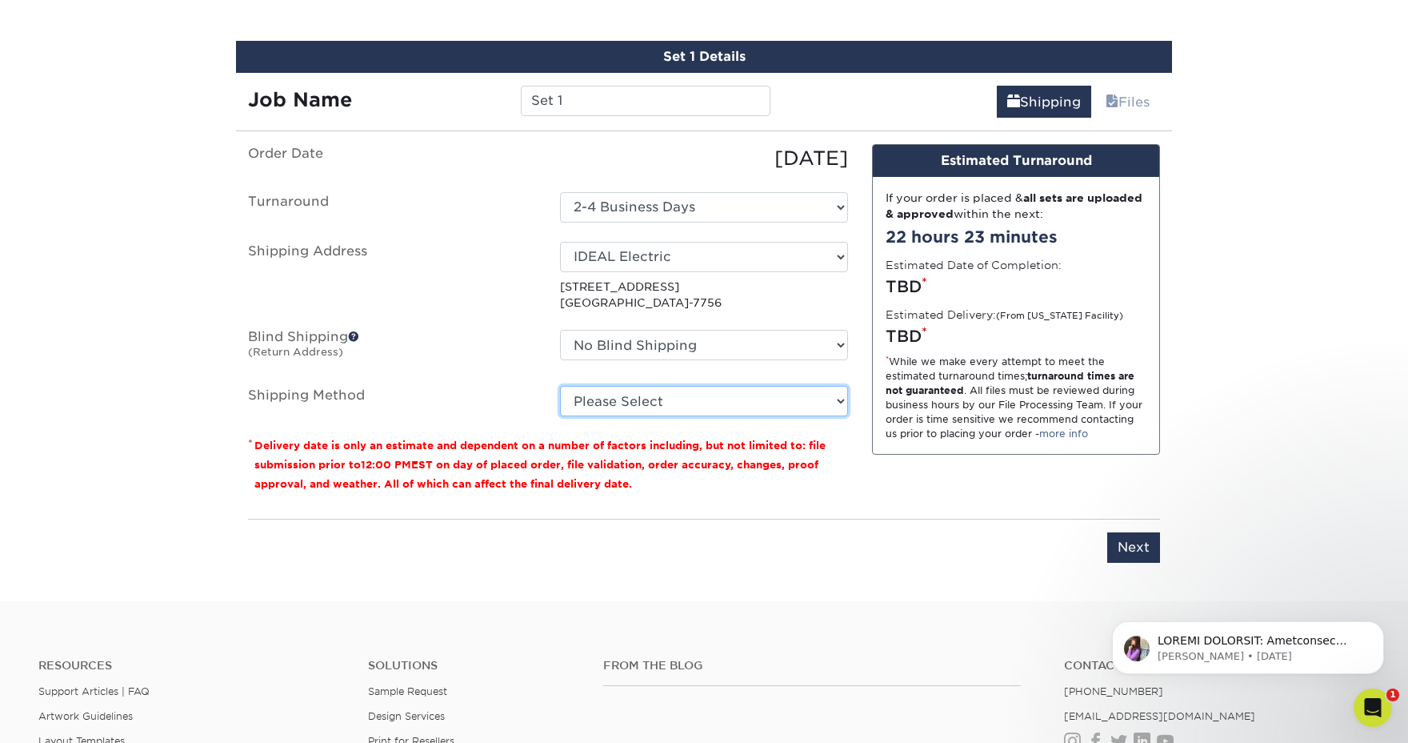
click at [672, 400] on select "Please Select Ground Shipping (+$7.84) 3 Day Shipping Service (+$15.36) 2 Day A…" at bounding box center [704, 401] width 288 height 30
select select "03"
click at [560, 386] on select "Please Select Ground Shipping (+$7.84) 3 Day Shipping Service (+$15.36) 2 Day A…" at bounding box center [704, 401] width 288 height 30
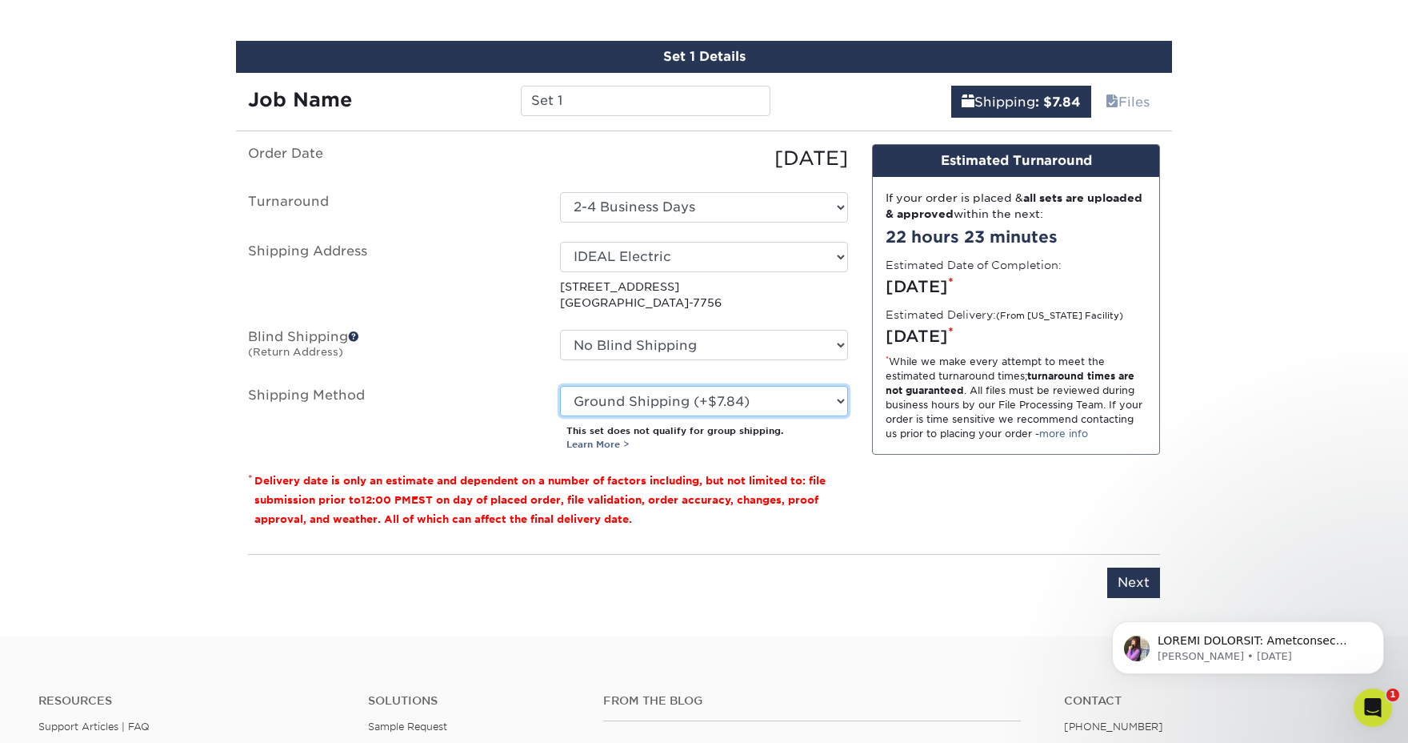
click at [676, 411] on select "Please Select Ground Shipping (+$7.84) 3 Day Shipping Service (+$15.36) 2 Day A…" at bounding box center [704, 401] width 288 height 30
click at [1129, 582] on input "Next" at bounding box center [1134, 582] width 53 height 30
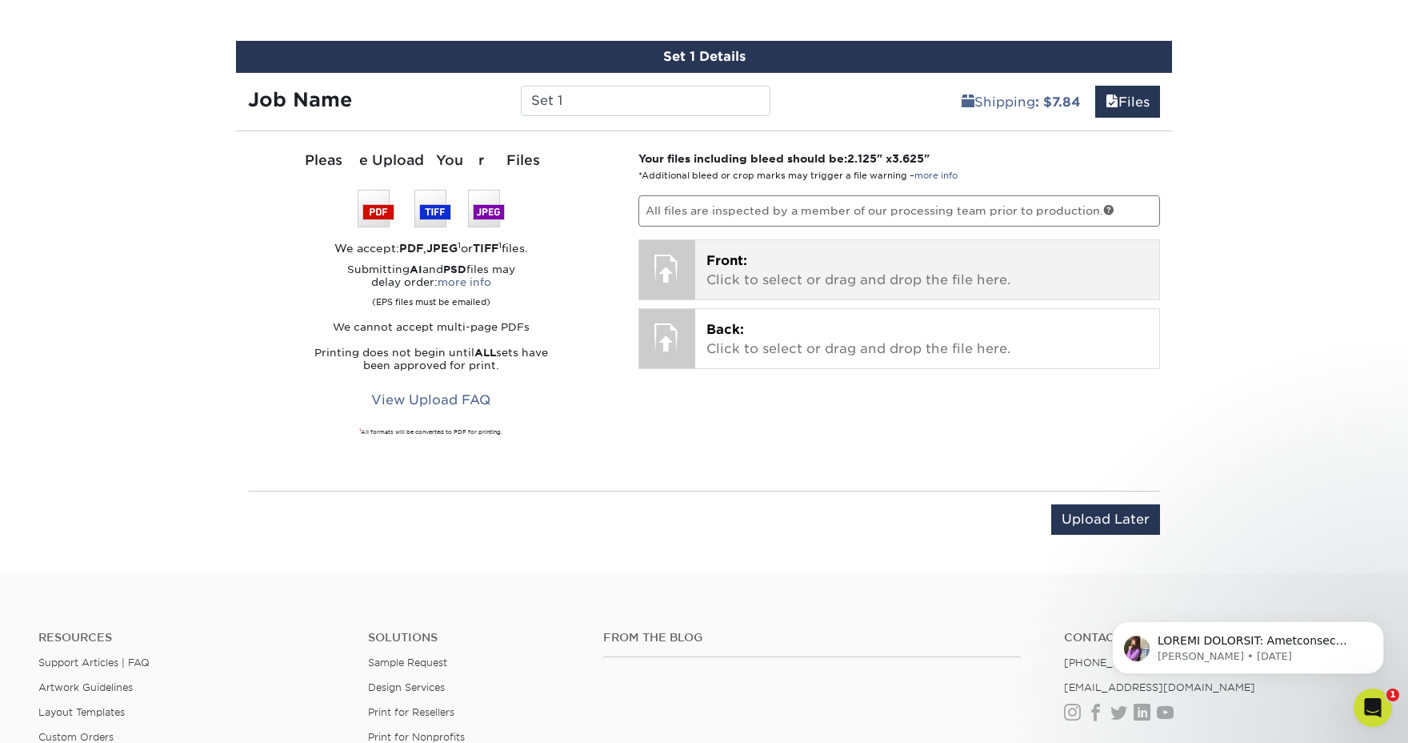
click at [751, 243] on div "Front: Click to select or drag and drop the file here. Choose file" at bounding box center [927, 269] width 465 height 59
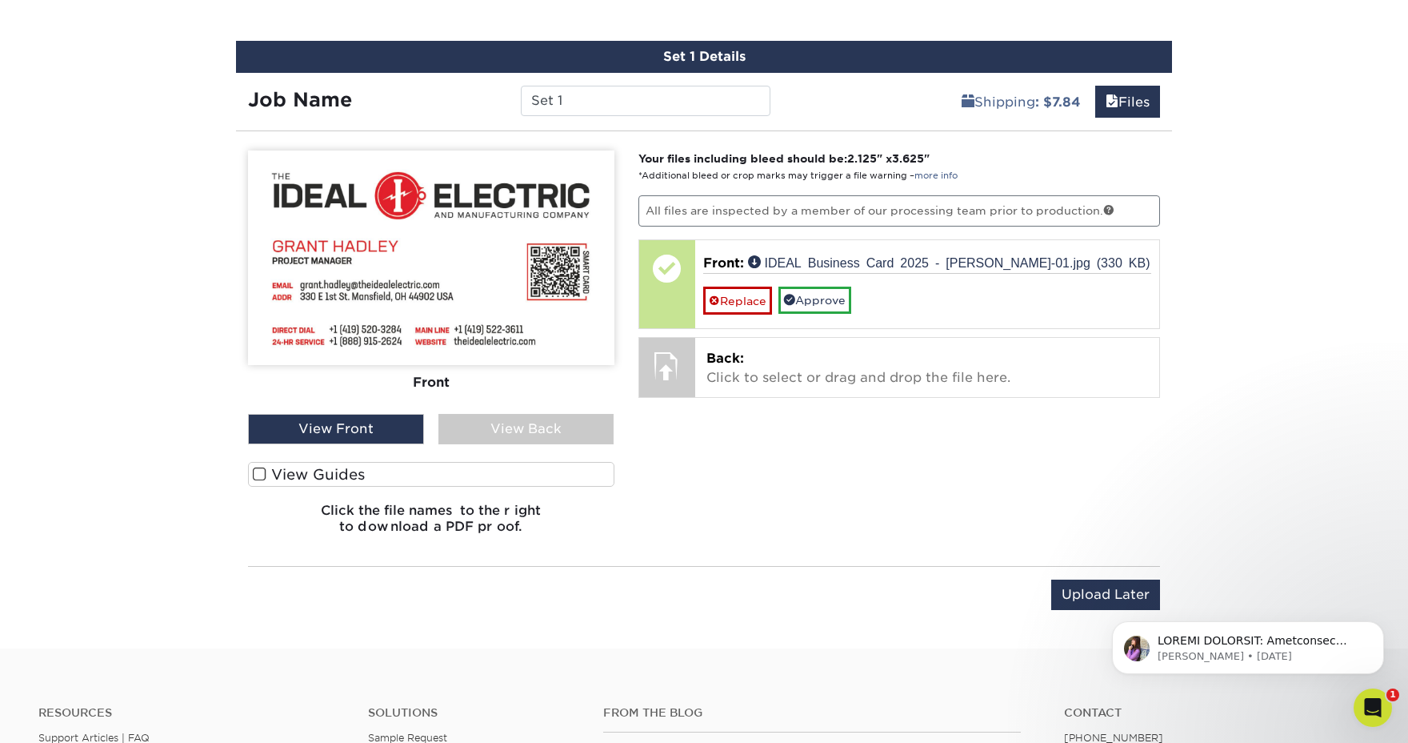
click at [351, 467] on label "View Guides" at bounding box center [431, 474] width 367 height 25
click at [0, 0] on input "View Guides" at bounding box center [0, 0] width 0 height 0
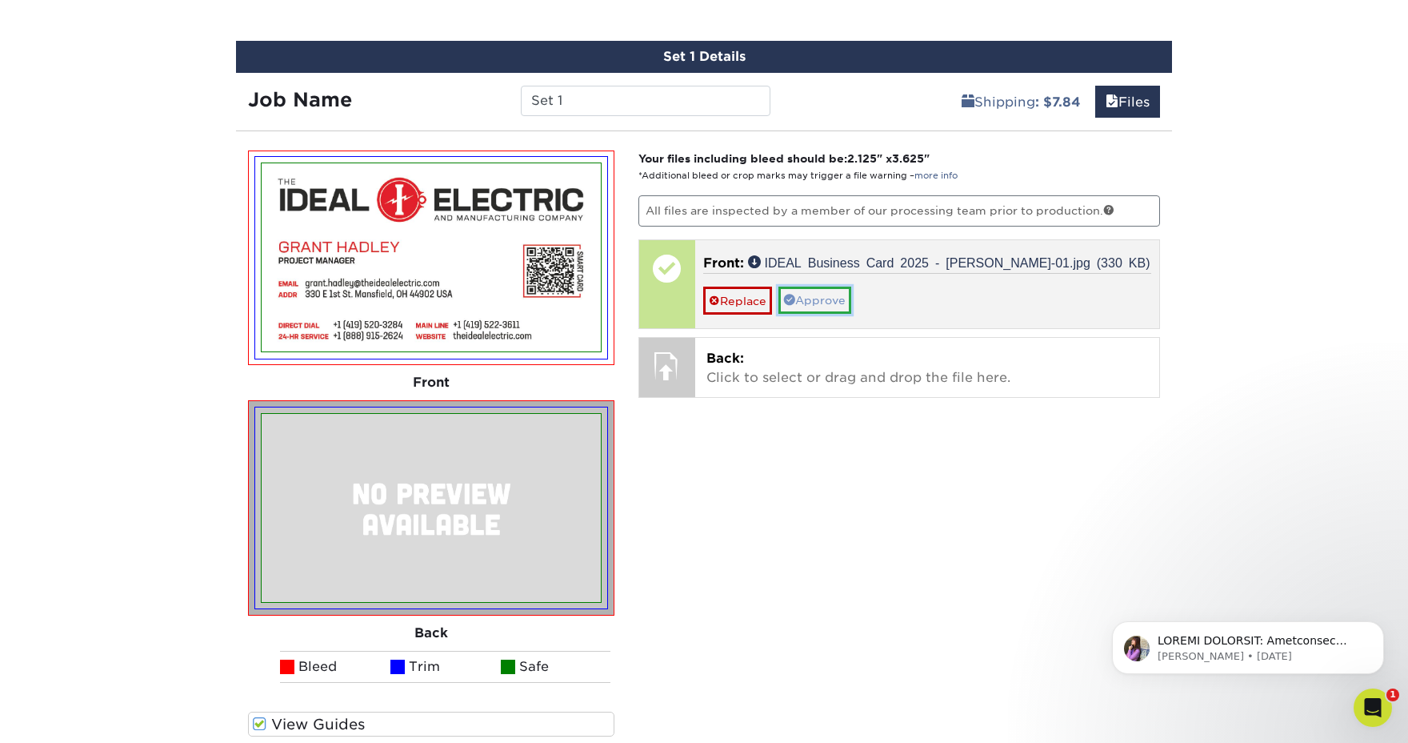
click at [817, 299] on link "Approve" at bounding box center [815, 299] width 73 height 27
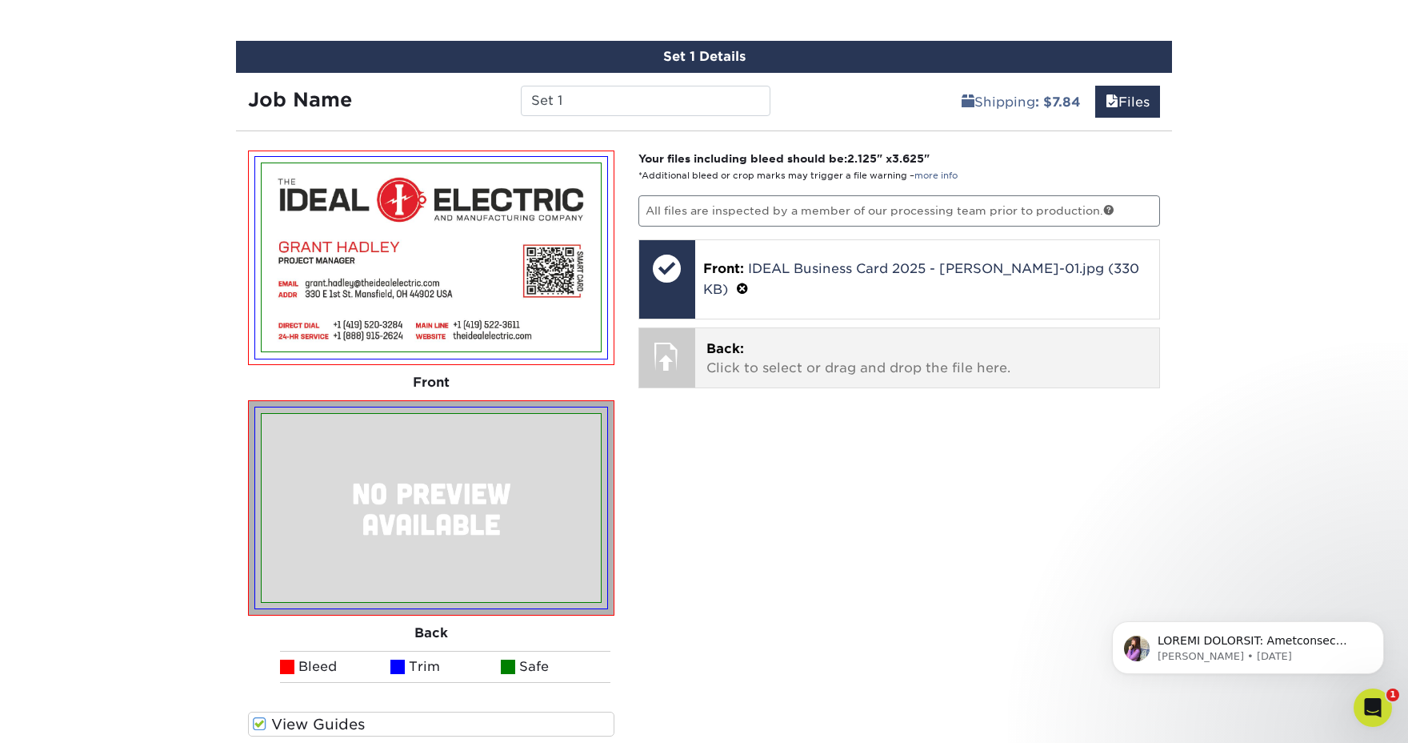
click at [781, 375] on p "Back: Click to select or drag and drop the file here." at bounding box center [928, 358] width 443 height 38
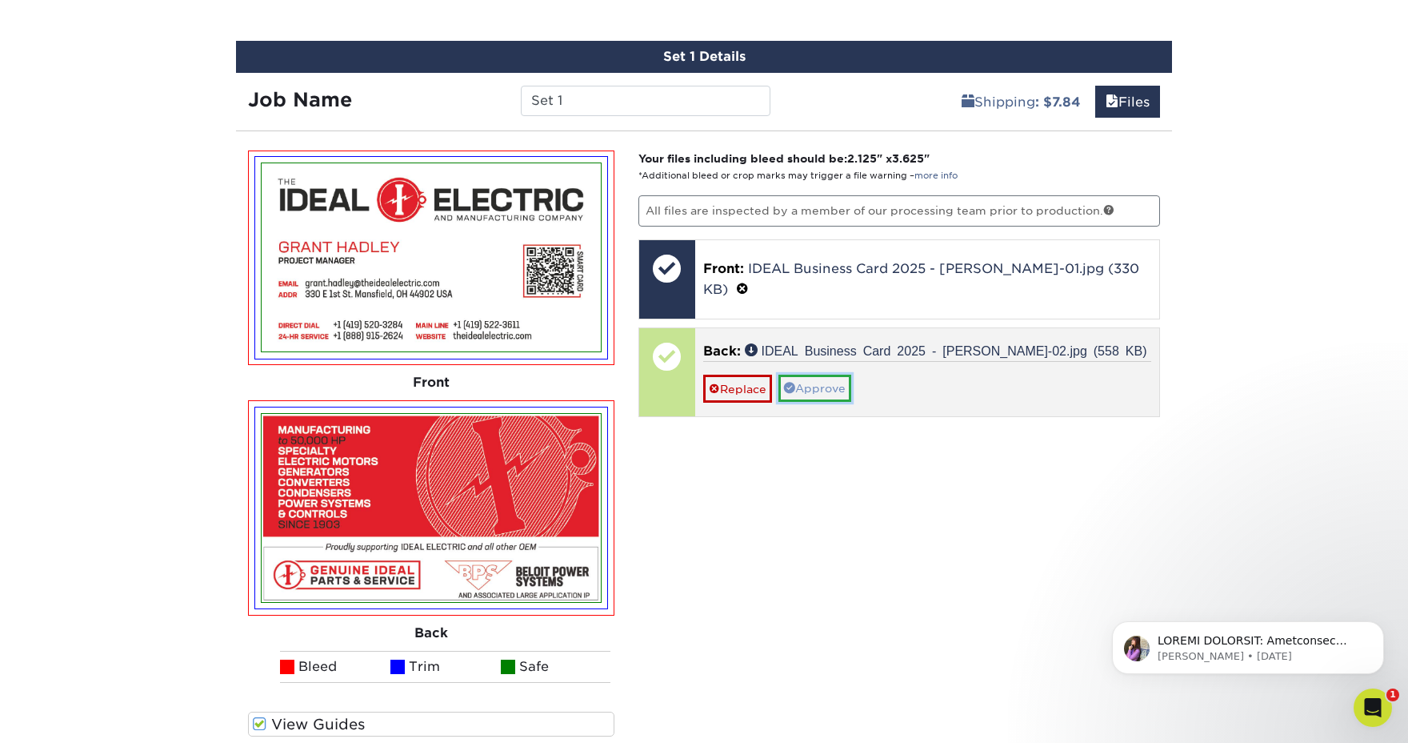
click at [817, 388] on link "Approve" at bounding box center [815, 388] width 73 height 27
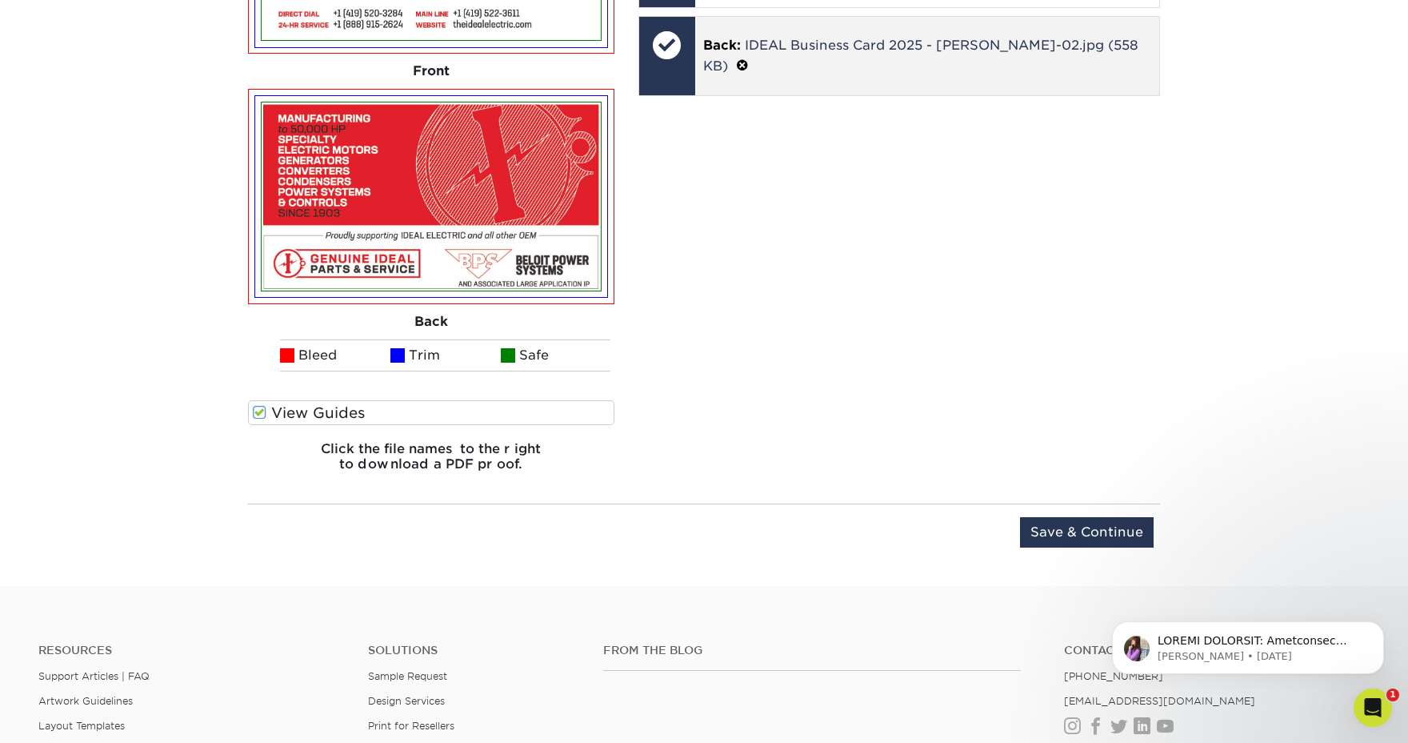
scroll to position [1196, 0]
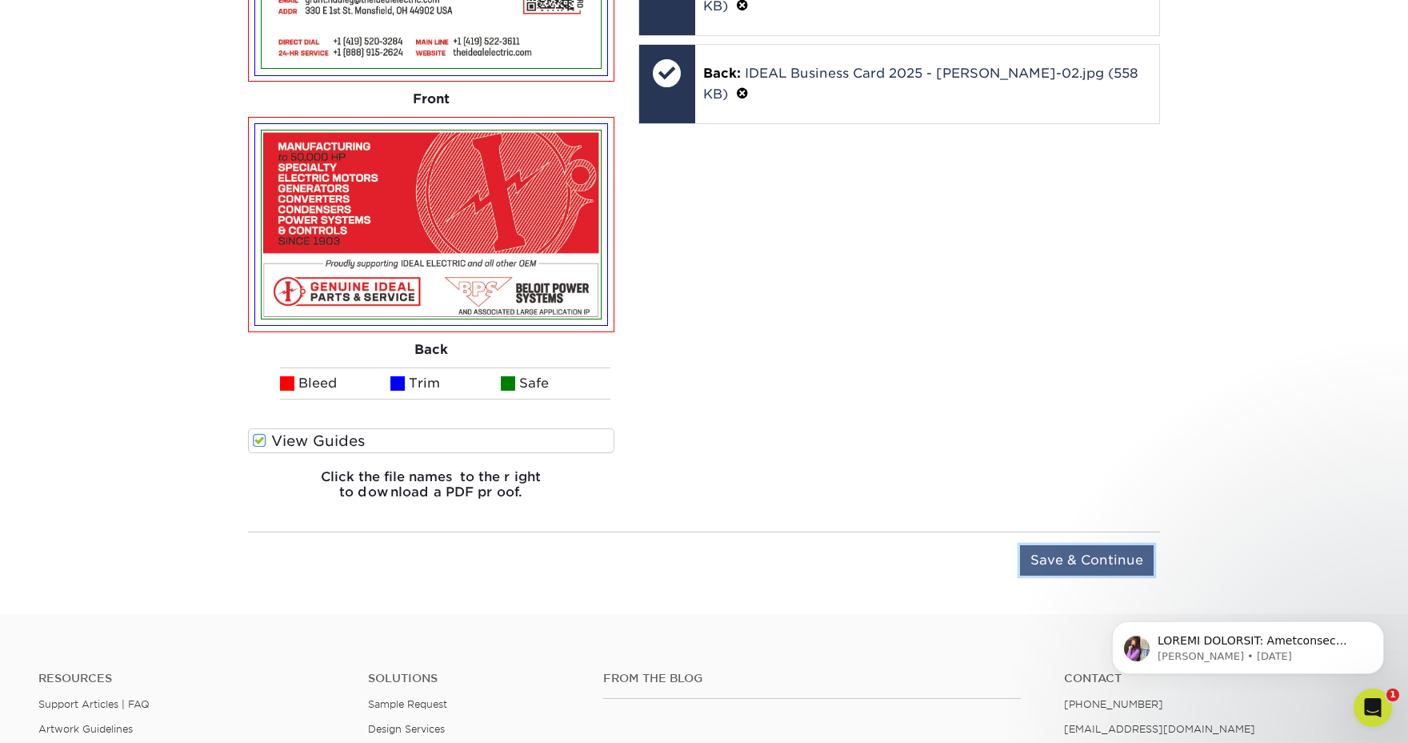
click at [1075, 561] on input "Save & Continue" at bounding box center [1087, 560] width 134 height 30
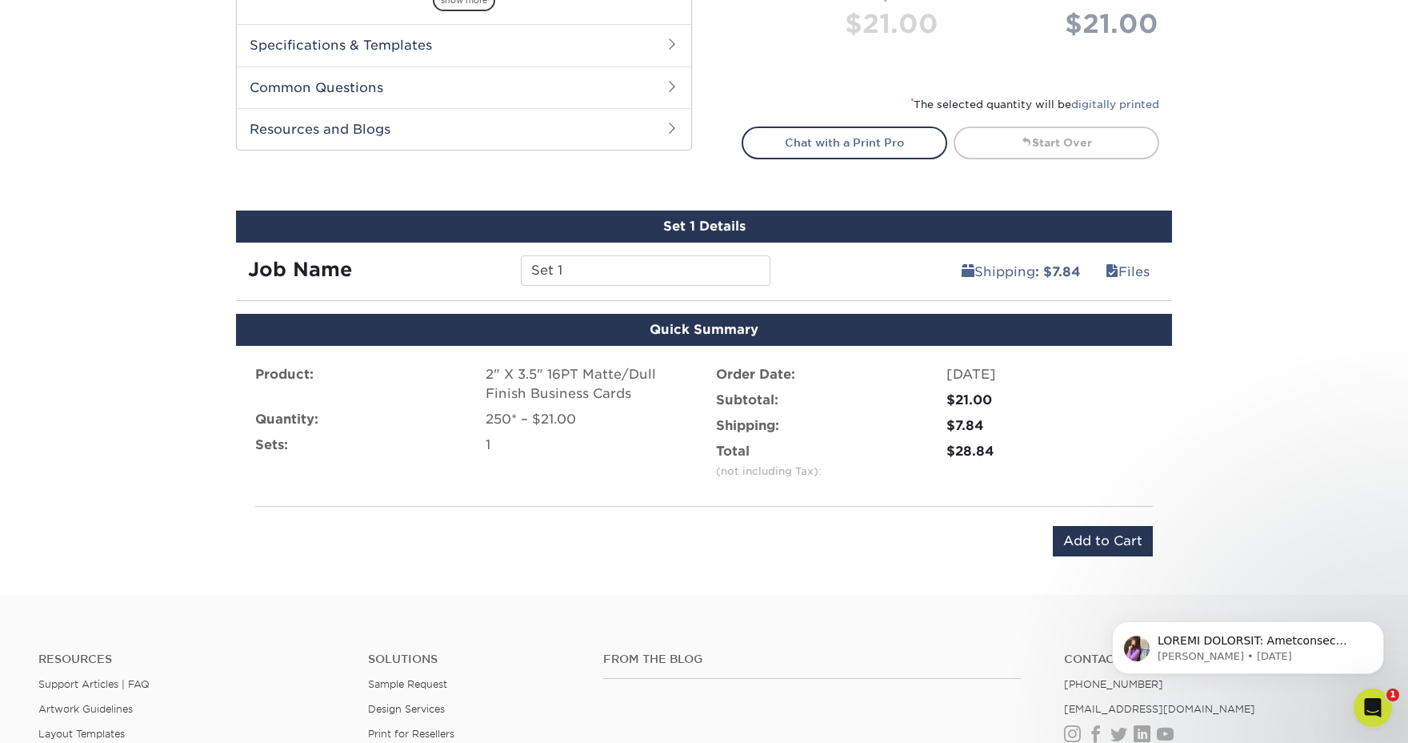
scroll to position [734, 0]
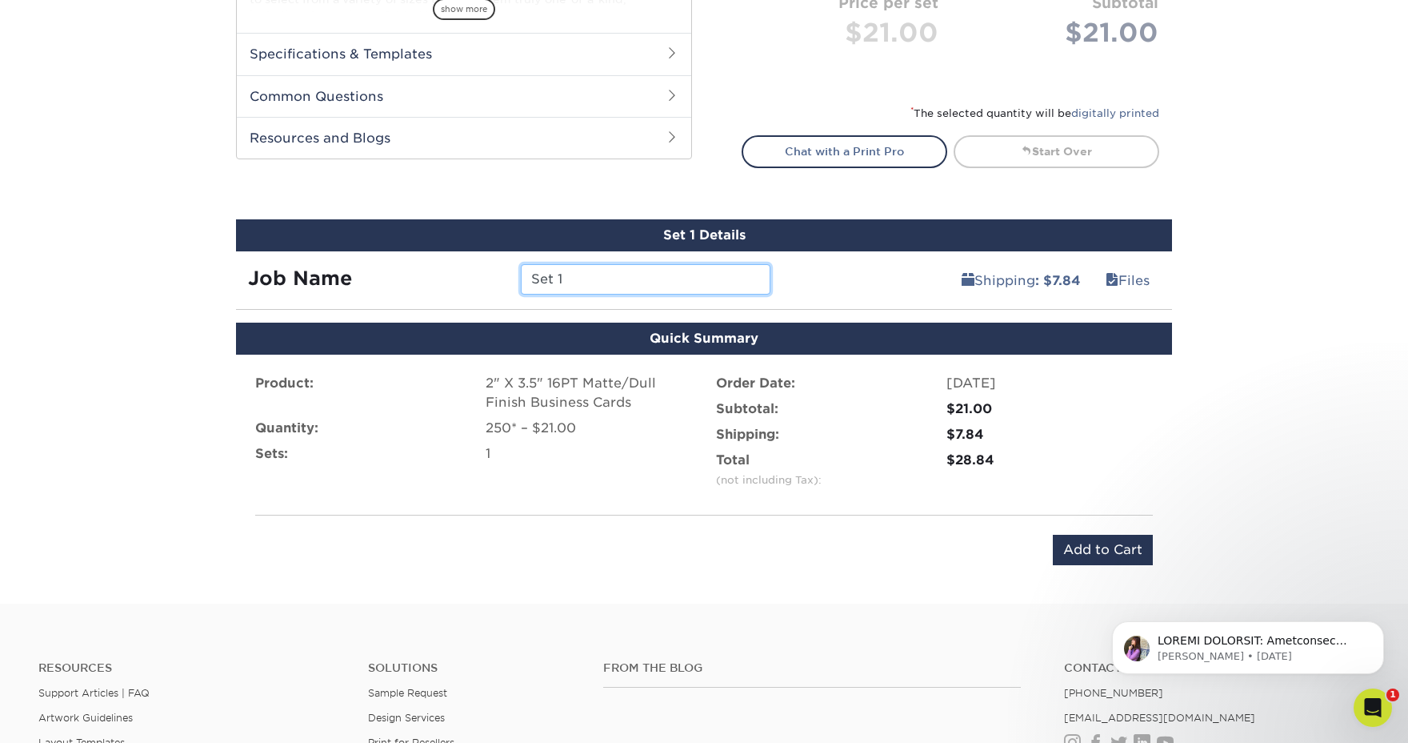
click at [606, 281] on input "Set 1" at bounding box center [645, 279] width 249 height 30
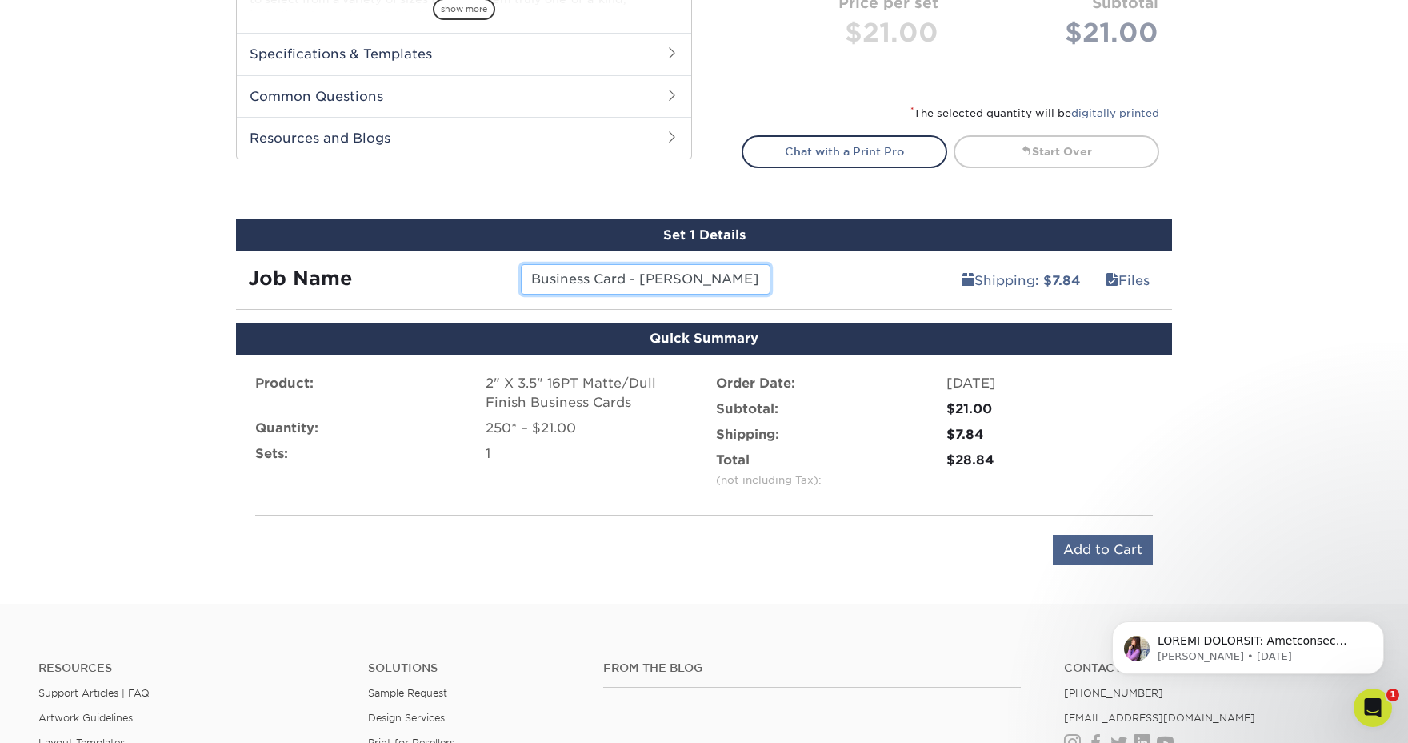
type input "Business Card - [PERSON_NAME]"
click at [1097, 555] on input "Add to Cart" at bounding box center [1103, 550] width 100 height 30
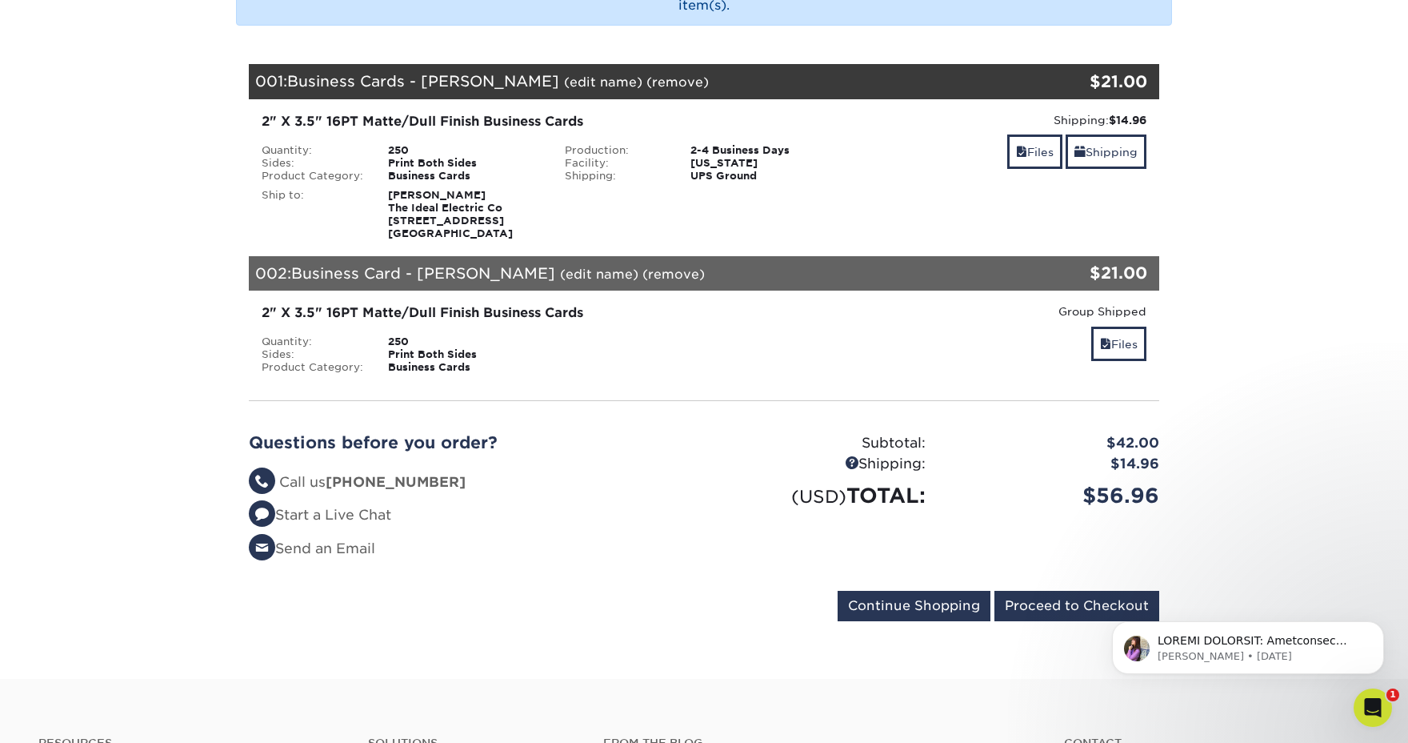
scroll to position [265, 0]
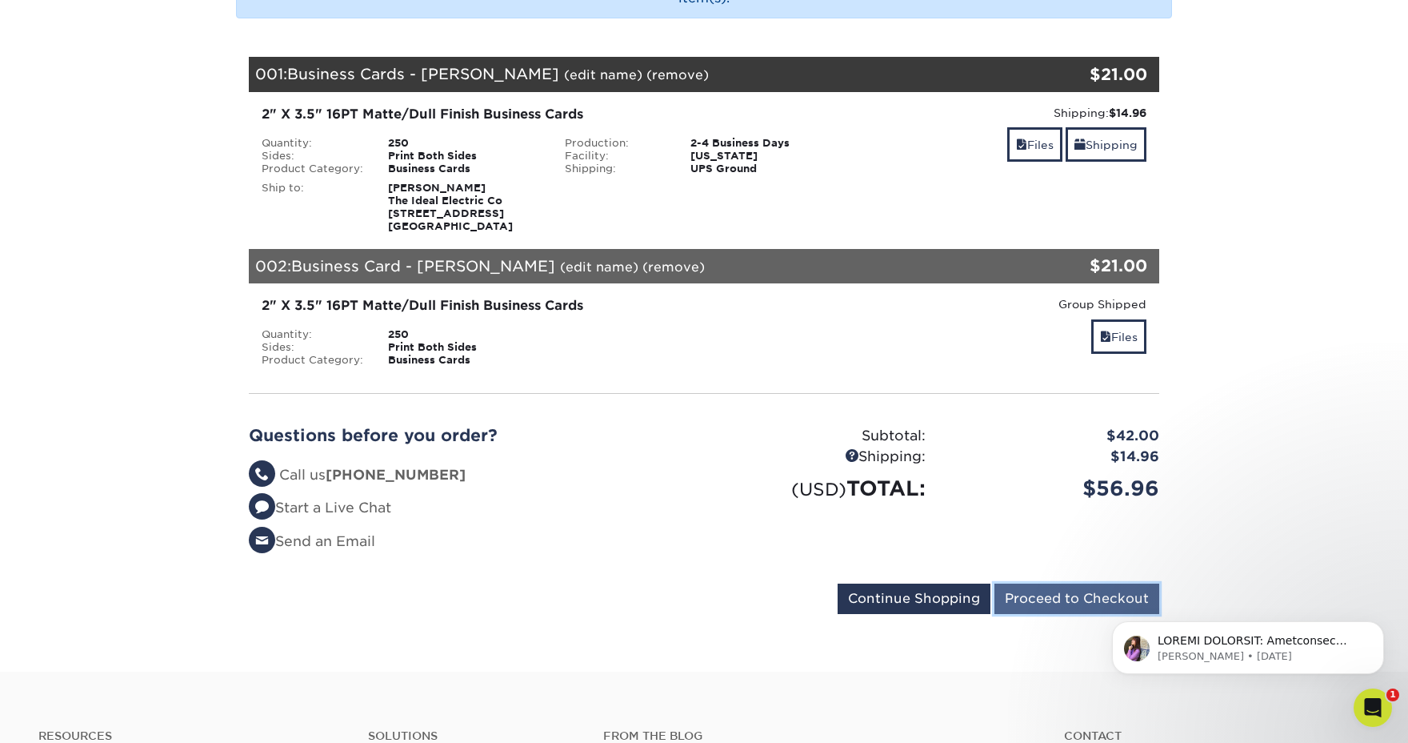
click at [1048, 605] on input "Proceed to Checkout" at bounding box center [1077, 598] width 165 height 30
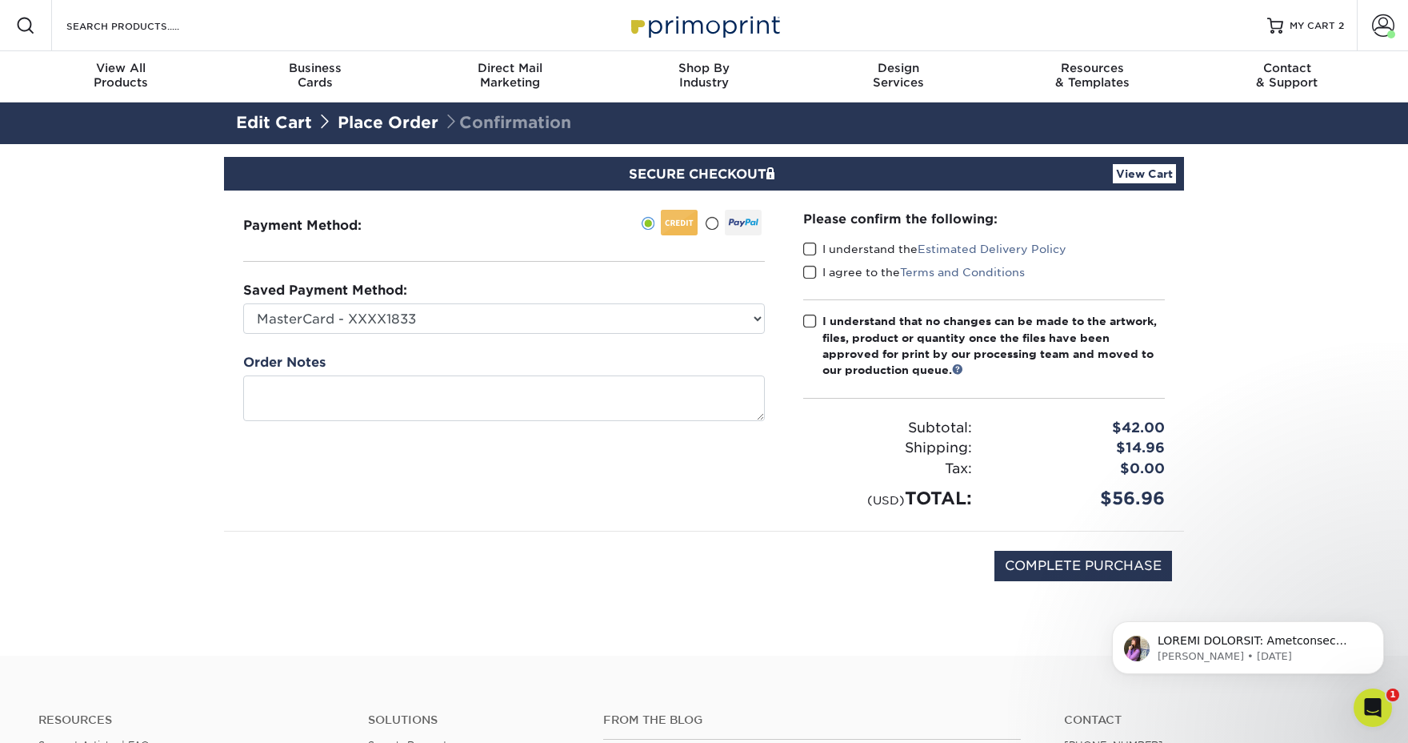
click at [809, 248] on span at bounding box center [810, 249] width 14 height 15
click at [0, 0] on input "I understand the Estimated Delivery Policy" at bounding box center [0, 0] width 0 height 0
click at [811, 272] on span at bounding box center [810, 272] width 14 height 15
click at [0, 0] on input "I agree to the Terms and Conditions" at bounding box center [0, 0] width 0 height 0
click at [810, 317] on span at bounding box center [810, 321] width 14 height 15
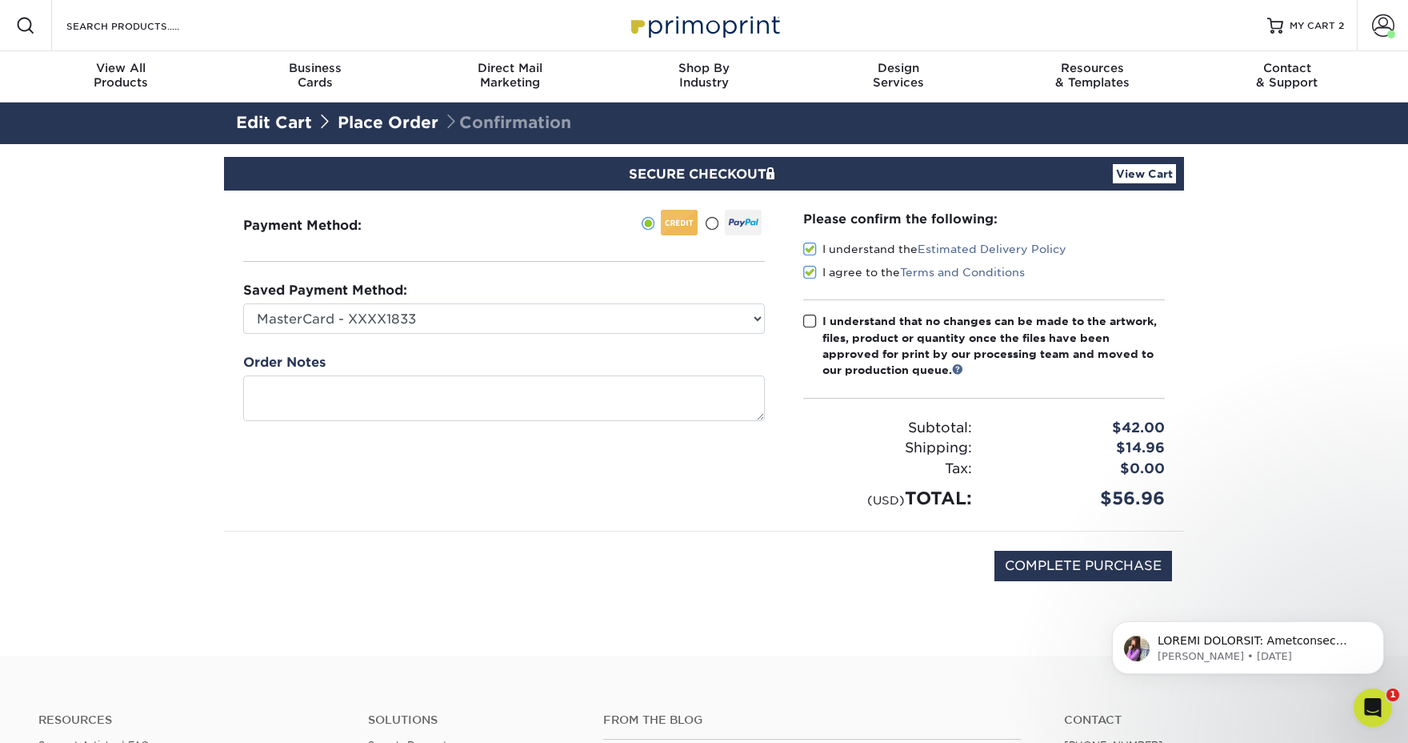
click at [0, 0] on input "I understand that no changes can be made to the artwork, files, product or quan…" at bounding box center [0, 0] width 0 height 0
click at [1062, 572] on input "COMPLETE PURCHASE" at bounding box center [1084, 566] width 178 height 30
type input "PROCESSING, PLEASE WAIT..."
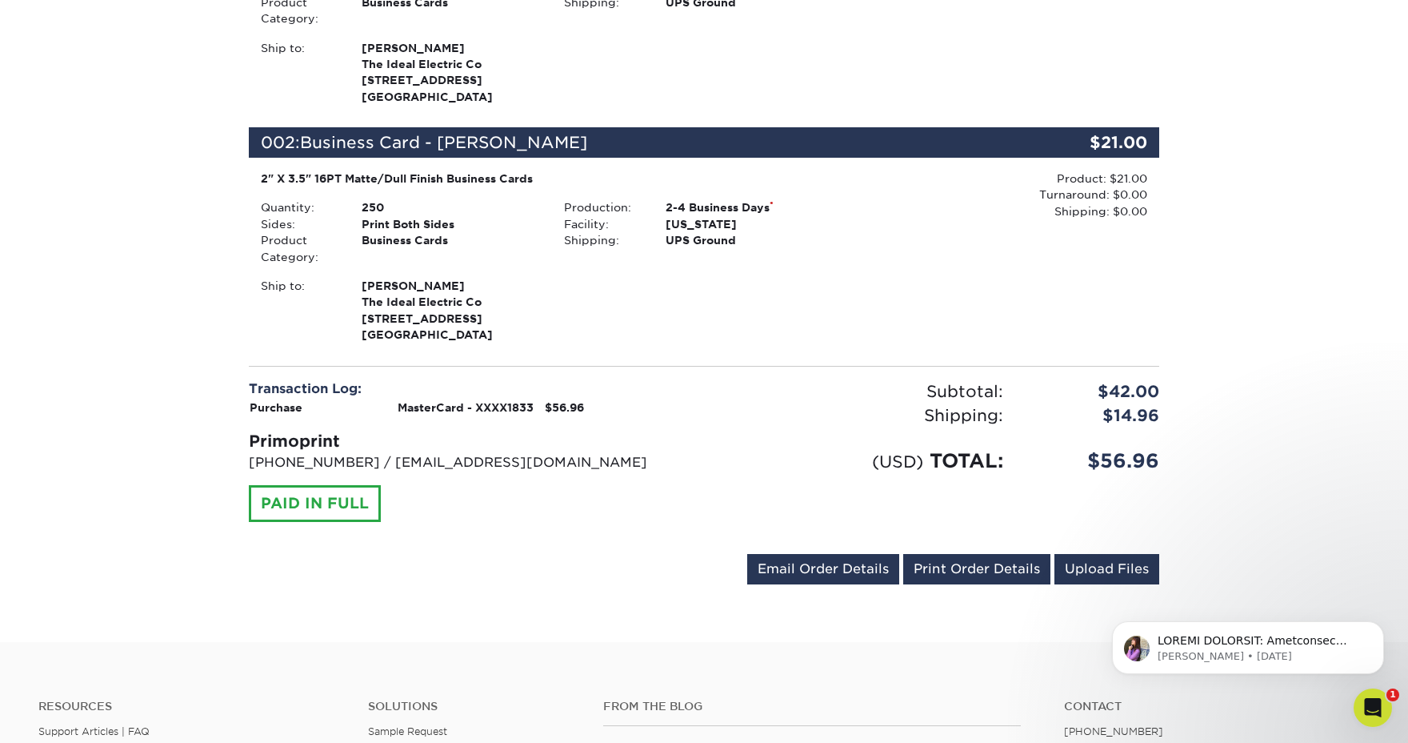
scroll to position [561, 0]
